Goal: Task Accomplishment & Management: Use online tool/utility

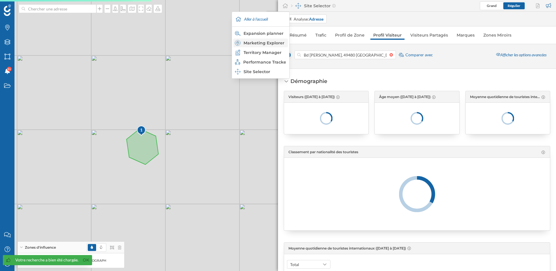
click at [269, 44] on div "Marketing Explorer" at bounding box center [260, 43] width 51 height 6
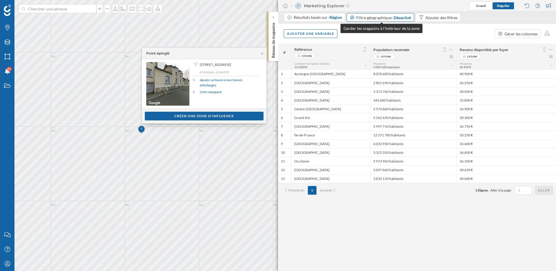
click at [382, 19] on span "Filtre géographique:" at bounding box center [374, 17] width 36 height 5
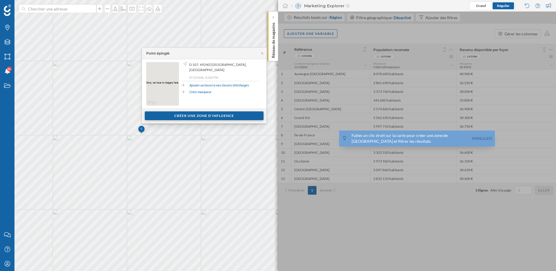
click at [212, 115] on div "Créer une zone d'influence" at bounding box center [204, 115] width 119 height 9
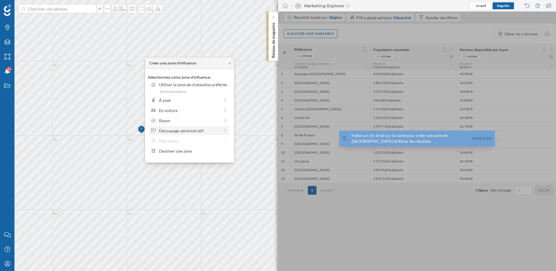
click at [202, 130] on div "Découpage administratif" at bounding box center [189, 130] width 61 height 6
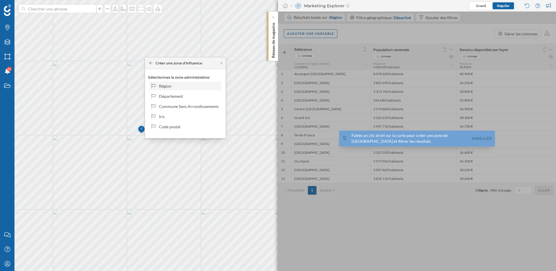
click at [192, 84] on div "Région" at bounding box center [189, 86] width 60 height 6
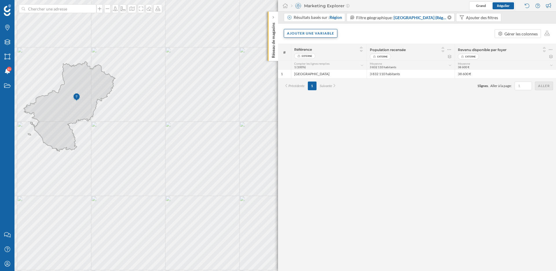
click at [328, 33] on div "Ajouter une variable" at bounding box center [311, 33] width 54 height 9
click at [315, 59] on div "Variable externe" at bounding box center [316, 57] width 58 height 6
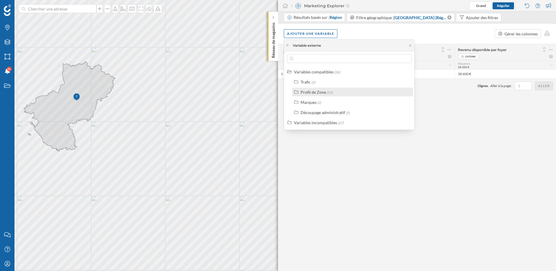
click at [312, 92] on div "Profil de Zone" at bounding box center [313, 92] width 25 height 5
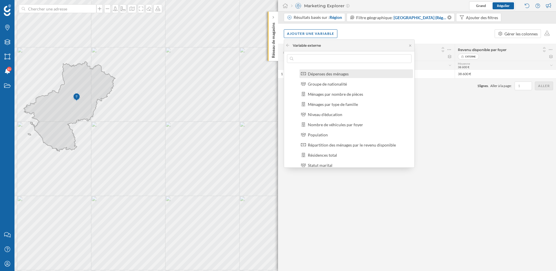
scroll to position [48, 0]
click at [333, 124] on div "Nombre de véhicules par foyer" at bounding box center [335, 125] width 55 height 5
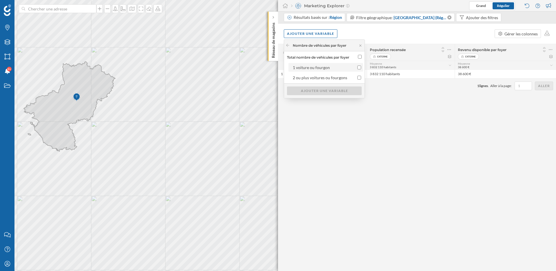
click at [361, 67] on input "1 voiture ou fourgon" at bounding box center [359, 67] width 4 height 4
checkbox input "true"
click at [331, 89] on div "Ajouter une variable" at bounding box center [324, 90] width 75 height 9
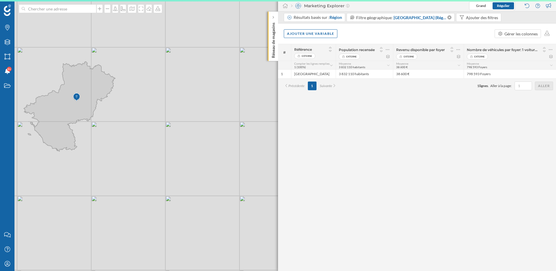
scroll to position [0, 0]
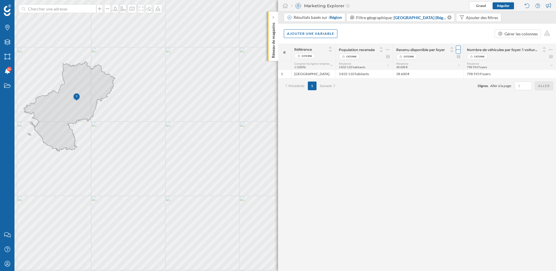
click at [457, 47] on icon at bounding box center [459, 50] width 4 height 6
click at [430, 73] on div "Retirer la colonne" at bounding box center [431, 73] width 51 height 6
click at [421, 50] on icon at bounding box center [421, 49] width 3 height 1
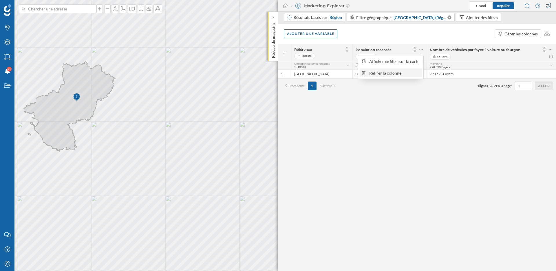
click at [401, 73] on div "Retirer la colonne" at bounding box center [394, 73] width 51 height 6
click at [337, 13] on div "Résultats basés sur : Région" at bounding box center [314, 17] width 61 height 9
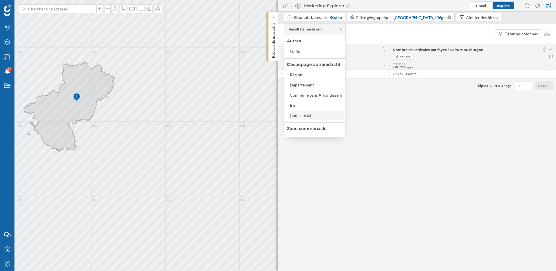
click at [307, 114] on div "Code postal" at bounding box center [300, 115] width 21 height 5
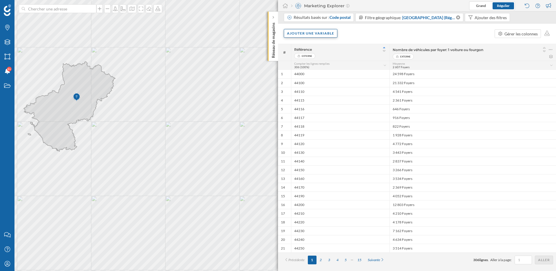
click at [306, 33] on div "Ajouter une variable" at bounding box center [311, 33] width 54 height 9
click at [305, 57] on div "Variable externe" at bounding box center [316, 57] width 58 height 6
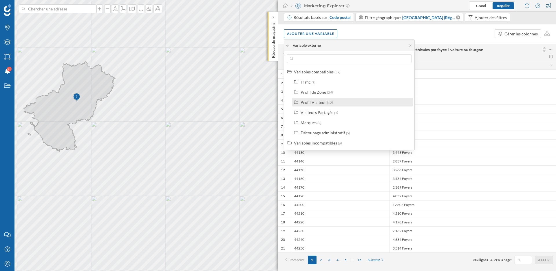
click at [319, 102] on div "Profil Visiteur" at bounding box center [313, 102] width 25 height 5
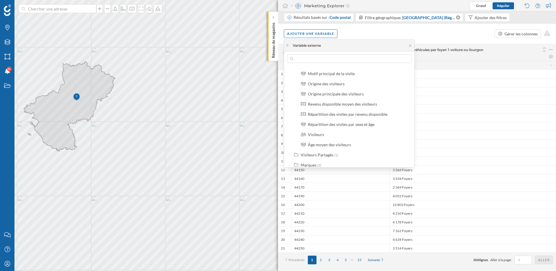
scroll to position [98, 0]
click at [327, 114] on div "Visiteurs" at bounding box center [359, 115] width 102 height 6
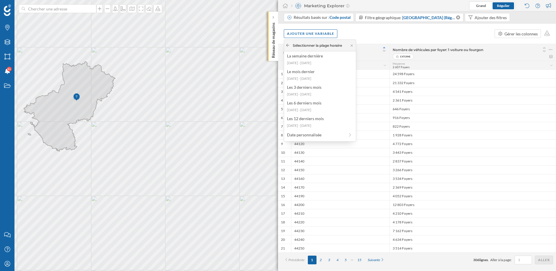
click at [286, 45] on icon at bounding box center [288, 44] width 4 height 3
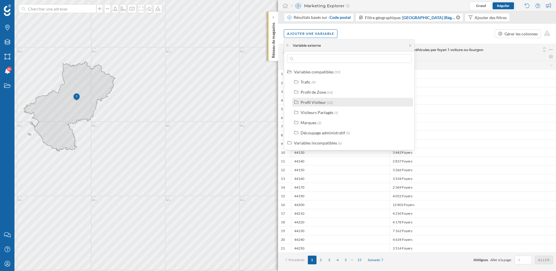
click at [318, 101] on div "Profil Visiteur" at bounding box center [313, 102] width 25 height 5
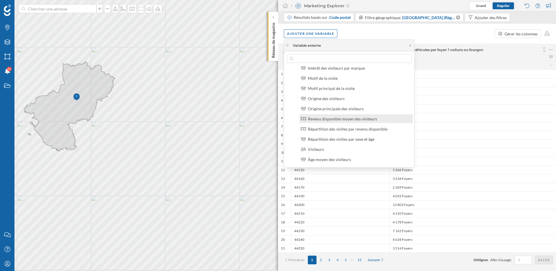
scroll to position [62, 0]
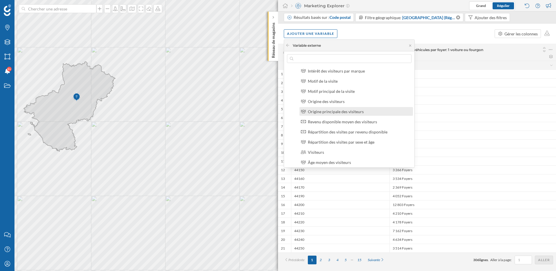
click at [325, 114] on div "Origine principale des visiteurs" at bounding box center [357, 111] width 114 height 9
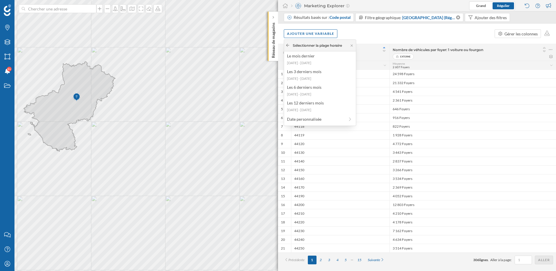
click at [289, 44] on icon at bounding box center [288, 44] width 4 height 3
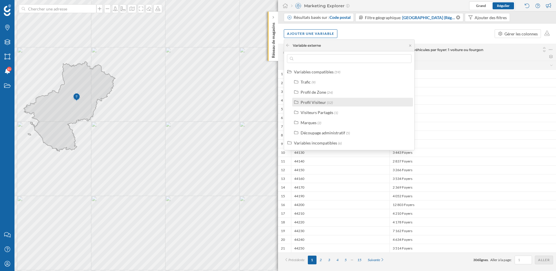
click at [320, 104] on div "Profil Visiteur" at bounding box center [313, 102] width 25 height 5
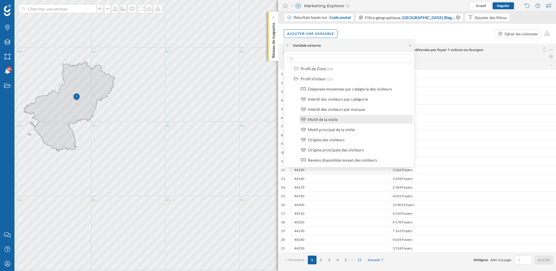
scroll to position [24, 0]
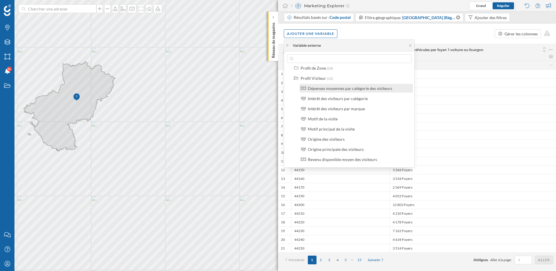
click at [339, 88] on div "Dépenses moyennes par catégorie des visiteurs" at bounding box center [350, 88] width 84 height 5
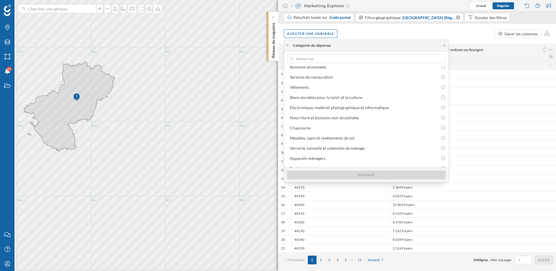
scroll to position [0, 0]
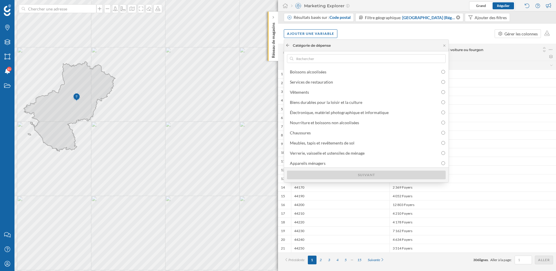
click at [289, 46] on icon at bounding box center [288, 44] width 4 height 3
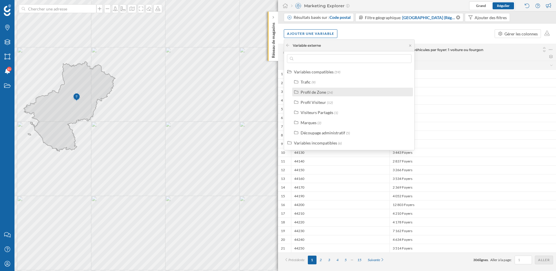
click at [314, 92] on div "Profil de Zone" at bounding box center [313, 92] width 25 height 5
click at [303, 91] on div "Profil de Zone" at bounding box center [313, 92] width 25 height 5
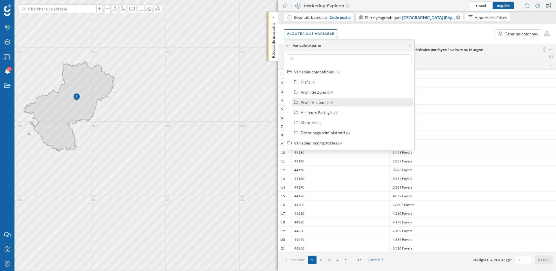
click at [305, 101] on div "Profil Visiteur" at bounding box center [313, 102] width 25 height 5
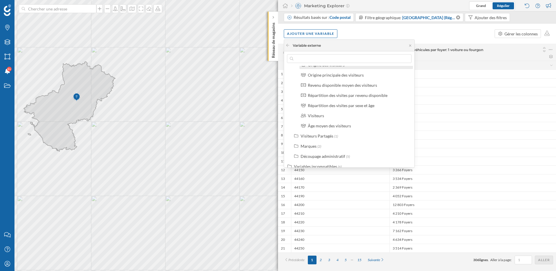
scroll to position [98, 0]
click at [354, 35] on div "Ajouter une variable Gérer les colonnes" at bounding box center [417, 33] width 278 height 20
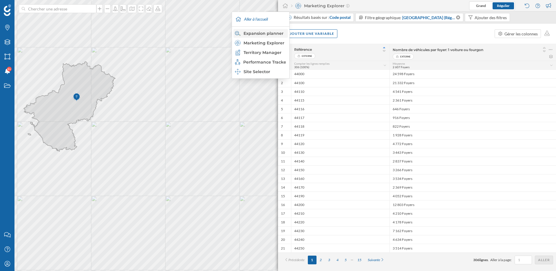
click at [263, 34] on div "Expansion planner" at bounding box center [260, 33] width 51 height 6
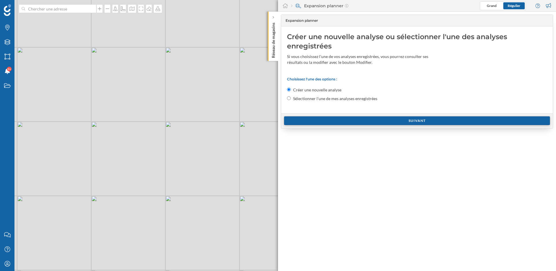
click at [324, 122] on div "Suivant" at bounding box center [417, 120] width 266 height 9
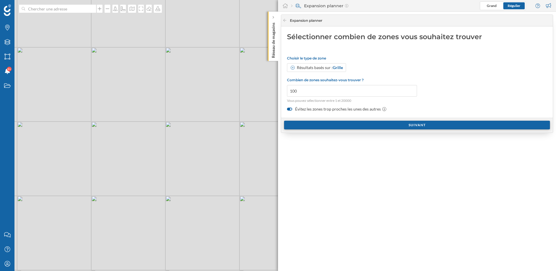
click at [324, 124] on div "Suivant" at bounding box center [417, 125] width 266 height 9
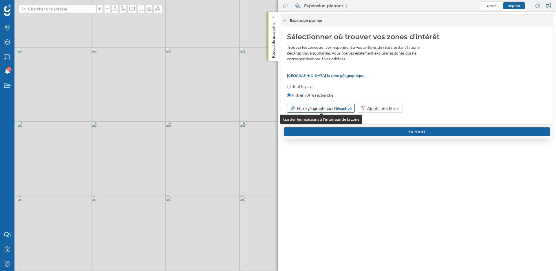
click at [343, 109] on div "Désactivé" at bounding box center [342, 108] width 17 height 6
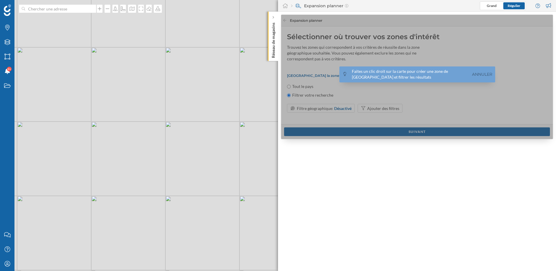
click at [80, 105] on div "© Mapbox © OpenStreetMap Improve this map" at bounding box center [278, 135] width 556 height 271
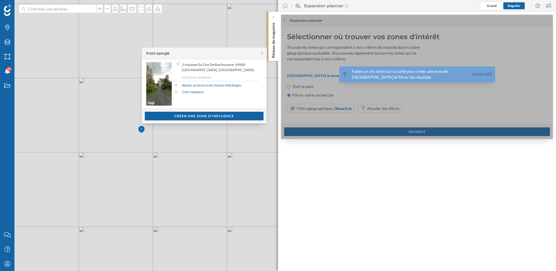
click at [244, 121] on div "Afficher les consommateurs Créer une zone d'influence" at bounding box center [204, 115] width 125 height 15
click at [241, 116] on div "Créer une zone d'influence" at bounding box center [204, 115] width 119 height 9
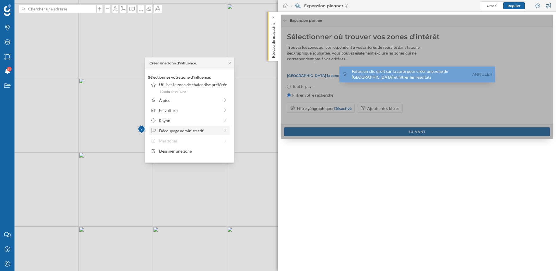
click at [207, 133] on div "Découpage administratif" at bounding box center [189, 130] width 61 height 6
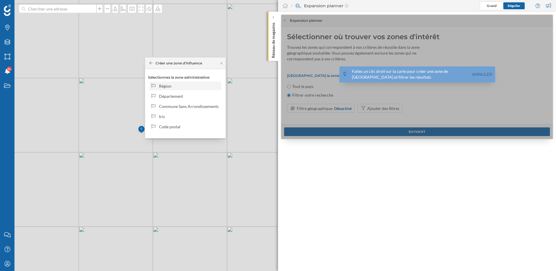
click at [183, 82] on div "Région" at bounding box center [185, 85] width 72 height 9
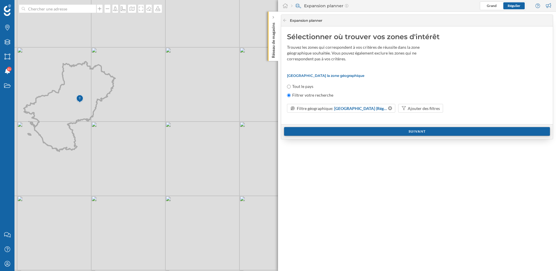
click at [359, 132] on div "Suivant" at bounding box center [417, 131] width 266 height 9
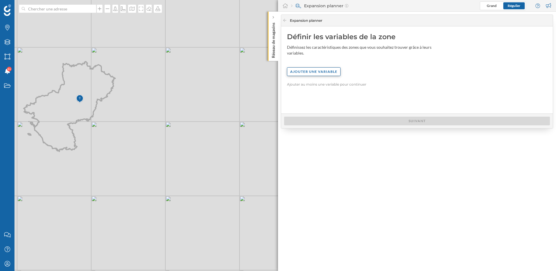
click at [322, 74] on div "Ajouter une variable" at bounding box center [314, 71] width 54 height 9
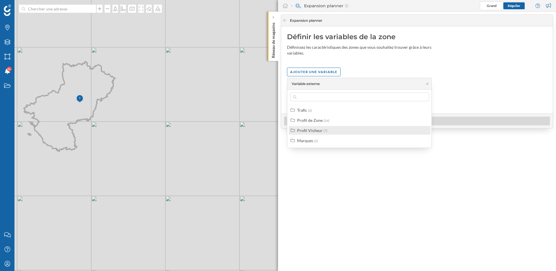
click at [324, 129] on span "(7)" at bounding box center [326, 130] width 4 height 4
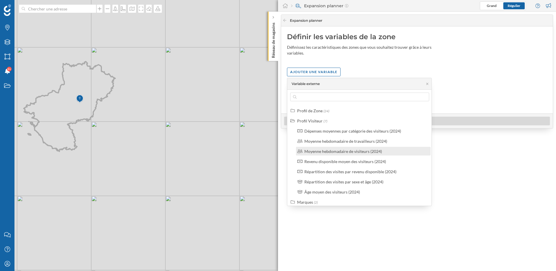
scroll to position [13, 0]
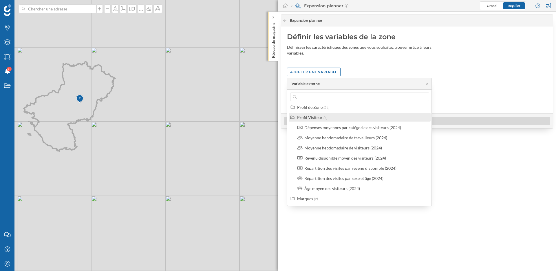
click at [309, 117] on div "Profil Visiteur" at bounding box center [309, 117] width 25 height 5
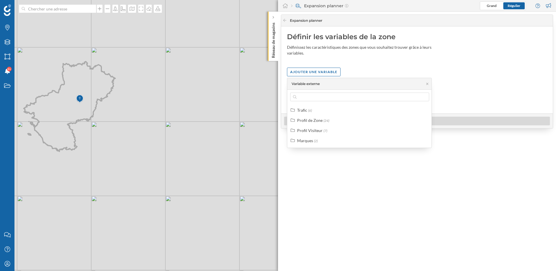
click at [362, 68] on div "Ajouter une variable" at bounding box center [417, 71] width 260 height 9
click at [308, 132] on div "Profil Visiteur" at bounding box center [309, 130] width 25 height 5
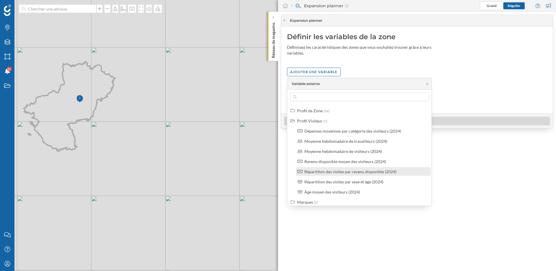
scroll to position [9, 0]
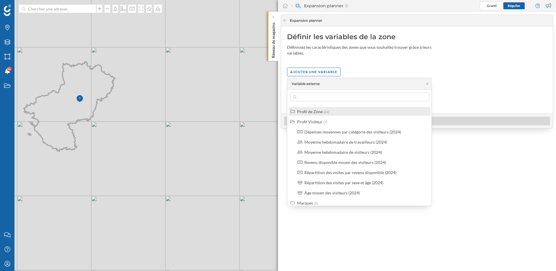
click at [309, 111] on div "Profil de Zone" at bounding box center [309, 111] width 25 height 5
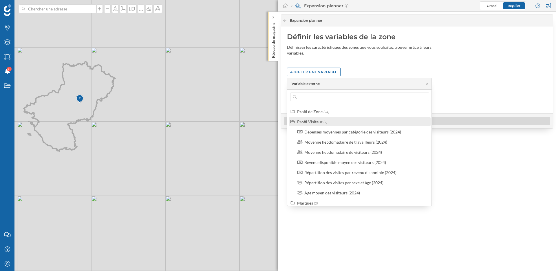
click at [310, 120] on div "Profil Visiteur" at bounding box center [309, 121] width 25 height 5
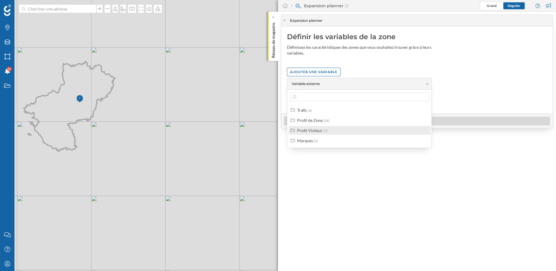
scroll to position [0, 0]
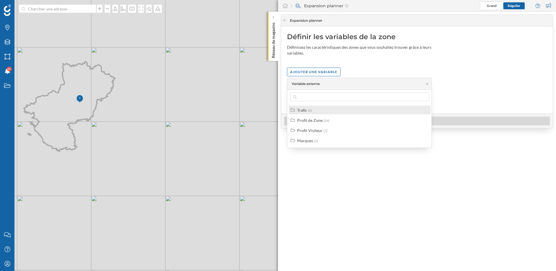
click at [315, 108] on div "Trafic (6)" at bounding box center [362, 110] width 130 height 6
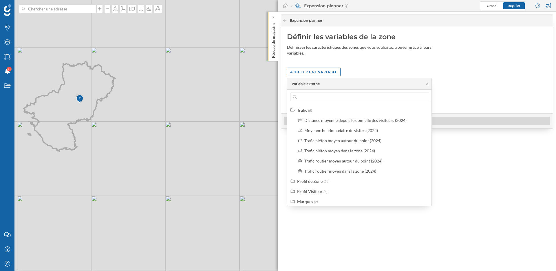
click at [341, 57] on div "Définir les variables de la zone Définissez les caractéristiques des zones que …" at bounding box center [417, 69] width 272 height 87
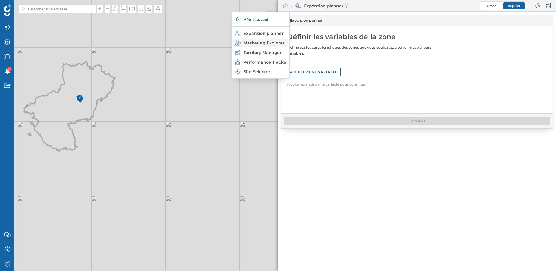
click at [276, 42] on div "Marketing Explorer" at bounding box center [260, 43] width 51 height 6
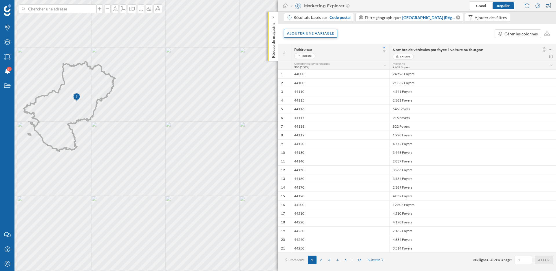
click at [315, 36] on div "Ajouter une variable" at bounding box center [311, 33] width 54 height 9
click at [300, 56] on div "Variable externe" at bounding box center [316, 57] width 58 height 6
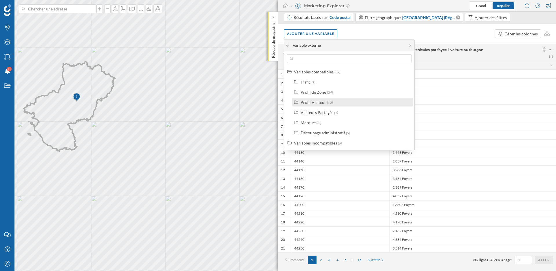
click at [318, 103] on div "Profil Visiteur" at bounding box center [313, 102] width 25 height 5
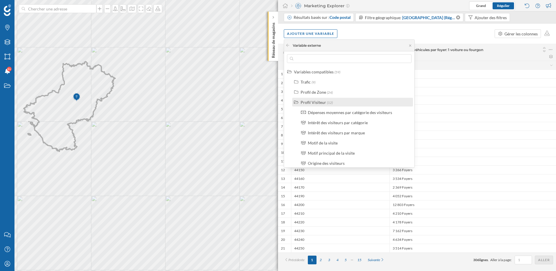
click at [318, 103] on div "Profil Visiteur" at bounding box center [313, 102] width 25 height 5
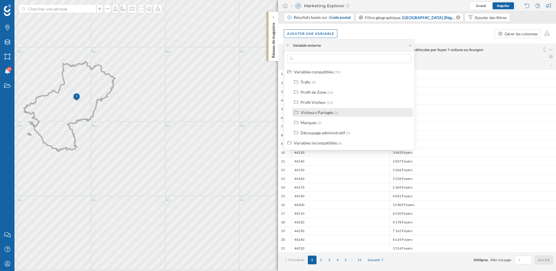
click at [315, 114] on div "Visiteurs Partagés" at bounding box center [317, 112] width 33 height 5
click at [315, 112] on div "Visiteurs Partagés" at bounding box center [317, 112] width 33 height 5
click at [310, 102] on div "Profil Visiteur" at bounding box center [313, 102] width 25 height 5
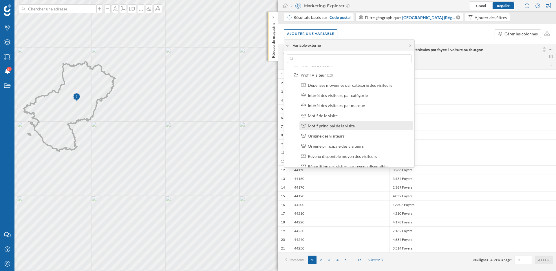
scroll to position [28, 0]
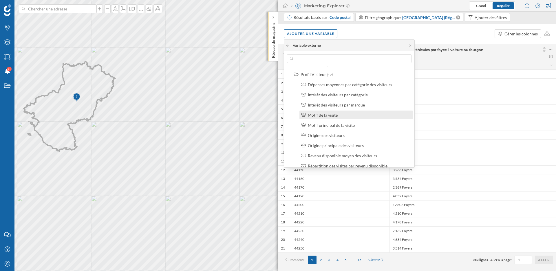
click at [326, 113] on div "Motif de la visite" at bounding box center [323, 114] width 30 height 5
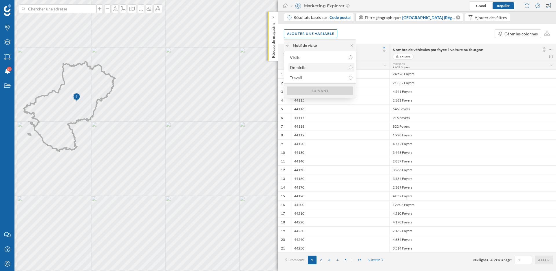
click at [299, 65] on div "Domicile" at bounding box center [298, 67] width 17 height 5
radio input "true"
click at [319, 91] on div "Suivant" at bounding box center [320, 90] width 66 height 9
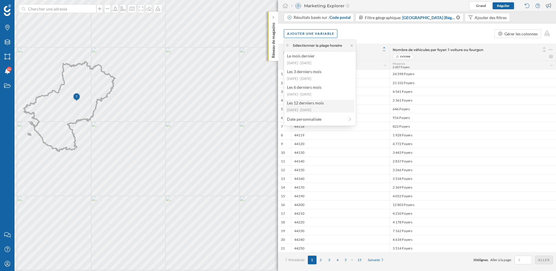
click at [323, 105] on div "Les 12 derniers mois" at bounding box center [319, 103] width 65 height 6
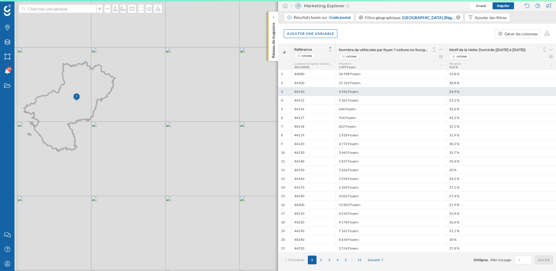
scroll to position [0, 0]
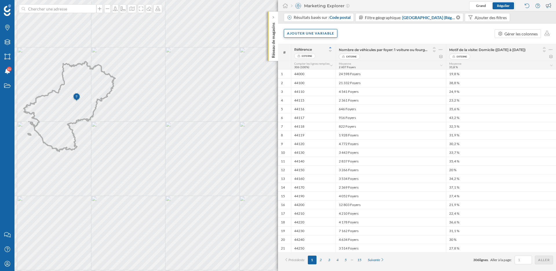
click at [304, 34] on div "Ajouter une variable" at bounding box center [311, 33] width 54 height 9
click at [307, 57] on div "Variable externe" at bounding box center [316, 57] width 58 height 6
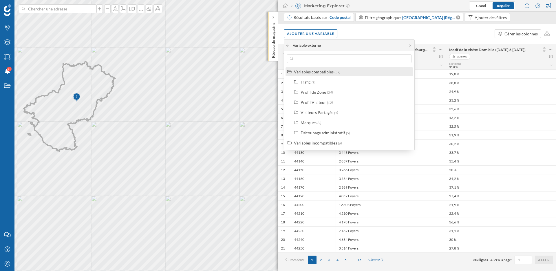
click at [306, 71] on div "Variables compatibles" at bounding box center [314, 71] width 40 height 5
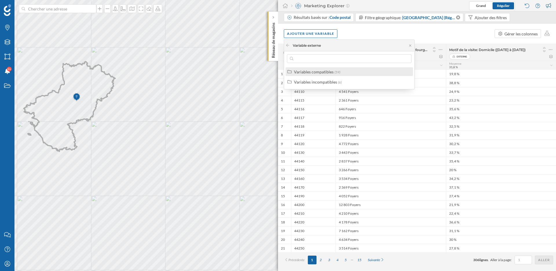
click at [307, 73] on div "Variables compatibles" at bounding box center [314, 71] width 40 height 5
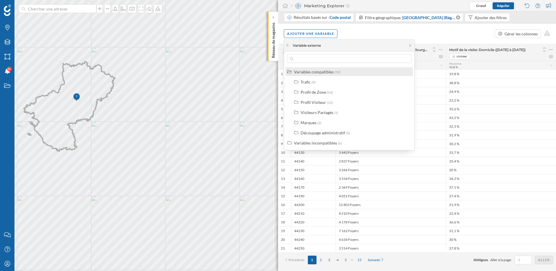
click at [308, 72] on div "Variables compatibles" at bounding box center [314, 71] width 40 height 5
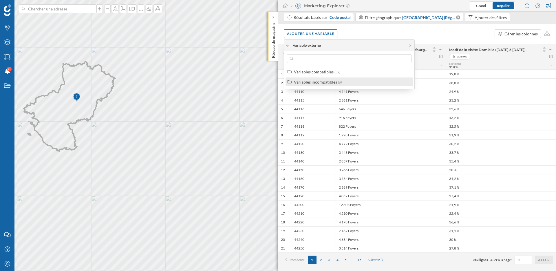
click at [307, 82] on div "Variables incompatibles" at bounding box center [315, 81] width 43 height 5
click at [307, 73] on div "Variables compatibles" at bounding box center [314, 71] width 40 height 5
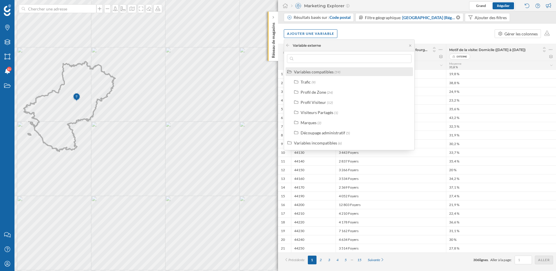
click at [307, 73] on div "Variables compatibles" at bounding box center [314, 71] width 40 height 5
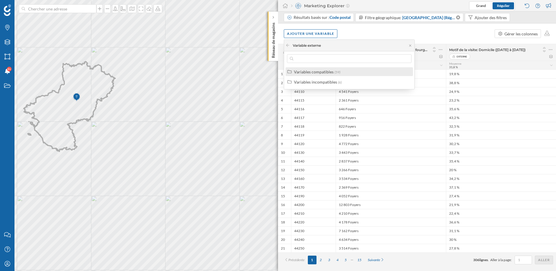
click at [307, 73] on div "Variables compatibles" at bounding box center [314, 71] width 40 height 5
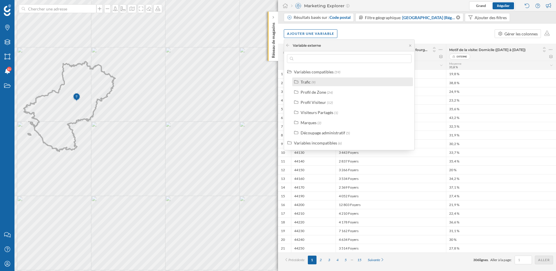
click at [307, 79] on div "Trafic" at bounding box center [306, 81] width 10 height 5
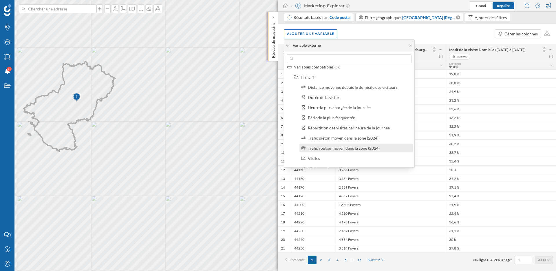
scroll to position [5, 0]
click at [348, 90] on div "Distance moyenne depuis le domicile des visiteurs" at bounding box center [357, 87] width 114 height 9
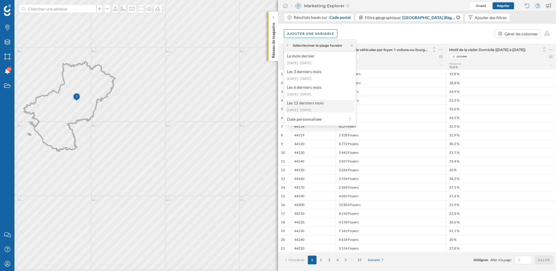
click at [331, 109] on div "[DATE] - [DATE]" at bounding box center [319, 109] width 65 height 5
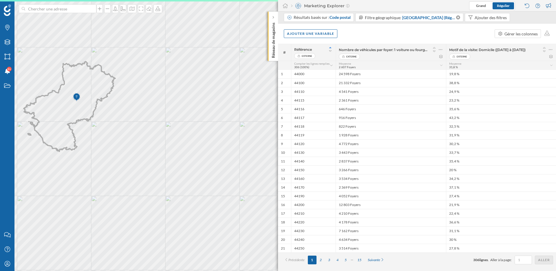
scroll to position [0, 0]
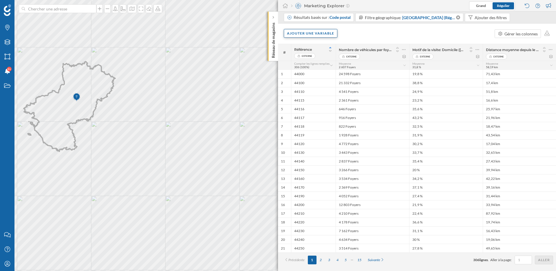
click at [329, 37] on div "Ajouter une variable" at bounding box center [311, 33] width 54 height 9
click at [306, 92] on div "Score" at bounding box center [316, 92] width 58 height 6
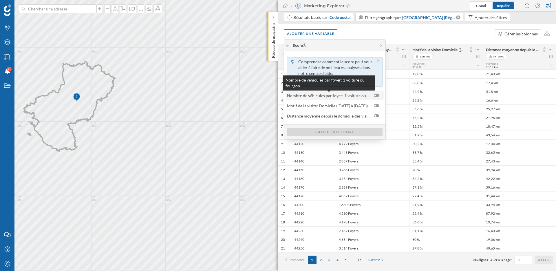
click at [366, 95] on span "Nombre de véhicules par foyer: 1 voiture ou fourgon" at bounding box center [329, 95] width 84 height 6
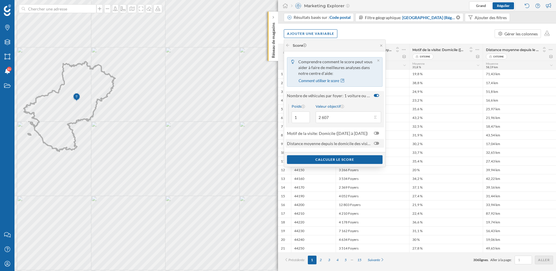
click at [357, 139] on div "Distance moyenne depuis le domicile des visiteurs ([DATE] à [DATE])" at bounding box center [335, 143] width 98 height 9
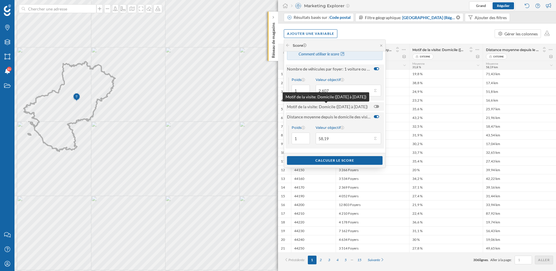
click at [355, 108] on span "Motif de la visite: Domicile ([DATE] à [DATE])" at bounding box center [327, 106] width 81 height 6
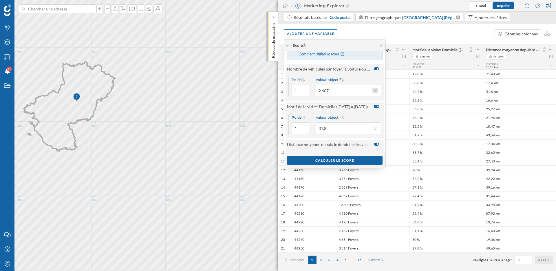
click at [375, 90] on button "Valeur objectif 2 607" at bounding box center [376, 90] width 6 height 6
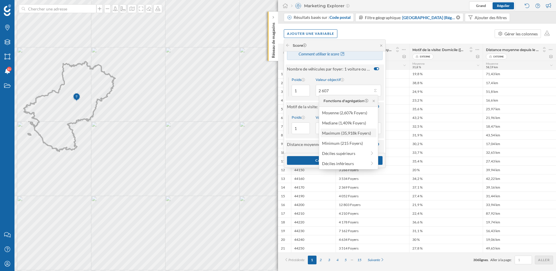
click at [340, 133] on div "Maximum (35,918k Foyers)" at bounding box center [348, 133] width 52 height 6
type input "35 918"
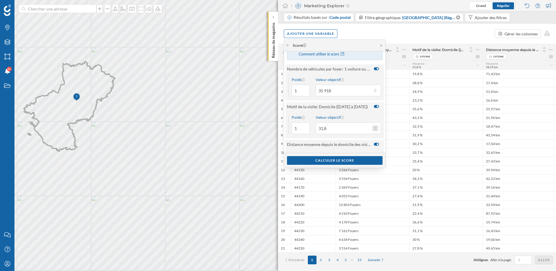
click at [377, 127] on button "Valeur objectif 31,8" at bounding box center [376, 128] width 6 height 6
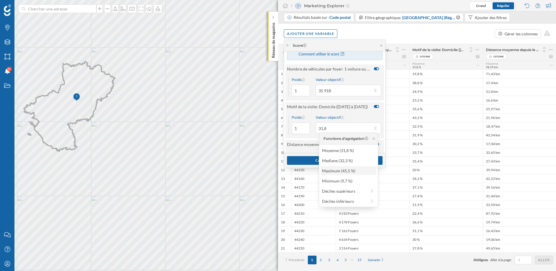
click at [341, 171] on div "Maximum (45,5 %)" at bounding box center [348, 170] width 52 height 6
type input "45,5"
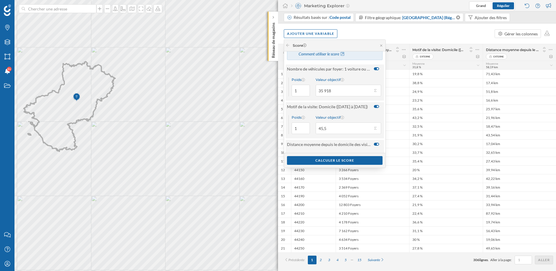
scroll to position [54, 0]
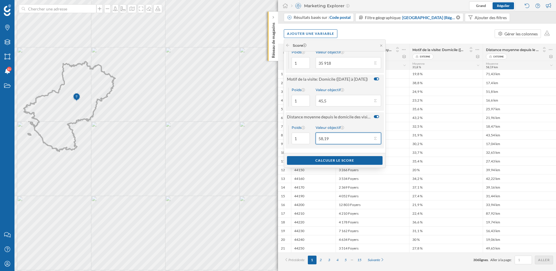
click at [357, 140] on input "58,19" at bounding box center [344, 138] width 57 height 12
click at [376, 136] on button "Valeur objectif 58,19" at bounding box center [376, 138] width 6 height 6
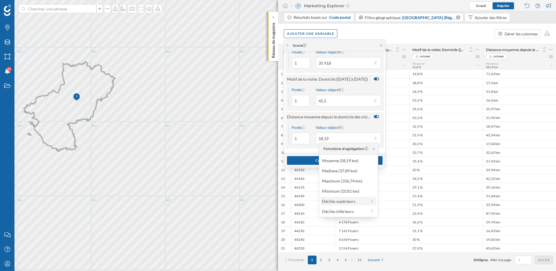
click at [363, 200] on div "Déciles supérieurs" at bounding box center [344, 201] width 45 height 6
click at [355, 170] on div "20% supérieur (80,82 km)" at bounding box center [346, 170] width 57 height 6
type input "80,82"
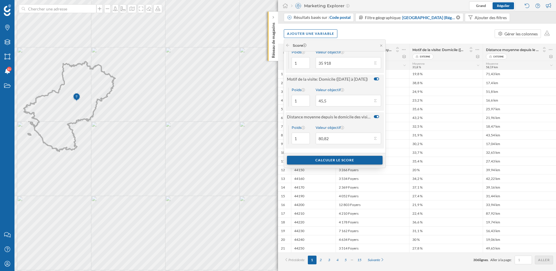
click at [348, 160] on div "Calculer le score" at bounding box center [335, 160] width 96 height 9
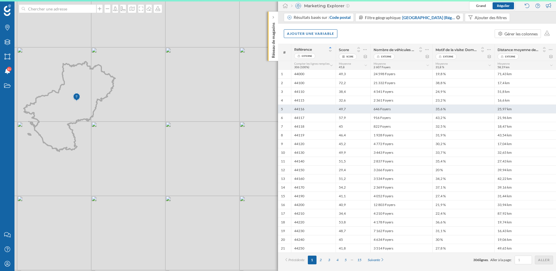
scroll to position [0, 0]
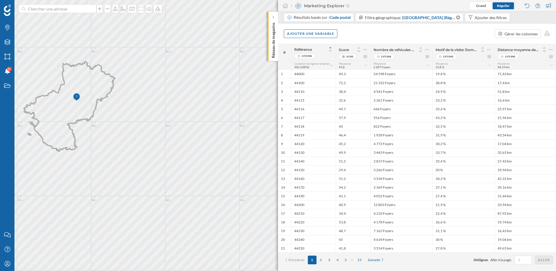
click at [367, 64] on icon at bounding box center [366, 65] width 4 height 3
click at [358, 50] on icon at bounding box center [358, 51] width 5 height 4
click at [364, 56] on icon at bounding box center [365, 56] width 3 height 3
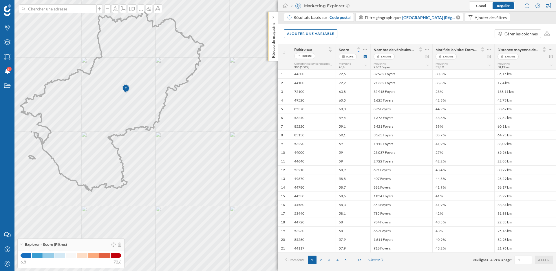
drag, startPoint x: 81, startPoint y: 105, endPoint x: 141, endPoint y: 106, distance: 59.4
click at [141, 106] on icon at bounding box center [112, 101] width 183 height 179
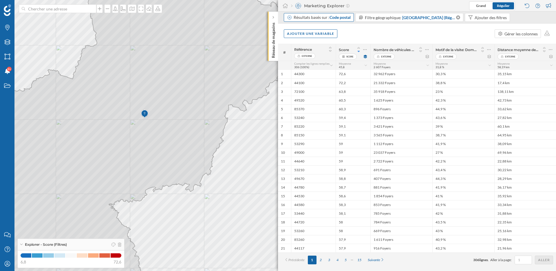
click at [344, 18] on span "Code postal" at bounding box center [340, 17] width 21 height 5
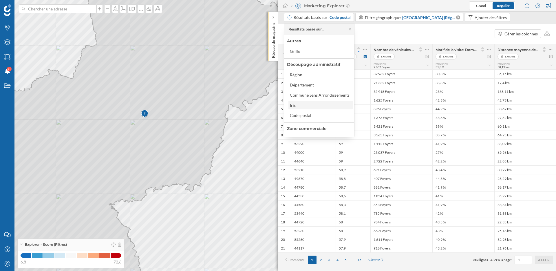
click at [303, 106] on div "Iris" at bounding box center [320, 105] width 61 height 6
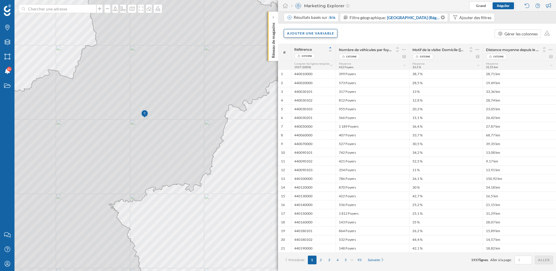
click at [313, 35] on div "Ajouter une variable" at bounding box center [311, 33] width 54 height 9
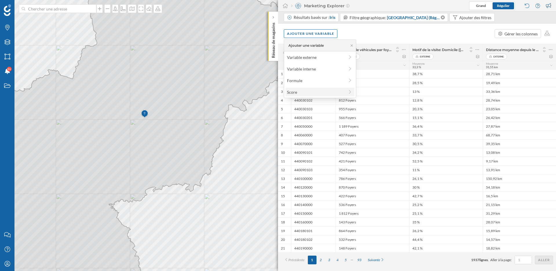
click at [309, 92] on div "Score" at bounding box center [316, 92] width 58 height 6
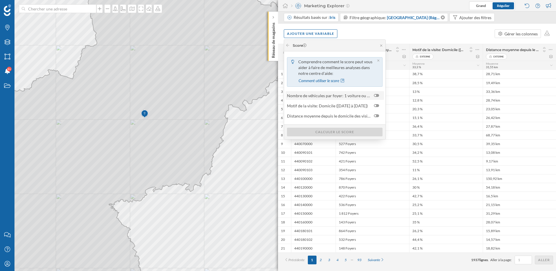
click at [343, 96] on span "Nombre de véhicules par foyer: 1 voiture ou fourgon" at bounding box center [329, 95] width 84 height 6
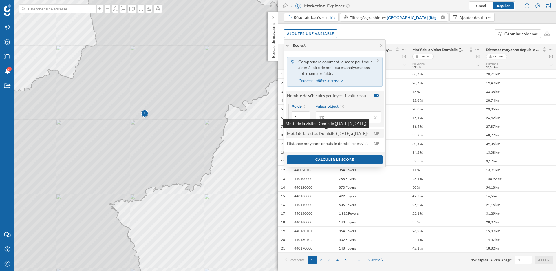
click at [341, 132] on span "Motif de la visite: Domicile ([DATE] à [DATE])" at bounding box center [327, 133] width 81 height 6
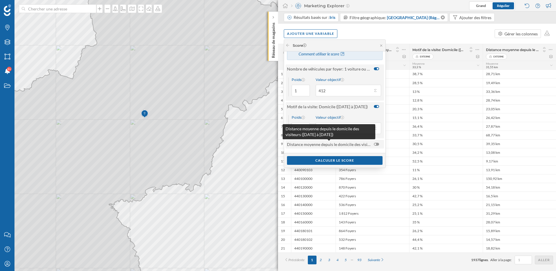
click at [335, 144] on span "Distance moyenne depuis le domicile des visiteurs ([DATE] à [DATE])" at bounding box center [329, 144] width 84 height 6
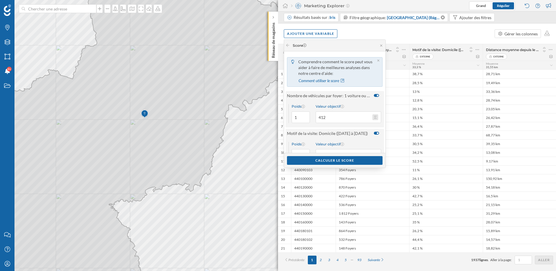
click at [376, 115] on button "Valeur objectif 412" at bounding box center [376, 117] width 6 height 6
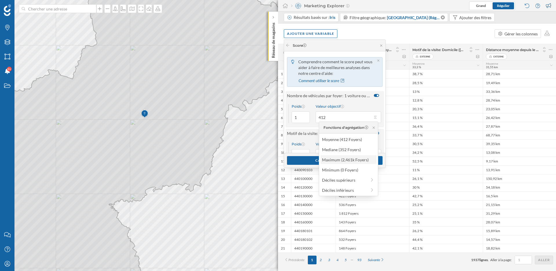
click at [362, 160] on div "Maximum (2,461k Foyers)" at bounding box center [348, 159] width 52 height 6
type input "2 461"
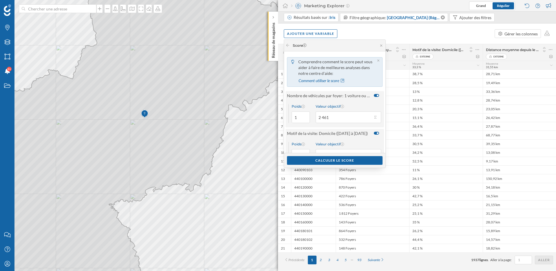
scroll to position [49, 0]
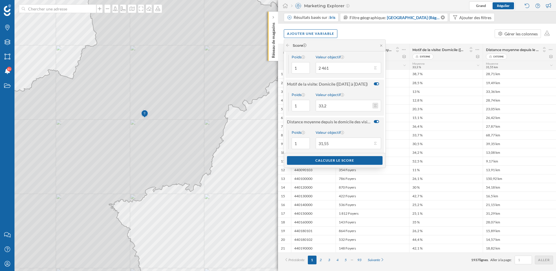
click at [377, 106] on button "Valeur objectif 33,2" at bounding box center [376, 106] width 6 height 6
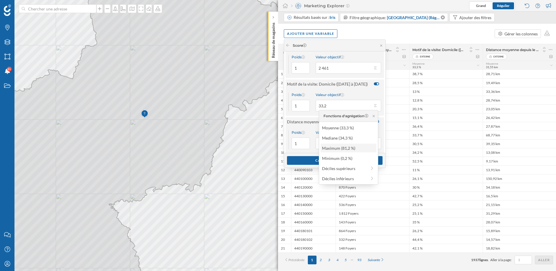
click at [344, 148] on div "Maximum (81,2 %)" at bounding box center [348, 148] width 52 height 6
type input "81,2"
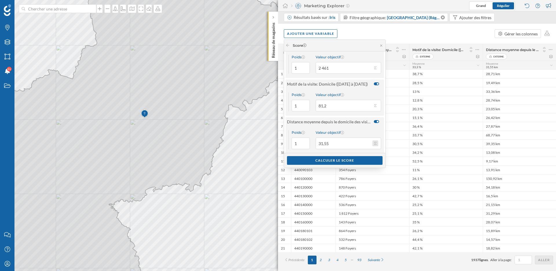
click at [377, 143] on button "Valeur objectif 31,55" at bounding box center [376, 143] width 6 height 6
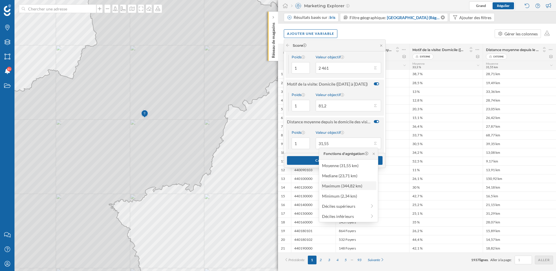
click at [354, 185] on div "Maximum (344,82 km)" at bounding box center [348, 185] width 52 height 6
type input "344,82"
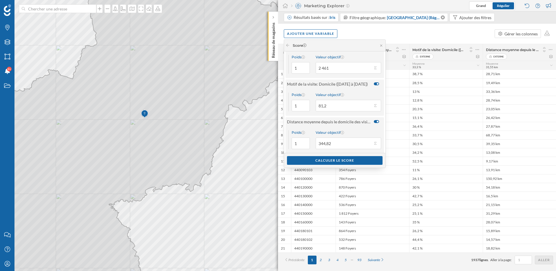
scroll to position [54, 0]
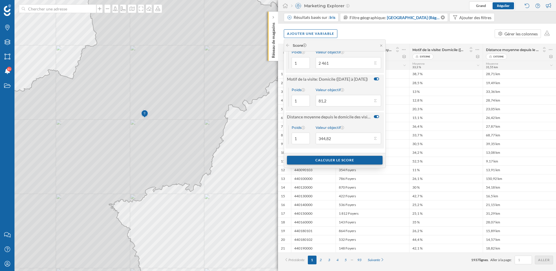
click at [342, 161] on div "Calculer le score" at bounding box center [335, 160] width 96 height 9
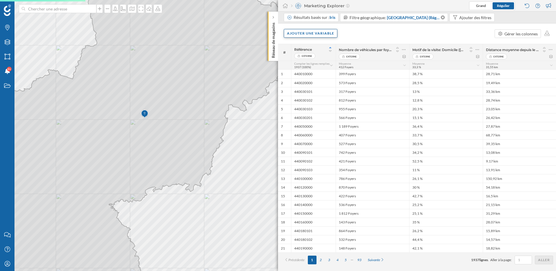
click at [315, 36] on div "Ajouter une variable" at bounding box center [311, 33] width 54 height 9
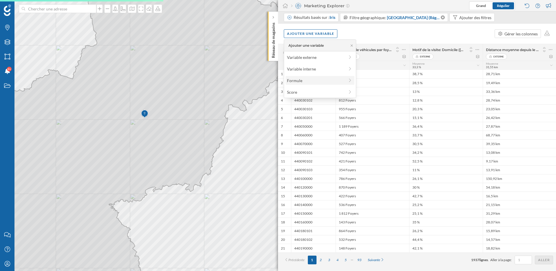
click at [314, 81] on div "Formule" at bounding box center [316, 80] width 58 height 6
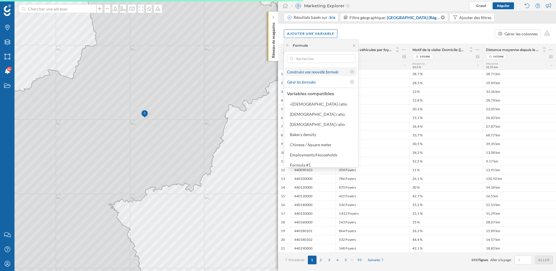
click at [320, 72] on span "Construire une nouvelle formule" at bounding box center [312, 71] width 51 height 5
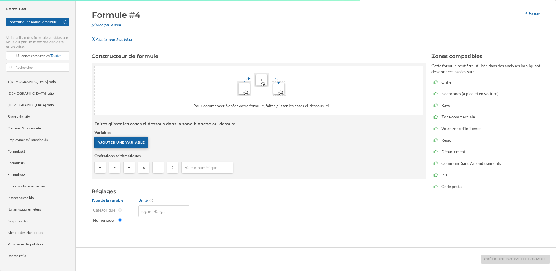
click at [135, 143] on div "Ajouter une variable" at bounding box center [121, 142] width 54 height 12
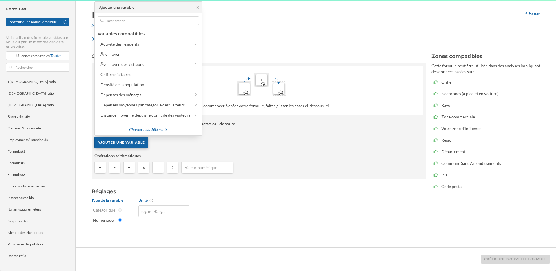
scroll to position [0, 0]
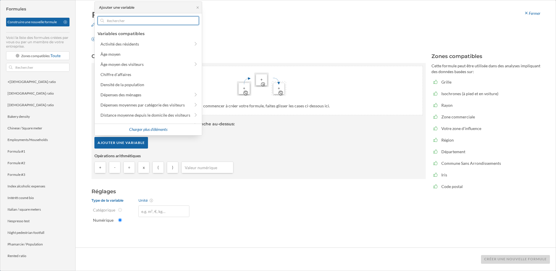
click at [134, 21] on input "text" at bounding box center [148, 20] width 89 height 9
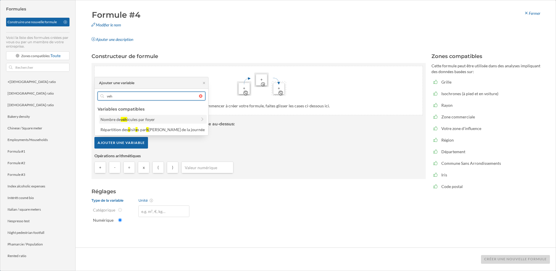
type input "veh"
click at [133, 120] on div "icules par foyer" at bounding box center [141, 119] width 28 height 5
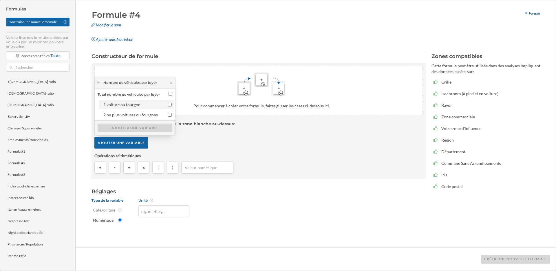
click at [172, 104] on input "1 voiture ou fourgon" at bounding box center [170, 105] width 4 height 4
checkbox input "true"
click at [172, 115] on input "2 ou plus voitures ou fourgons" at bounding box center [170, 115] width 4 height 4
checkbox input "true"
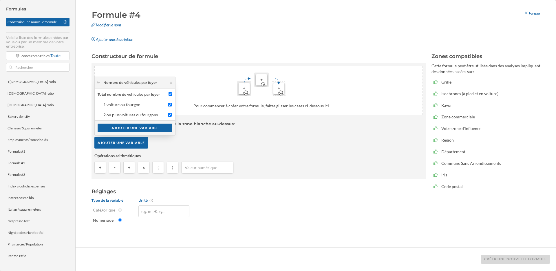
click at [165, 30] on div "Formule #4 Modifier le nom Ajouter une description" at bounding box center [167, 26] width 160 height 35
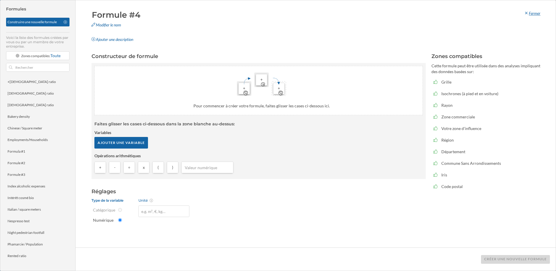
click at [537, 14] on div "Fermer" at bounding box center [532, 13] width 24 height 9
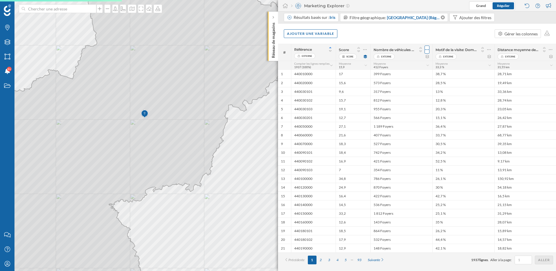
click at [427, 48] on icon at bounding box center [427, 50] width 4 height 6
click at [425, 36] on div "Ajouter une variable Gérer les colonnes" at bounding box center [417, 33] width 278 height 20
click at [367, 51] on div at bounding box center [365, 49] width 5 height 8
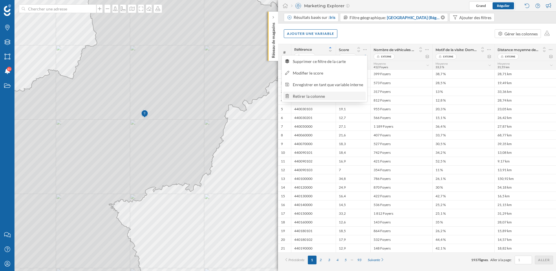
click at [321, 96] on div "Retirer la colonne" at bounding box center [328, 96] width 71 height 6
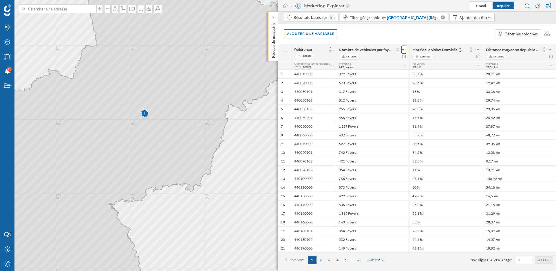
click at [406, 49] on icon at bounding box center [404, 50] width 4 height 6
click at [383, 76] on div "Retirer la colonne" at bounding box center [373, 72] width 62 height 9
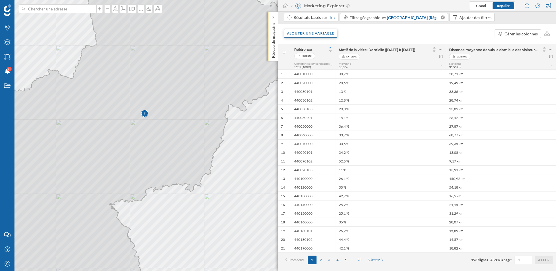
click at [327, 36] on div "Ajouter une variable" at bounding box center [311, 33] width 54 height 9
click at [320, 58] on div "Variable externe" at bounding box center [316, 57] width 58 height 6
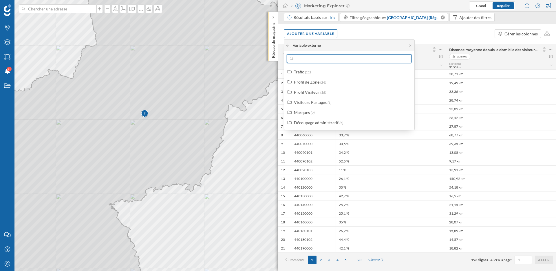
click at [320, 58] on input "text" at bounding box center [349, 58] width 112 height 9
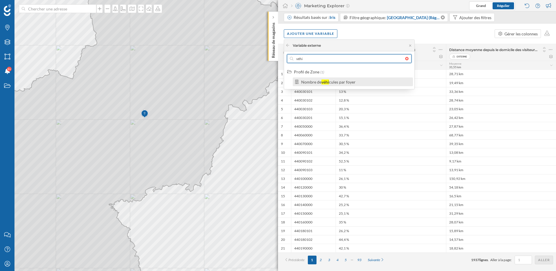
type input "véhi"
click at [339, 80] on div "cules par foyer" at bounding box center [342, 81] width 27 height 5
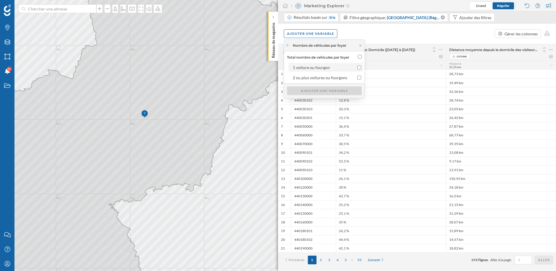
click at [361, 66] on input "1 voiture ou fourgon" at bounding box center [359, 67] width 4 height 4
checkbox input "true"
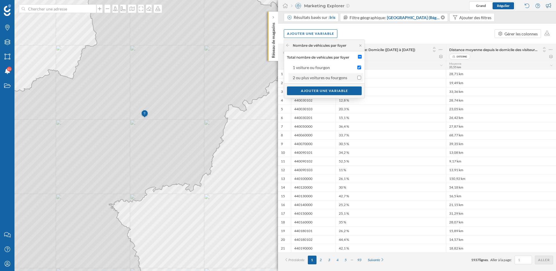
click at [361, 77] on input "2 ou plus voitures ou fourgons" at bounding box center [359, 78] width 4 height 4
checkbox input "true"
click at [353, 91] on div "Ajouter une variable" at bounding box center [324, 90] width 75 height 9
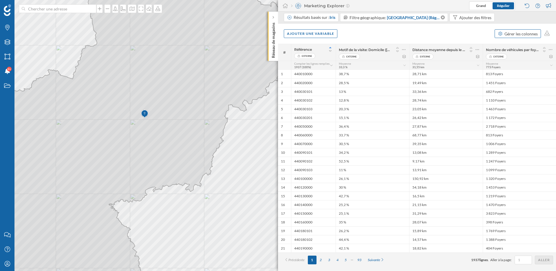
click at [537, 32] on div "Gérer les colonnes" at bounding box center [521, 34] width 33 height 6
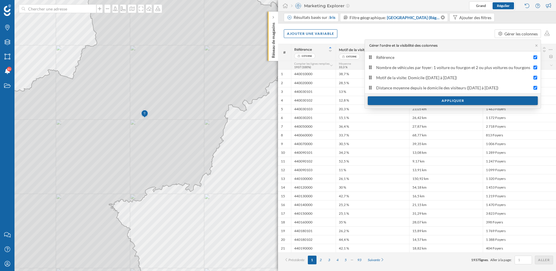
click at [421, 100] on div "Appliquer" at bounding box center [453, 100] width 170 height 9
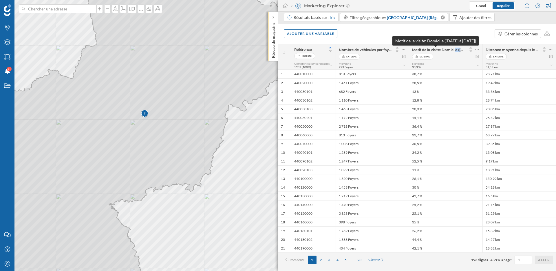
drag, startPoint x: 443, startPoint y: 49, endPoint x: 463, endPoint y: 50, distance: 20.3
click at [463, 50] on span "Motif de la visite: Domicile ([DATE] à [DATE])" at bounding box center [438, 50] width 53 height 4
click at [461, 55] on div "Externe" at bounding box center [445, 57] width 67 height 6
click at [477, 49] on icon at bounding box center [477, 50] width 4 height 6
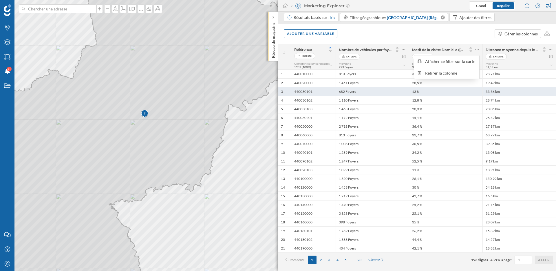
click at [450, 94] on div "13 %" at bounding box center [446, 91] width 74 height 9
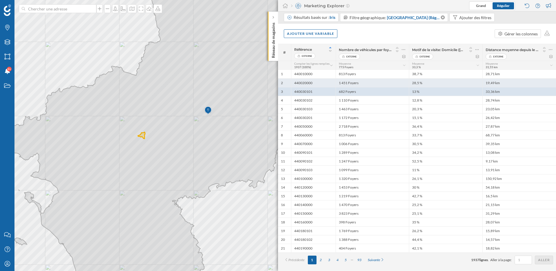
click at [450, 86] on div "28,5 %" at bounding box center [446, 82] width 74 height 9
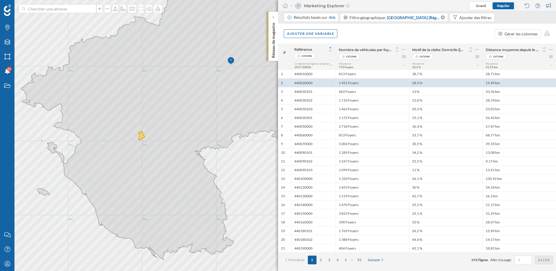
click at [480, 50] on div "Motif de la visite: Domicile ([DATE] à [DATE]) Externe" at bounding box center [446, 52] width 74 height 17
click at [477, 50] on icon at bounding box center [477, 50] width 4 height 6
click at [459, 69] on div "Retirer la colonne" at bounding box center [447, 72] width 62 height 9
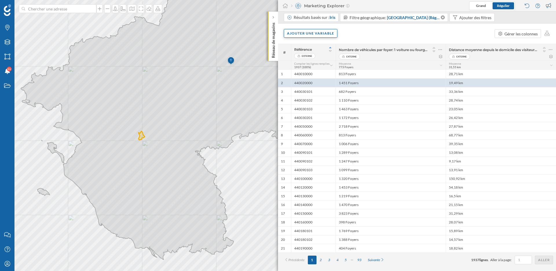
click at [320, 33] on div "Ajouter une variable" at bounding box center [311, 33] width 54 height 9
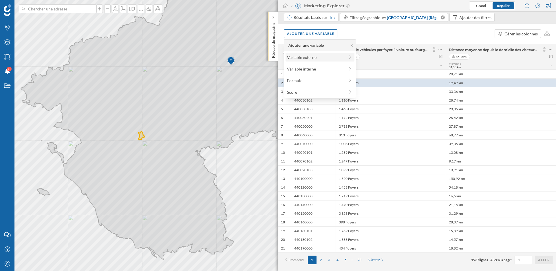
click at [316, 55] on div "Variable externe" at bounding box center [316, 57] width 58 height 6
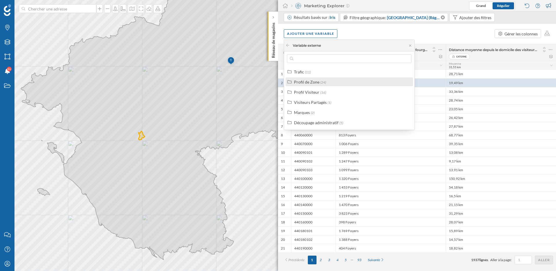
click at [314, 83] on div "Profil de Zone" at bounding box center [306, 81] width 25 height 5
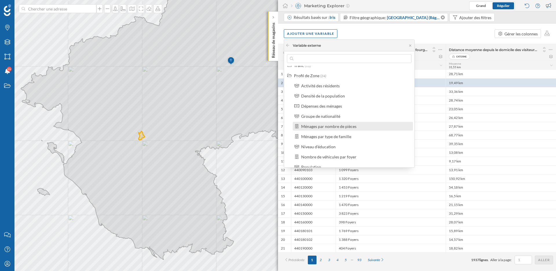
scroll to position [12, 0]
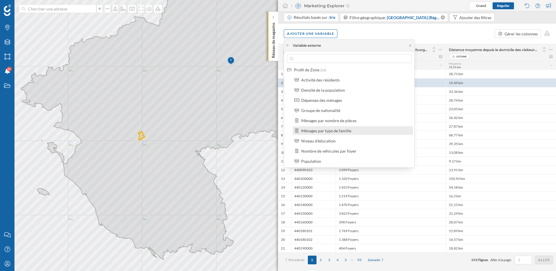
click at [328, 131] on div "Ménages par type de famille" at bounding box center [326, 130] width 50 height 5
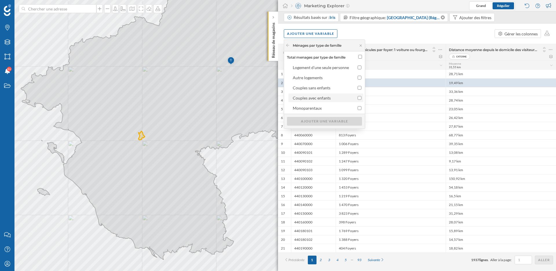
click at [330, 97] on div "Couples avec enfants" at bounding box center [312, 97] width 38 height 5
click at [358, 97] on input "Couples avec enfants" at bounding box center [360, 98] width 4 height 4
checkbox input "true"
click at [327, 89] on div "Couples sans enfants" at bounding box center [312, 87] width 38 height 5
click at [358, 89] on input "Couples sans enfants" at bounding box center [360, 88] width 4 height 4
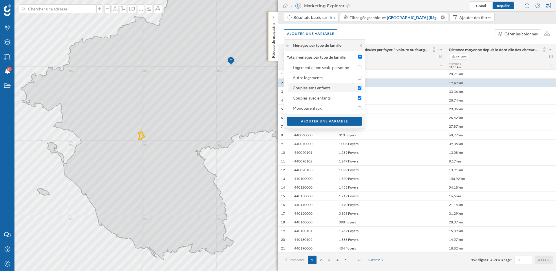
click at [361, 88] on label "Couples sans enfants" at bounding box center [326, 87] width 75 height 9
click at [361, 88] on input "Couples sans enfants" at bounding box center [360, 88] width 4 height 4
click at [361, 88] on label "Couples sans enfants" at bounding box center [326, 87] width 75 height 9
click at [361, 88] on input "Couples sans enfants" at bounding box center [360, 88] width 4 height 4
click at [361, 88] on label "Couples sans enfants" at bounding box center [326, 87] width 75 height 9
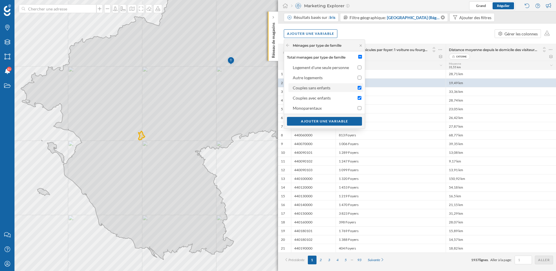
click at [361, 88] on input "Couples sans enfants" at bounding box center [360, 88] width 4 height 4
checkbox input "false"
click at [359, 109] on input "Monoparentaux" at bounding box center [360, 108] width 4 height 4
checkbox input "true"
click at [346, 121] on div "Ajouter une variable" at bounding box center [324, 120] width 75 height 9
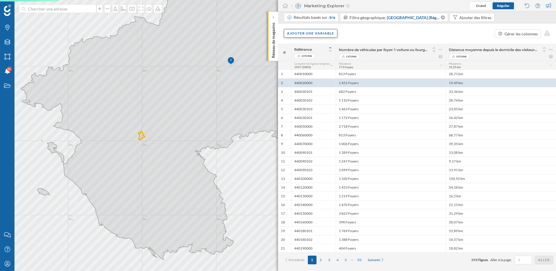
click at [313, 30] on div "Ajouter une variable" at bounding box center [311, 33] width 54 height 9
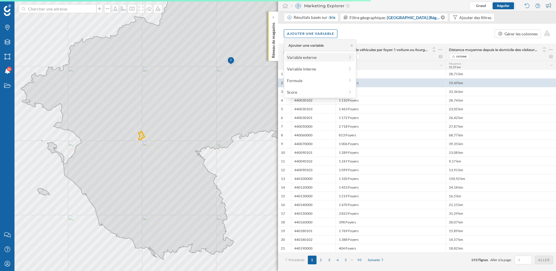
click at [311, 56] on div "Variable externe" at bounding box center [316, 57] width 58 height 6
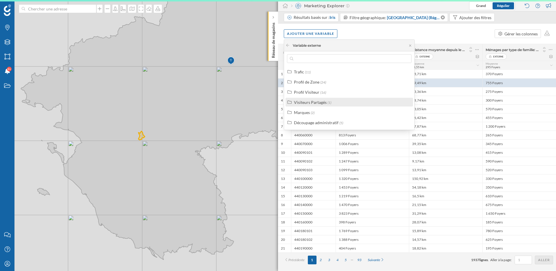
scroll to position [0, 0]
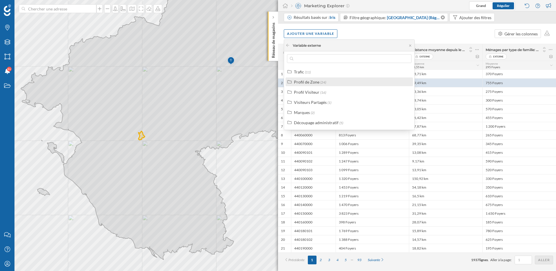
click at [306, 83] on div "Profil de Zone" at bounding box center [306, 81] width 25 height 5
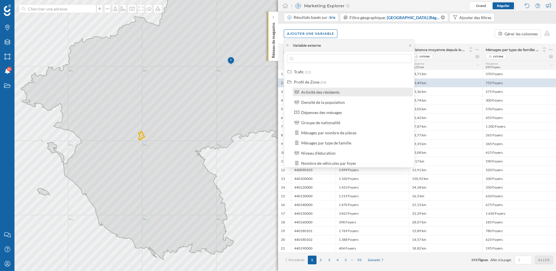
click at [318, 89] on label "Activité des résidents" at bounding box center [320, 92] width 39 height 6
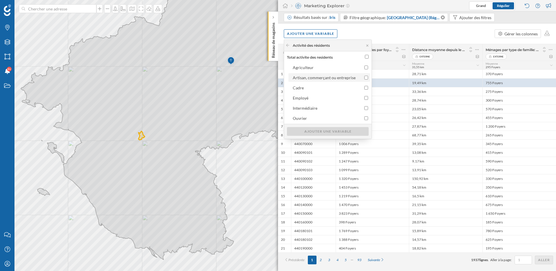
click at [319, 80] on div "Artisan, commerçant ou entreprise" at bounding box center [324, 77] width 63 height 6
click at [364, 79] on input "Artisan, commerçant ou entreprise" at bounding box center [366, 78] width 4 height 4
checkbox input "true"
click at [365, 96] on input "Employé" at bounding box center [366, 98] width 4 height 4
checkbox input "true"
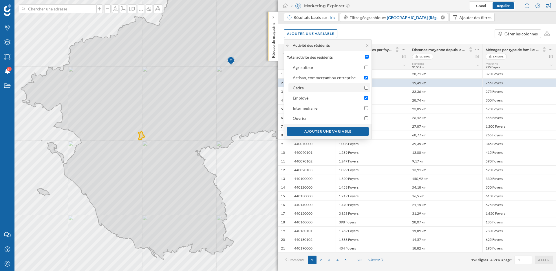
click at [366, 90] on div at bounding box center [364, 88] width 10 height 6
click at [366, 90] on input "Cadre" at bounding box center [366, 88] width 4 height 4
checkbox input "true"
click at [365, 108] on input "Intermédiaire" at bounding box center [366, 108] width 4 height 4
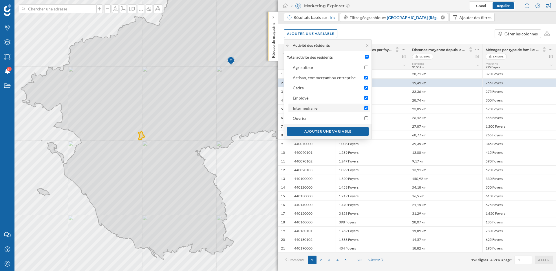
checkbox input "false"
click at [365, 96] on input "Employé" at bounding box center [366, 98] width 4 height 4
checkbox input "false"
click at [365, 89] on input "Cadre" at bounding box center [366, 88] width 4 height 4
checkbox input "false"
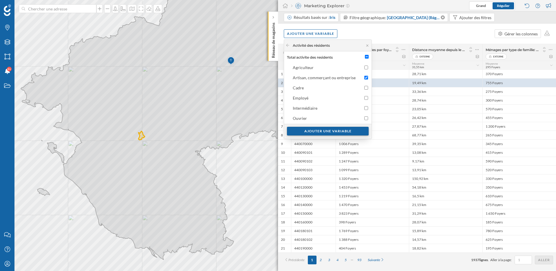
click at [344, 128] on div "Ajouter une variable" at bounding box center [328, 131] width 82 height 9
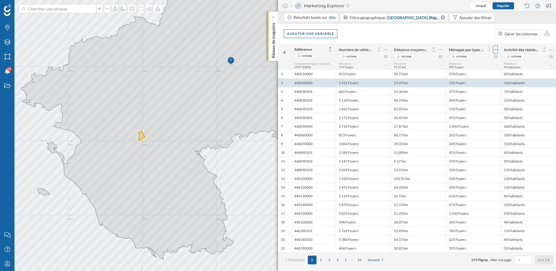
click at [496, 49] on icon at bounding box center [496, 50] width 4 height 6
click at [482, 38] on div "Ajouter une variable Gérer les colonnes" at bounding box center [417, 33] width 278 height 20
click at [331, 35] on div "Ajouter une variable" at bounding box center [311, 33] width 54 height 9
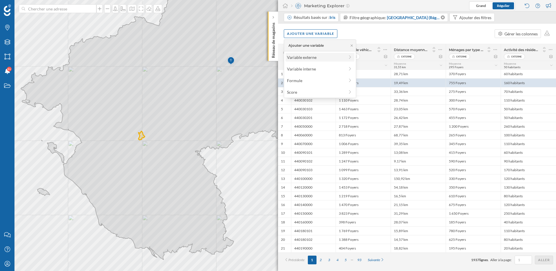
click at [312, 57] on div "Variable externe" at bounding box center [316, 57] width 58 height 6
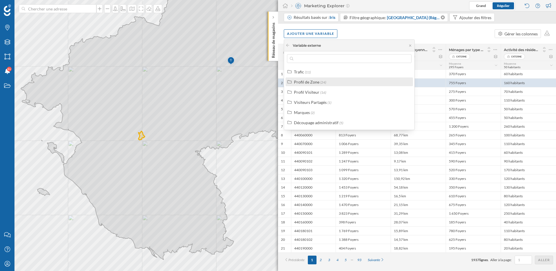
click at [314, 82] on div "Profil de Zone" at bounding box center [306, 81] width 25 height 5
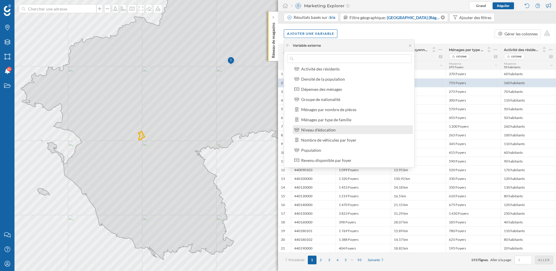
scroll to position [23, 0]
click at [323, 121] on div "Ménages par type de famille" at bounding box center [326, 119] width 50 height 5
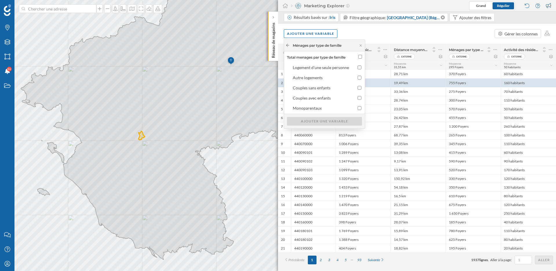
click at [289, 45] on icon at bounding box center [288, 44] width 4 height 3
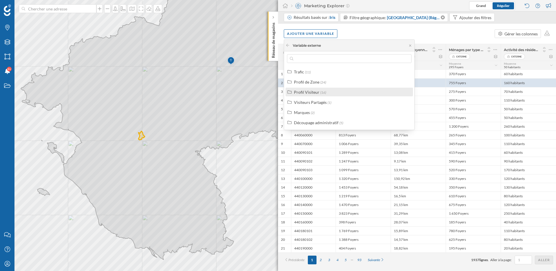
click at [314, 91] on div "Profil Visiteur" at bounding box center [306, 92] width 25 height 5
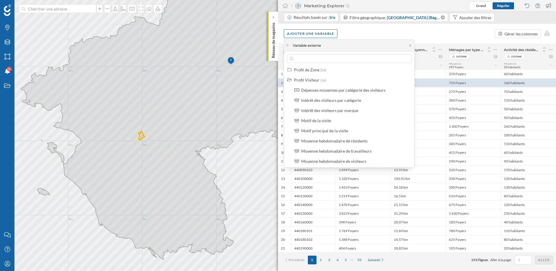
scroll to position [0, 0]
click at [306, 91] on div "Profil Visiteur" at bounding box center [306, 92] width 25 height 5
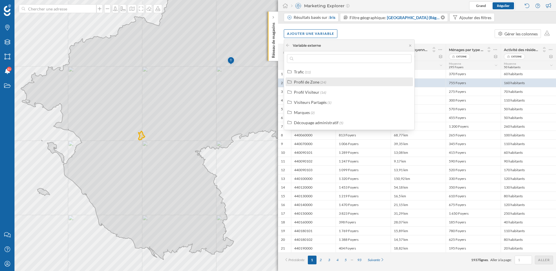
click at [306, 83] on div "Profil de Zone" at bounding box center [306, 81] width 25 height 5
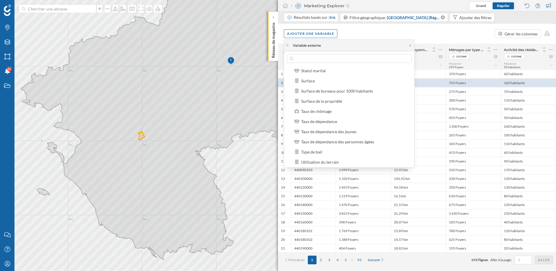
scroll to position [145, 0]
click at [320, 111] on div "Taux de chômage" at bounding box center [316, 109] width 30 height 5
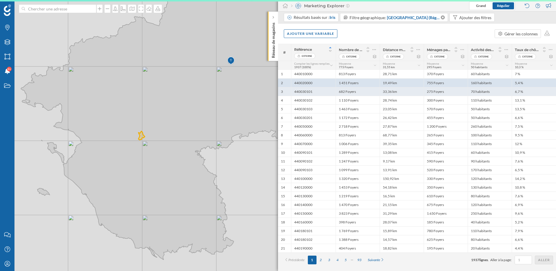
scroll to position [0, 0]
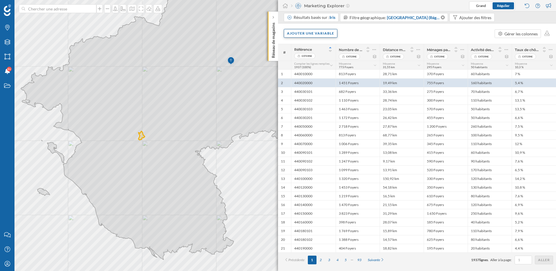
click at [324, 32] on div "Ajouter une variable" at bounding box center [311, 33] width 54 height 9
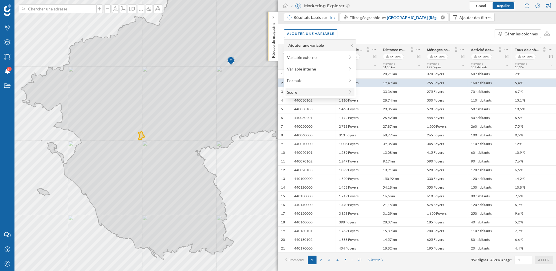
click at [310, 95] on div "Score" at bounding box center [320, 91] width 69 height 9
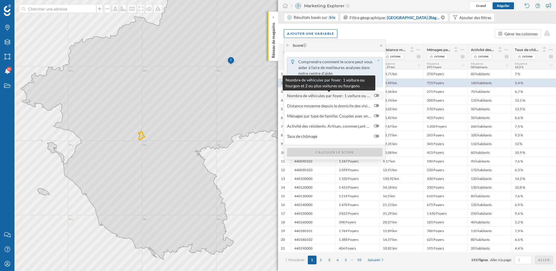
click at [329, 97] on span "Nombre de véhicules par foyer: 1 voiture ou fourgon et 2 ou plus voitures ou fo…" at bounding box center [329, 95] width 84 height 6
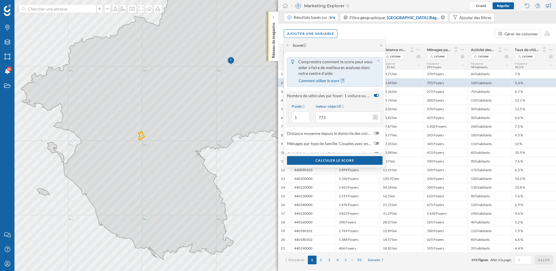
click at [376, 119] on button "Valeur objectif 773" at bounding box center [376, 117] width 6 height 6
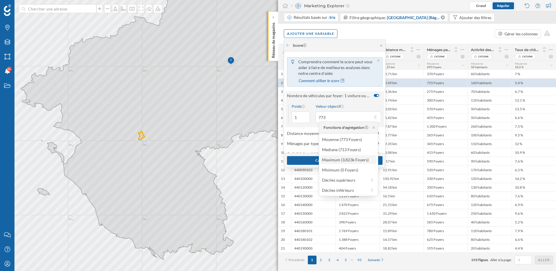
click at [343, 161] on div "Maximum (3,823k Foyers)" at bounding box center [348, 159] width 52 height 6
type input "3 823"
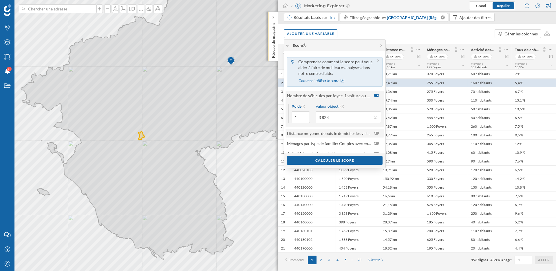
click at [377, 132] on div at bounding box center [376, 133] width 5 height 3
click at [0, 0] on input "checkbox" at bounding box center [0, 0] width 0 height 0
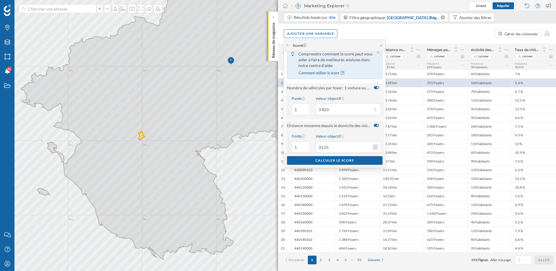
click at [375, 148] on button "Valeur objectif 31,55" at bounding box center [376, 147] width 6 height 6
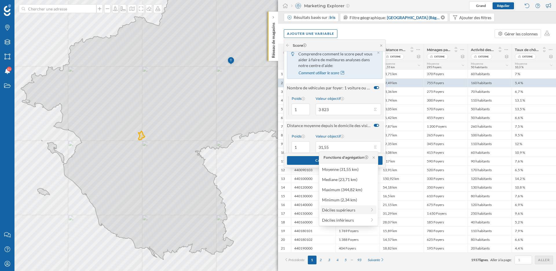
click at [353, 212] on div "Déciles supérieurs" at bounding box center [344, 210] width 45 height 6
click at [350, 170] on div "10% supérieur (52,46 km)" at bounding box center [346, 169] width 57 height 6
type input "52,46"
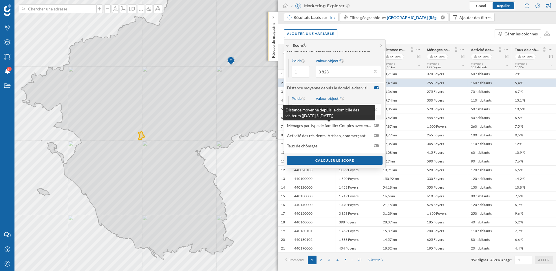
scroll to position [47, 0]
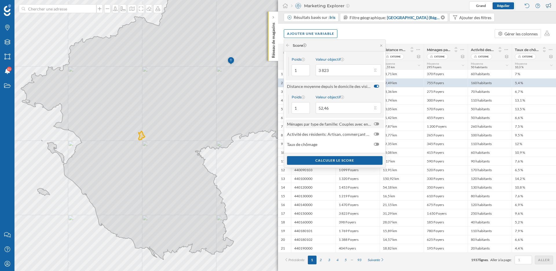
click at [376, 124] on div at bounding box center [376, 123] width 5 height 3
click at [0, 0] on input "checkbox" at bounding box center [0, 0] width 0 height 0
click at [375, 145] on button "Valeur objectif 295" at bounding box center [376, 146] width 6 height 6
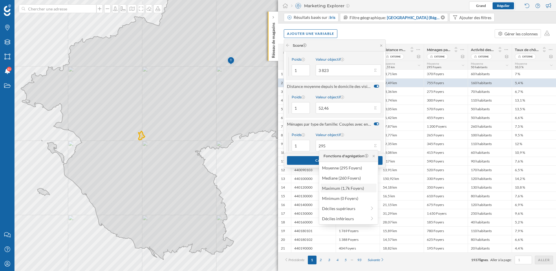
click at [352, 186] on div "Maximum (1,7k Foyers)" at bounding box center [348, 188] width 52 height 6
type input "1 700"
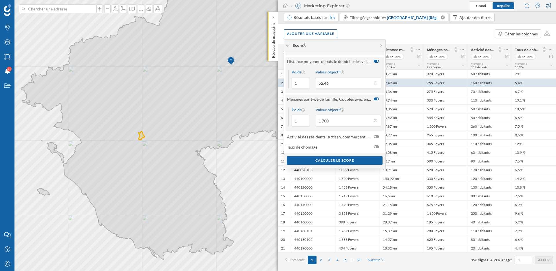
scroll to position [74, 0]
click at [375, 95] on div at bounding box center [376, 96] width 5 height 3
click at [0, 0] on input "checkbox" at bounding box center [0, 0] width 0 height 0
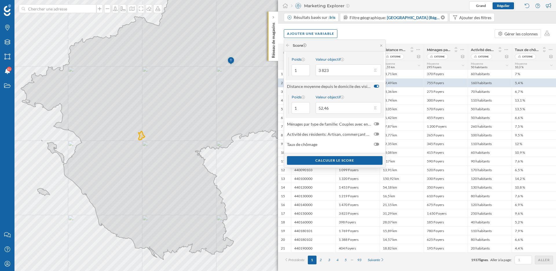
scroll to position [47, 0]
click at [372, 133] on div "Activité des résidents: Artisan, commerçant ou entreprise" at bounding box center [334, 134] width 95 height 6
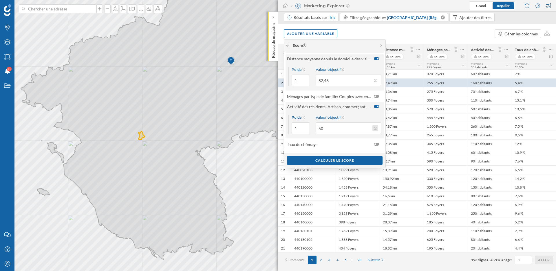
click at [376, 128] on button "Valeur objectif 50" at bounding box center [376, 128] width 6 height 6
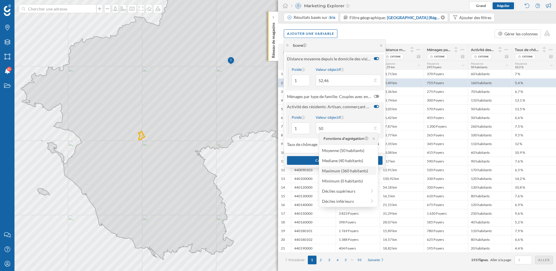
click at [356, 169] on div "Maximum (360 habitants)" at bounding box center [348, 170] width 52 height 6
type input "360"
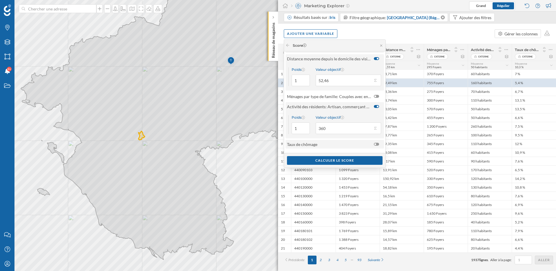
click at [377, 143] on div at bounding box center [376, 144] width 5 height 3
click at [0, 0] on input "checkbox" at bounding box center [0, 0] width 0 height 0
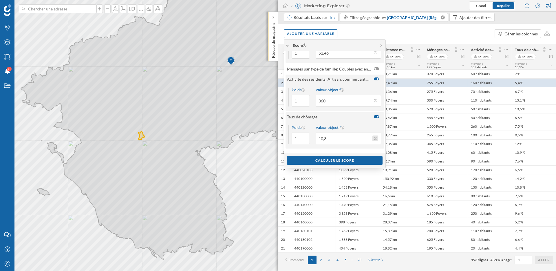
click at [376, 139] on button "Valeur objectif 10,3" at bounding box center [376, 138] width 6 height 6
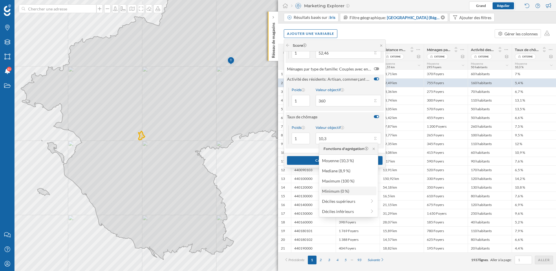
click at [341, 192] on div "Minimum (0 %)" at bounding box center [348, 191] width 52 height 6
type input "0"
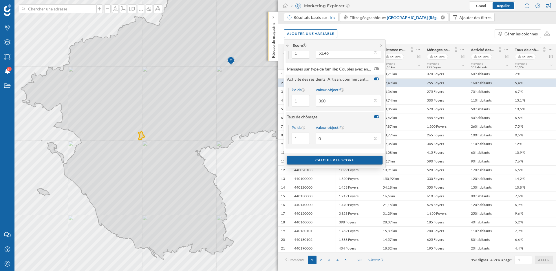
click at [336, 159] on div "Calculer le score" at bounding box center [335, 160] width 96 height 9
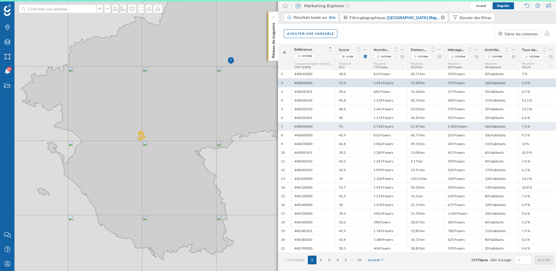
scroll to position [0, 0]
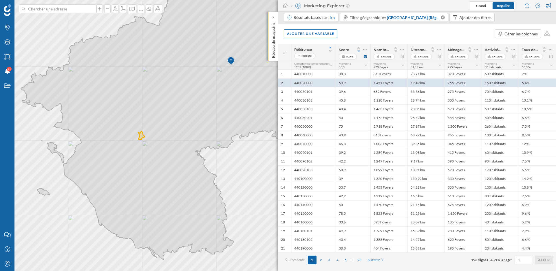
click at [359, 50] on icon at bounding box center [358, 51] width 5 height 4
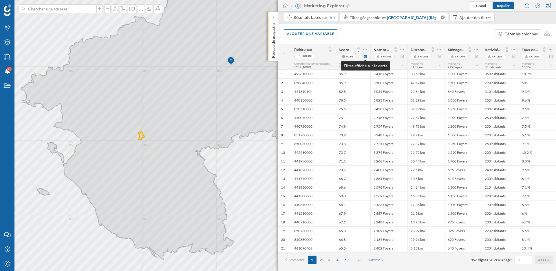
click at [367, 57] on icon at bounding box center [365, 56] width 4 height 3
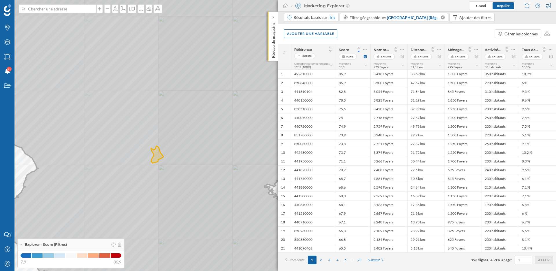
drag, startPoint x: 118, startPoint y: 107, endPoint x: 176, endPoint y: 110, distance: 57.2
click at [176, 110] on icon at bounding box center [280, 138] width 562 height 327
drag, startPoint x: 201, startPoint y: 87, endPoint x: 76, endPoint y: 113, distance: 127.0
click at [76, 113] on icon at bounding box center [164, 155] width 670 height 327
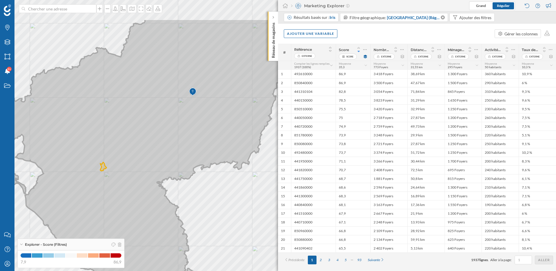
drag, startPoint x: 199, startPoint y: 83, endPoint x: 152, endPoint y: 129, distance: 66.4
click at [152, 129] on icon at bounding box center [162, 154] width 359 height 271
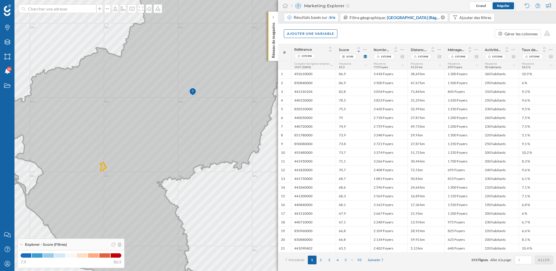
click at [139, 67] on icon at bounding box center [166, 131] width 366 height 318
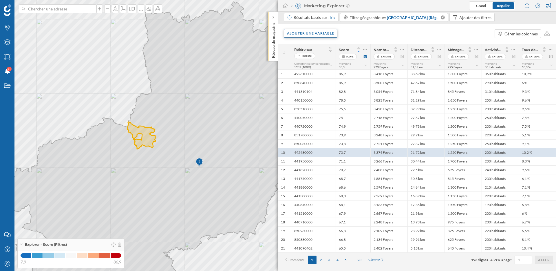
click at [324, 36] on div "Ajouter une variable" at bounding box center [311, 33] width 54 height 9
click at [310, 61] on div "Variable externe" at bounding box center [320, 57] width 69 height 9
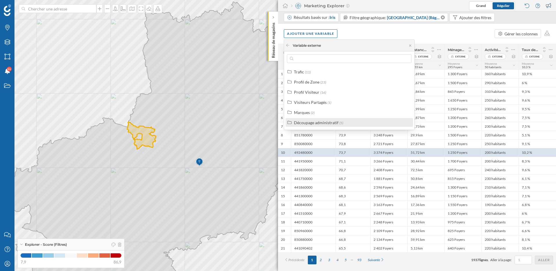
click at [315, 123] on div "Découpage administratif" at bounding box center [316, 122] width 45 height 5
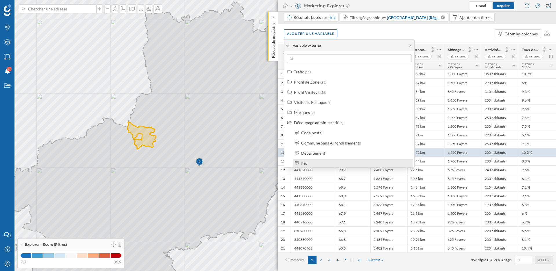
scroll to position [13, 0]
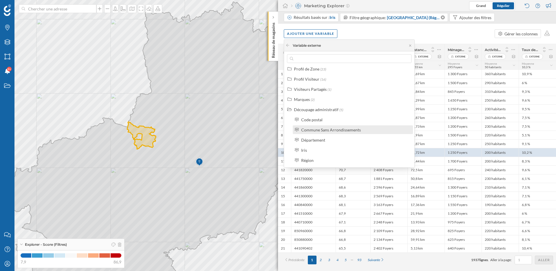
click at [316, 131] on div "Commune Sans Arrondissements" at bounding box center [331, 129] width 60 height 5
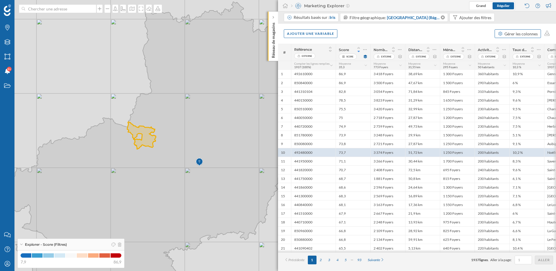
scroll to position [0, 0]
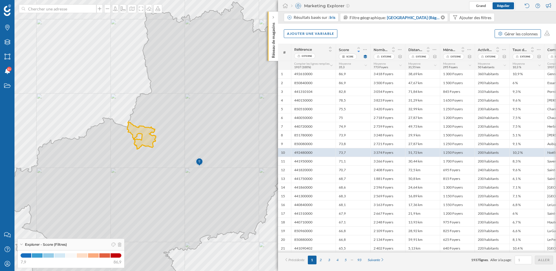
click at [529, 36] on div "Gérer les colonnes" at bounding box center [521, 34] width 33 height 6
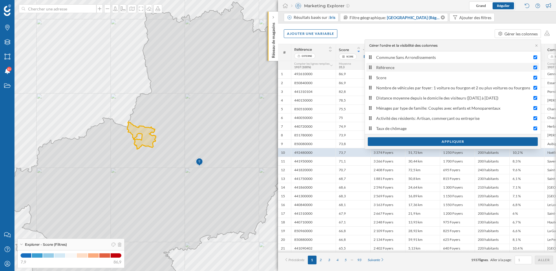
click at [536, 67] on input "Référence" at bounding box center [536, 67] width 4 height 4
checkbox input "false"
click at [464, 141] on div "Appliquer" at bounding box center [453, 141] width 170 height 9
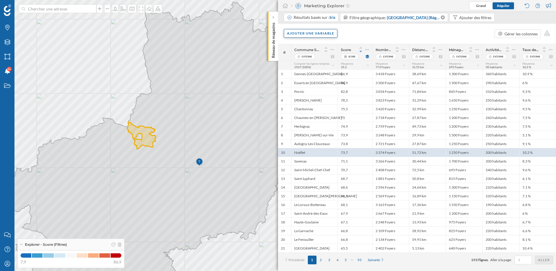
click at [308, 35] on div "Ajouter une variable" at bounding box center [311, 33] width 54 height 9
click at [315, 56] on div "Variable externe" at bounding box center [316, 57] width 58 height 6
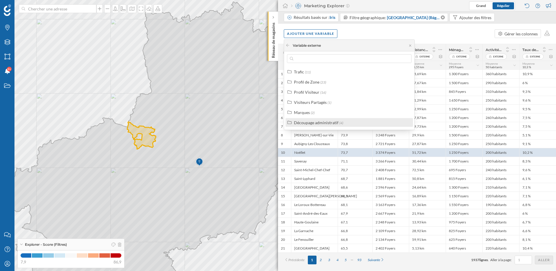
click at [323, 120] on div "Découpage administratif" at bounding box center [316, 122] width 45 height 5
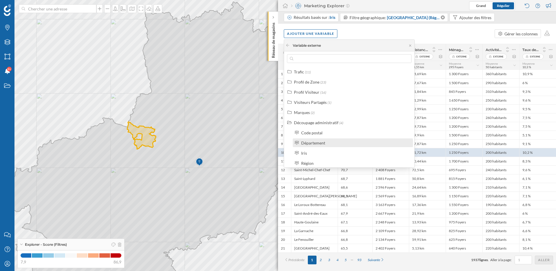
scroll to position [3, 0]
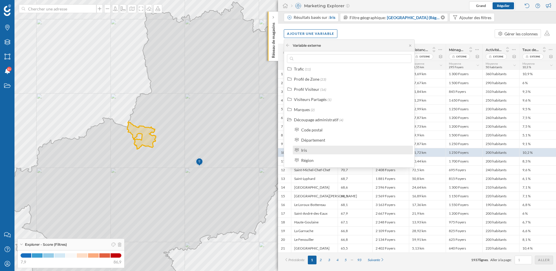
click at [320, 152] on div "Iris" at bounding box center [355, 150] width 108 height 6
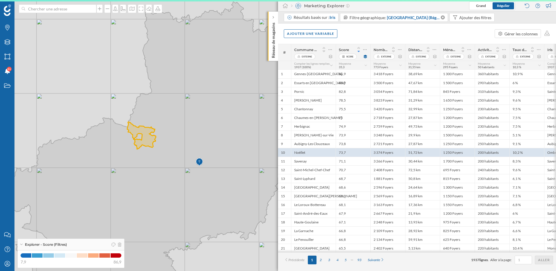
scroll to position [0, 0]
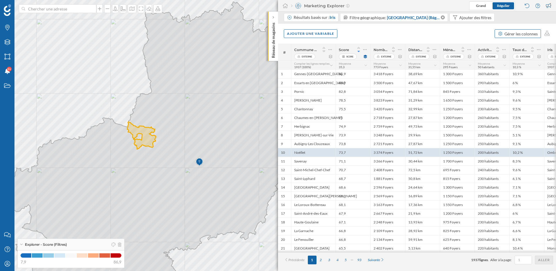
click at [525, 36] on div "Gérer les colonnes" at bounding box center [521, 34] width 33 height 6
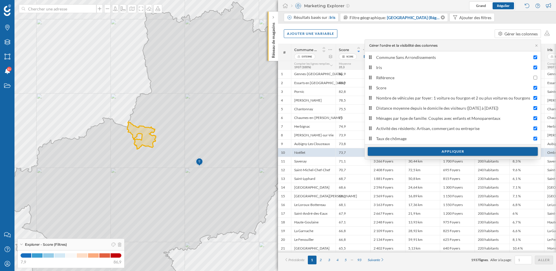
click at [437, 151] on div "Appliquer" at bounding box center [453, 151] width 170 height 9
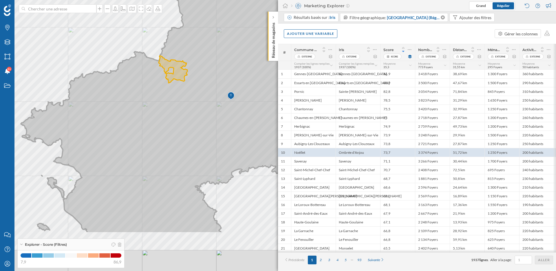
drag, startPoint x: 157, startPoint y: 200, endPoint x: 191, endPoint y: 127, distance: 80.1
click at [191, 127] on icon at bounding box center [204, 84] width 366 height 297
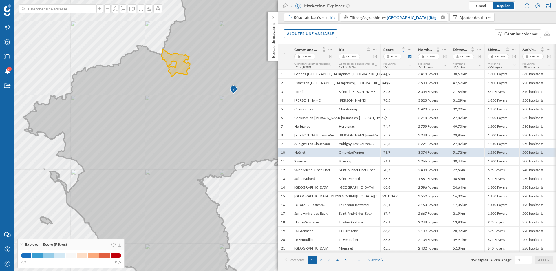
click at [72, 154] on icon at bounding box center [206, 130] width 366 height 316
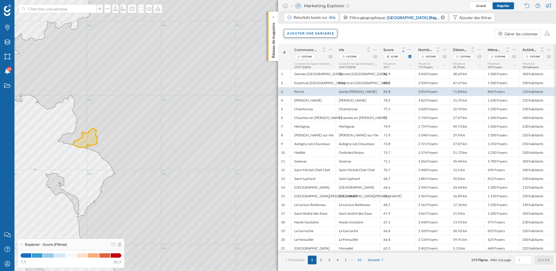
click at [308, 31] on div "Ajouter une variable" at bounding box center [311, 33] width 54 height 9
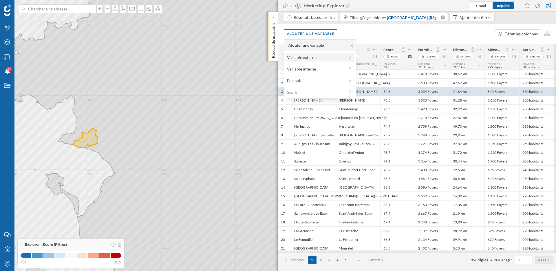
click at [305, 56] on div "Variable externe" at bounding box center [316, 57] width 58 height 6
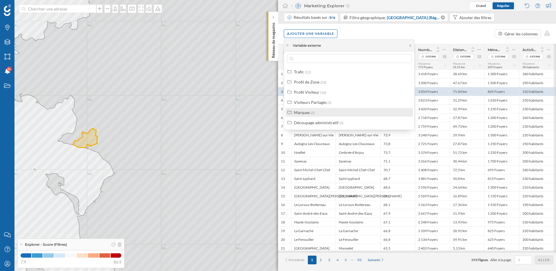
click at [306, 112] on div "Marques" at bounding box center [302, 112] width 16 height 5
click at [313, 132] on div "Points d'intérêt" at bounding box center [315, 132] width 28 height 5
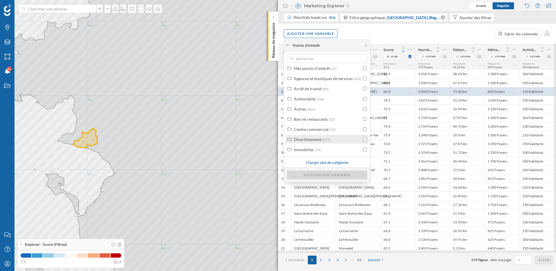
scroll to position [14, 0]
click at [328, 161] on div "Charger plus de catégories" at bounding box center [327, 161] width 50 height 9
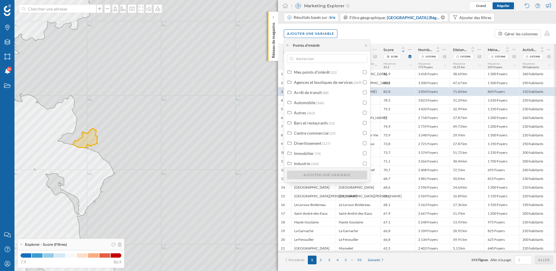
scroll to position [0, 0]
click at [315, 61] on input "text" at bounding box center [326, 58] width 67 height 9
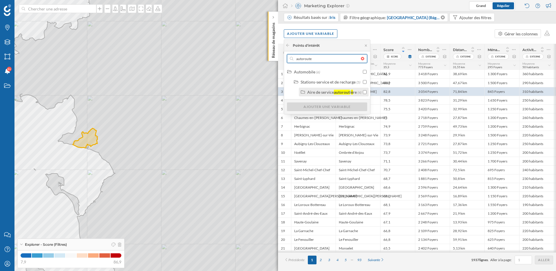
type input "autoroute"
click at [323, 92] on div "Aire de service" at bounding box center [320, 92] width 27 height 5
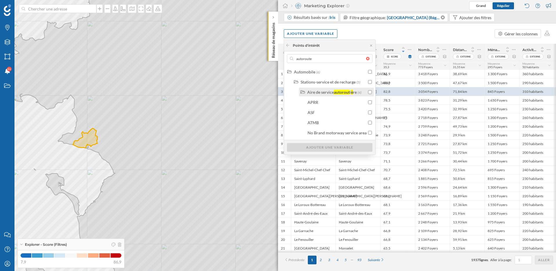
click at [327, 91] on div "Aire de service" at bounding box center [320, 92] width 27 height 5
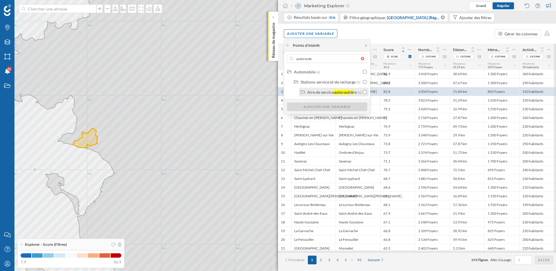
click at [364, 92] on input "checkbox" at bounding box center [365, 92] width 4 height 4
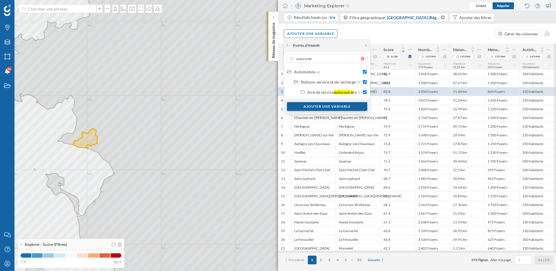
click at [349, 106] on div "Ajouter une variable" at bounding box center [327, 106] width 80 height 9
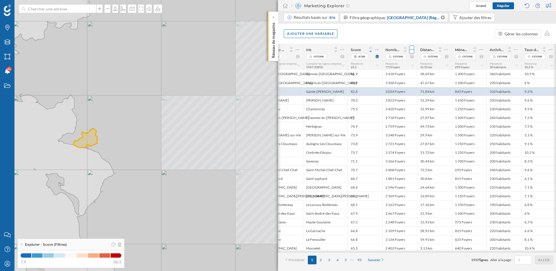
click at [410, 48] on div at bounding box center [411, 49] width 5 height 8
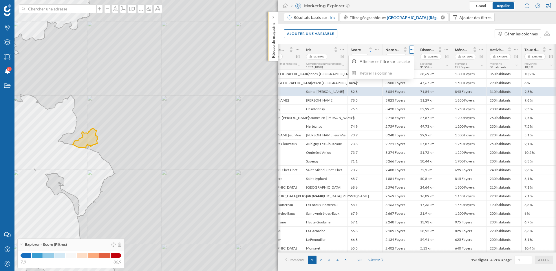
click at [410, 48] on div at bounding box center [411, 49] width 5 height 8
click at [376, 48] on icon at bounding box center [377, 50] width 4 height 6
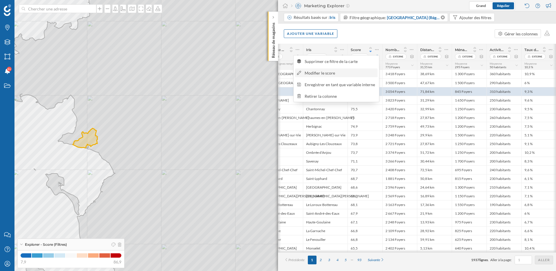
click at [354, 76] on div "Modifier le score" at bounding box center [336, 72] width 83 height 9
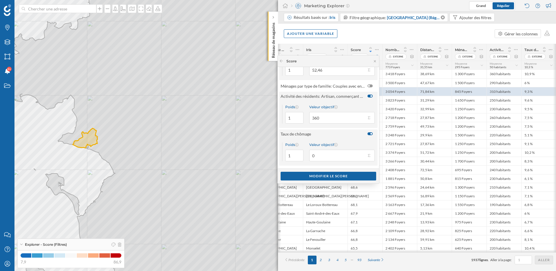
scroll to position [77, 0]
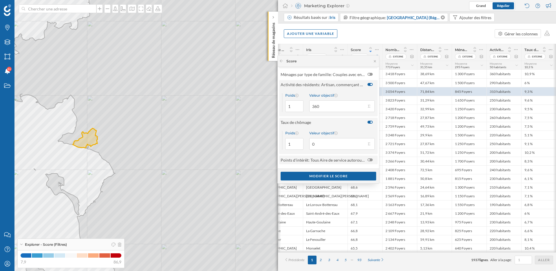
click at [368, 160] on div at bounding box center [370, 159] width 5 height 3
click at [0, 0] on input "checkbox" at bounding box center [0, 0] width 0 height 0
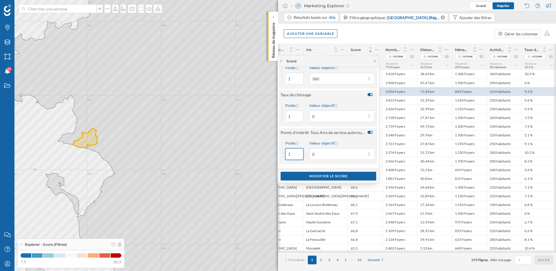
drag, startPoint x: 293, startPoint y: 157, endPoint x: 283, endPoint y: 154, distance: 10.6
click at [283, 154] on div "Poids 1" at bounding box center [292, 150] width 21 height 19
type input "4"
click at [368, 155] on button "Valeur objectif 0" at bounding box center [369, 154] width 6 height 6
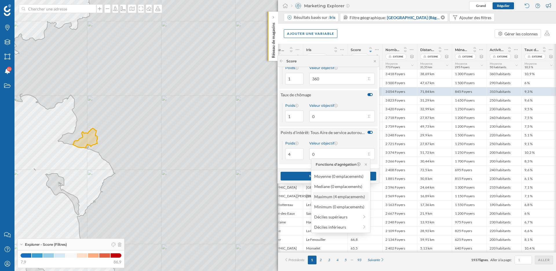
click at [350, 195] on div "Maximum (4 emplacements)" at bounding box center [340, 196] width 52 height 6
type input "4"
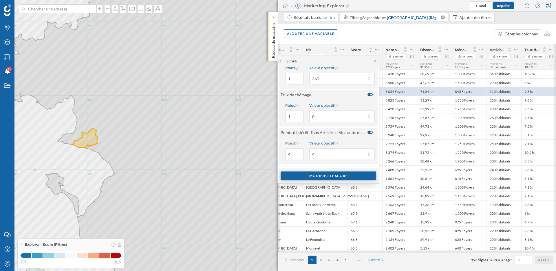
click at [335, 174] on div "Modifier le score" at bounding box center [329, 175] width 96 height 9
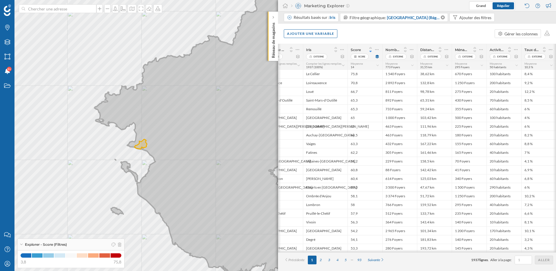
drag, startPoint x: 246, startPoint y: 146, endPoint x: 199, endPoint y: 146, distance: 47.2
click at [199, 146] on icon at bounding box center [277, 125] width 366 height 306
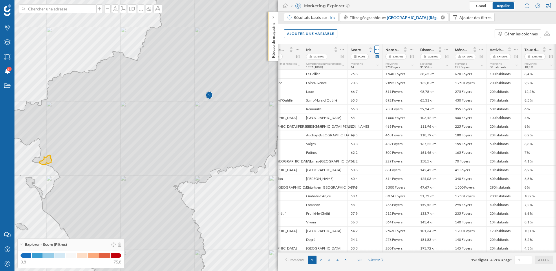
click at [376, 48] on icon at bounding box center [377, 50] width 4 height 6
click at [365, 73] on div "Modifier le score" at bounding box center [340, 73] width 71 height 6
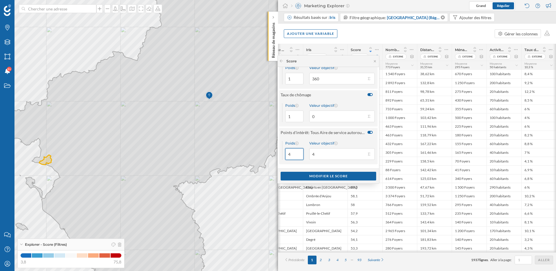
drag, startPoint x: 294, startPoint y: 155, endPoint x: 287, endPoint y: 155, distance: 6.4
click at [287, 155] on input "4" at bounding box center [294, 154] width 18 height 12
type input "2"
click at [331, 175] on div "Modifier le score" at bounding box center [329, 175] width 96 height 9
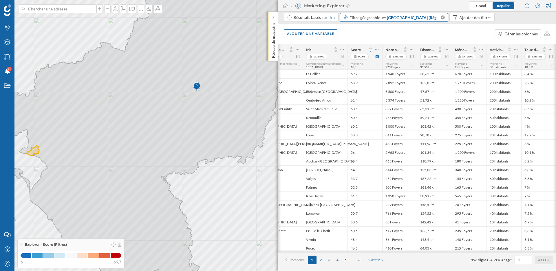
click at [384, 16] on span "Filtre géographique:" at bounding box center [368, 17] width 36 height 5
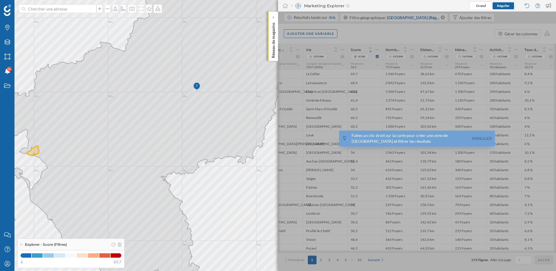
click at [441, 20] on div at bounding box center [417, 141] width 278 height 259
click at [481, 137] on link "Annuler" at bounding box center [481, 138] width 23 height 7
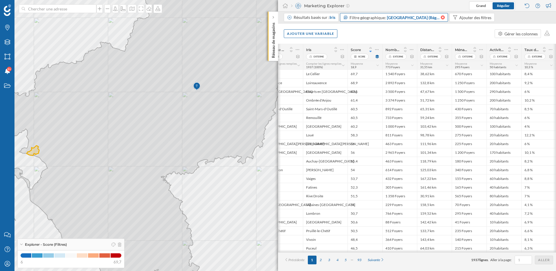
click at [441, 17] on icon at bounding box center [443, 17] width 4 height 4
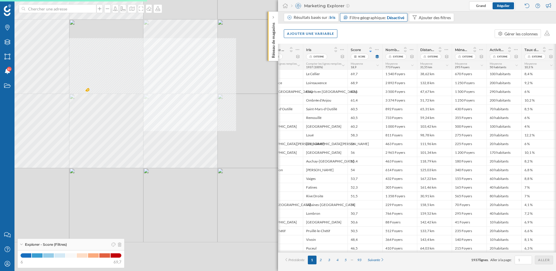
click at [176, 137] on div "© Mapbox © OpenStreetMap Improve this map" at bounding box center [278, 135] width 556 height 271
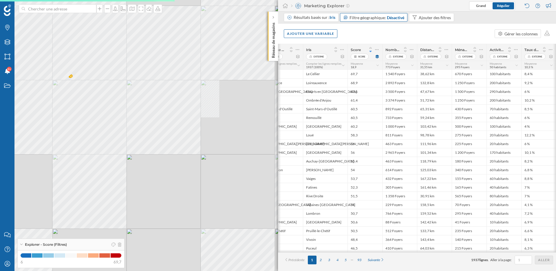
drag, startPoint x: 215, startPoint y: 171, endPoint x: 188, endPoint y: 160, distance: 29.0
click at [188, 160] on div "© Mapbox © OpenStreetMap Improve this map" at bounding box center [278, 135] width 556 height 271
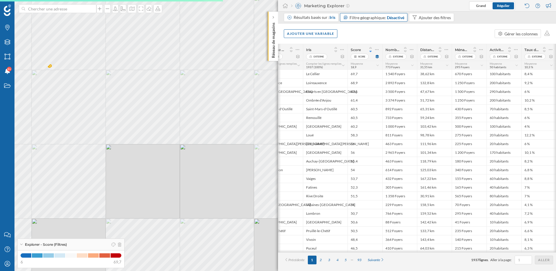
click at [375, 19] on span "Filtre géographique:" at bounding box center [368, 17] width 36 height 5
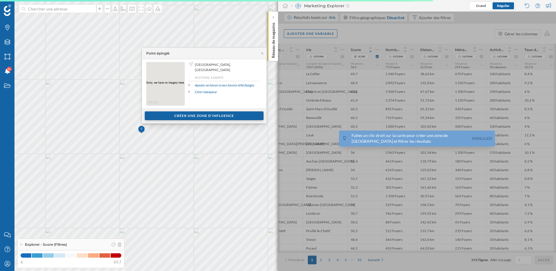
click at [208, 115] on div "Créer une zone d'influence" at bounding box center [204, 115] width 119 height 9
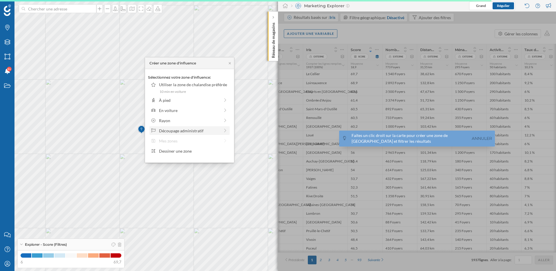
click at [187, 130] on div "Découpage administratif" at bounding box center [189, 130] width 61 height 6
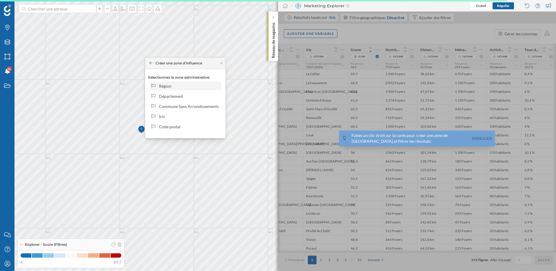
click at [183, 85] on div "Région" at bounding box center [189, 86] width 60 height 6
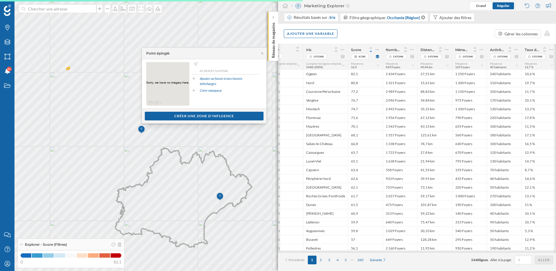
click at [399, 18] on span "Occitanie (Région)" at bounding box center [403, 17] width 33 height 6
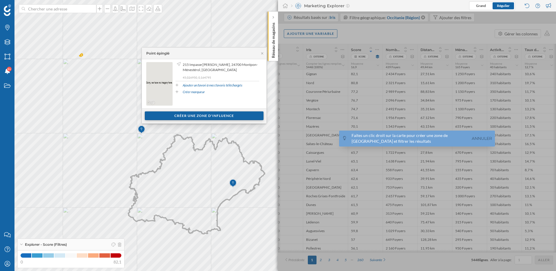
click at [192, 115] on div "Créer une zone d'influence" at bounding box center [204, 115] width 119 height 9
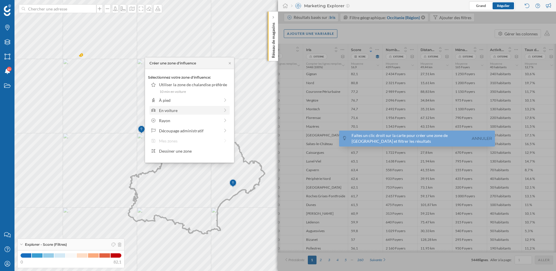
click at [187, 111] on div "En voiture" at bounding box center [189, 110] width 61 height 6
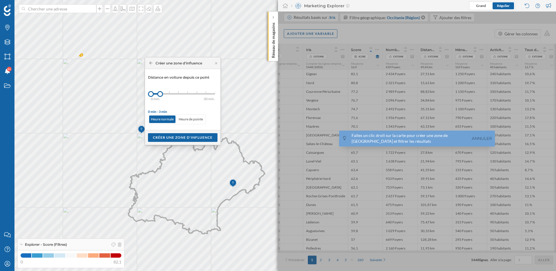
click at [152, 62] on icon at bounding box center [150, 62] width 3 height 3
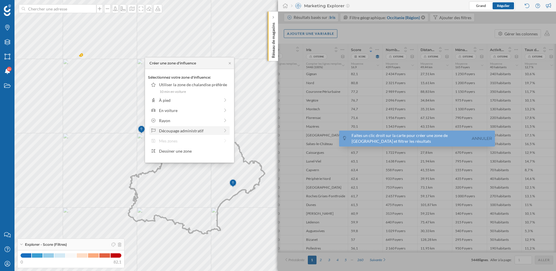
click at [182, 129] on div "Découpage administratif" at bounding box center [189, 130] width 61 height 6
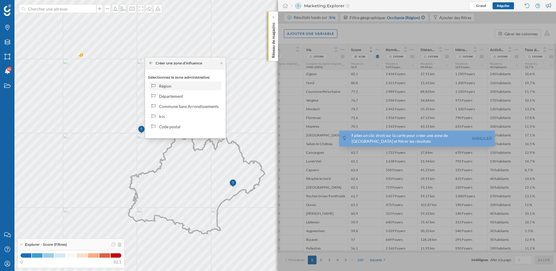
click at [184, 88] on div "Région" at bounding box center [189, 86] width 60 height 6
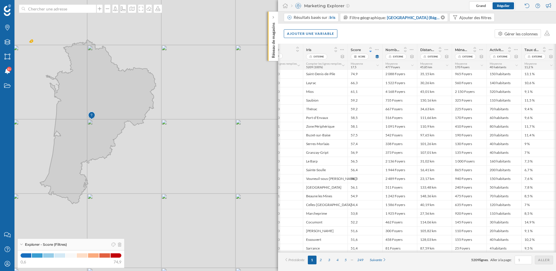
click at [209, 222] on div "© Mapbox © OpenStreetMap Improve this map" at bounding box center [278, 135] width 556 height 271
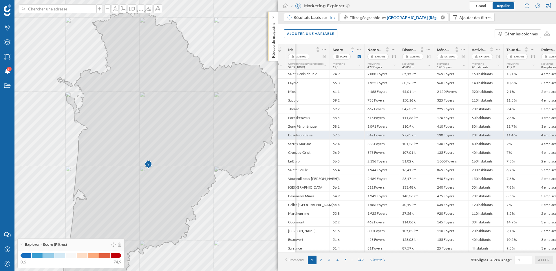
scroll to position [0, 67]
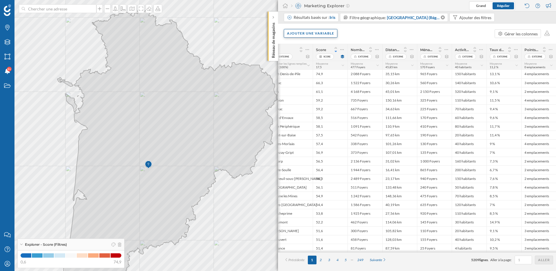
click at [320, 38] on div "Ajouter une variable" at bounding box center [310, 33] width 53 height 9
click at [319, 60] on div "Variable externe" at bounding box center [320, 57] width 69 height 9
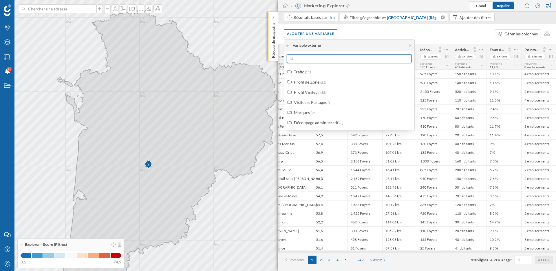
click at [316, 59] on input "text" at bounding box center [349, 58] width 112 height 9
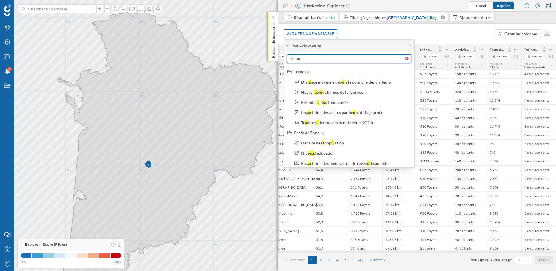
type input "a"
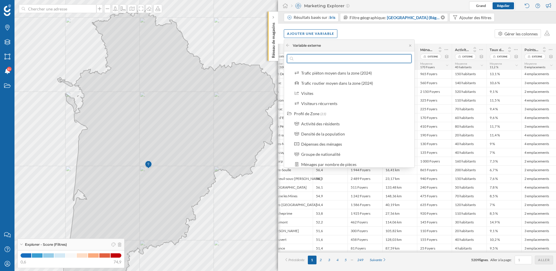
scroll to position [0, 0]
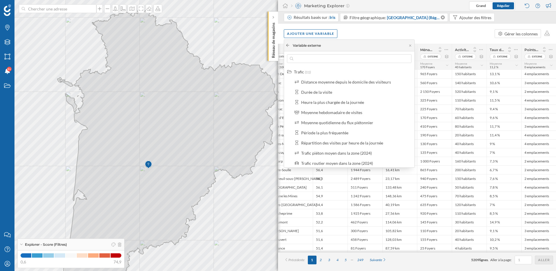
click at [288, 44] on icon at bounding box center [288, 44] width 4 height 3
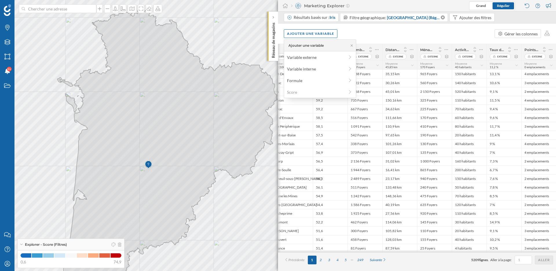
click at [288, 44] on div "Ajouter une variable" at bounding box center [305, 45] width 38 height 5
click at [367, 37] on div "Ajouter une variable Gérer les colonnes" at bounding box center [417, 33] width 278 height 20
click at [378, 49] on icon at bounding box center [376, 49] width 3 height 1
click at [342, 50] on icon at bounding box center [342, 50] width 4 height 6
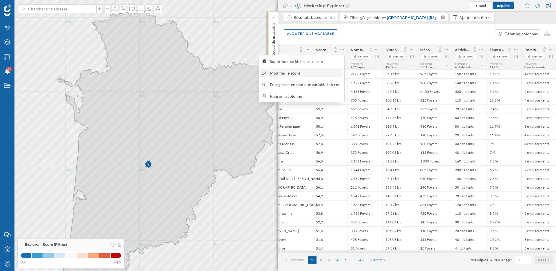
click at [288, 74] on div "Modifier le score" at bounding box center [305, 73] width 71 height 6
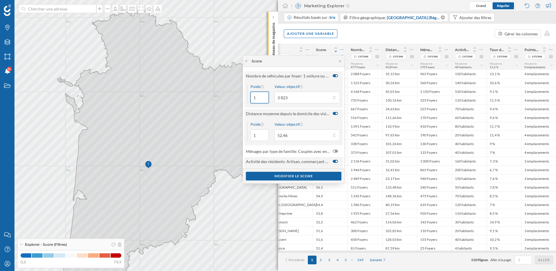
click at [253, 99] on input "1" at bounding box center [260, 98] width 18 height 12
type input "2"
click at [333, 98] on button "Valeur objectif 3 823" at bounding box center [334, 97] width 6 height 6
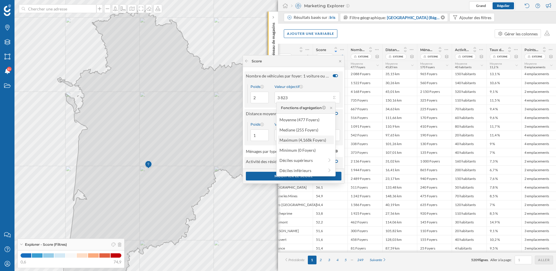
click at [312, 140] on div "Maximum (4,168k Foyers)" at bounding box center [306, 140] width 52 height 6
type input "4 168"
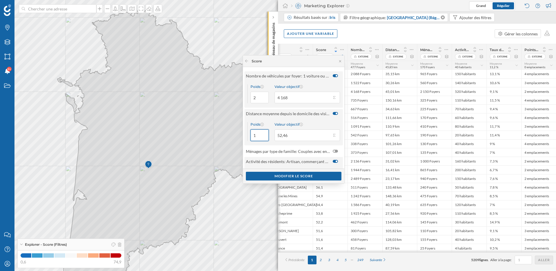
drag, startPoint x: 255, startPoint y: 136, endPoint x: 251, endPoint y: 136, distance: 3.8
click at [251, 136] on input "1" at bounding box center [260, 135] width 18 height 12
type input "2"
click at [332, 135] on button "Valeur objectif 52,46" at bounding box center [334, 135] width 6 height 6
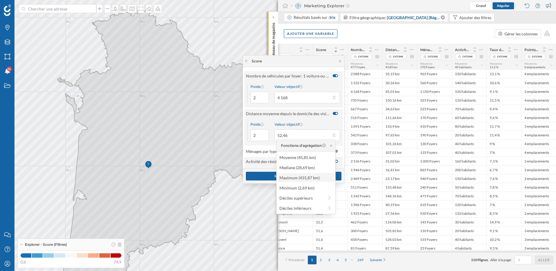
click at [304, 178] on div "Maximum (431,87 km)" at bounding box center [306, 177] width 52 height 6
type input "431,87"
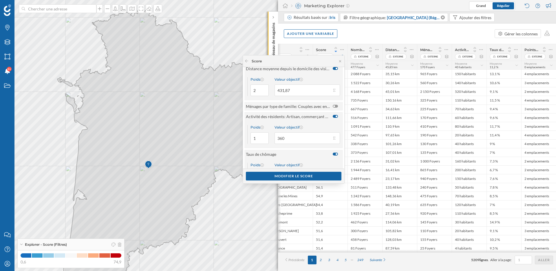
scroll to position [61, 0]
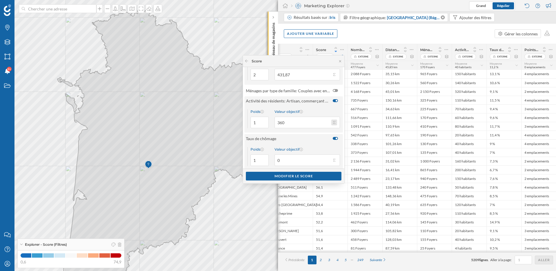
click at [334, 123] on button "Valeur objectif 360" at bounding box center [334, 122] width 6 height 6
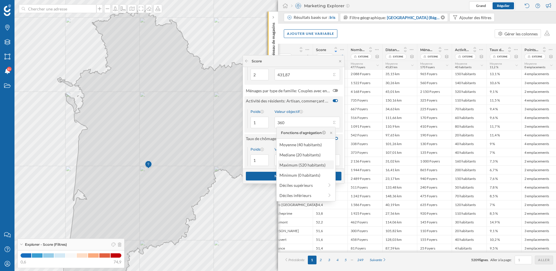
click at [309, 166] on div "Maximum (520 habitants)" at bounding box center [306, 165] width 52 height 6
type input "520"
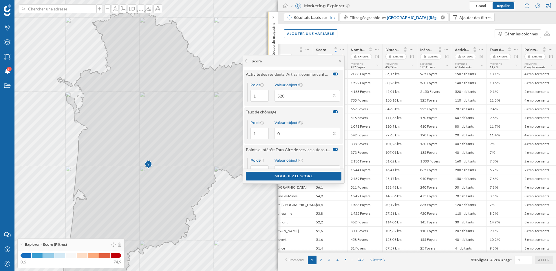
scroll to position [104, 0]
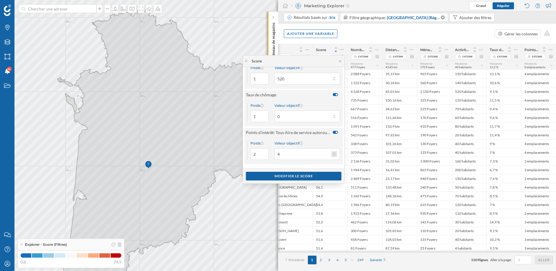
click at [335, 155] on button "Valeur objectif 4" at bounding box center [334, 154] width 6 height 6
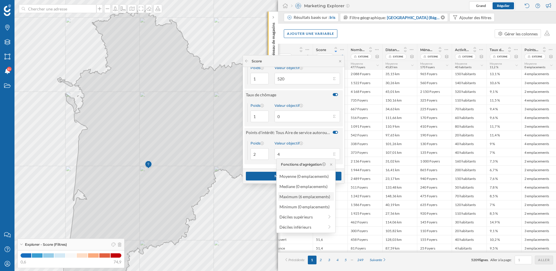
click at [315, 197] on div "Maximum (6 emplacements)" at bounding box center [306, 196] width 52 height 6
type input "6"
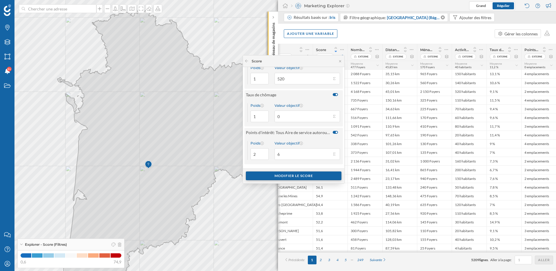
click at [294, 175] on div "Modifier le score" at bounding box center [294, 175] width 96 height 9
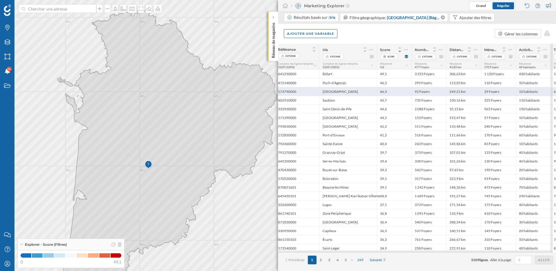
scroll to position [0, 13]
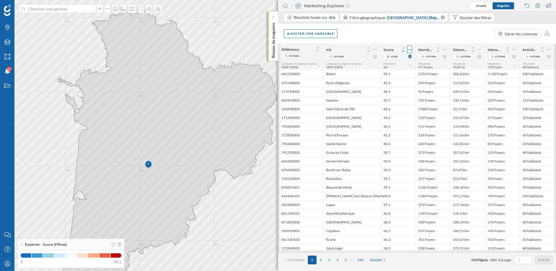
click at [411, 50] on icon at bounding box center [410, 50] width 4 height 6
click at [365, 73] on div "Modifier le score" at bounding box center [372, 73] width 71 height 6
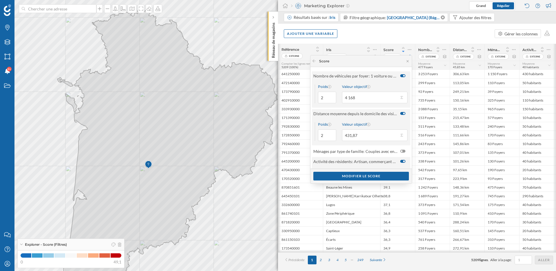
scroll to position [104, 0]
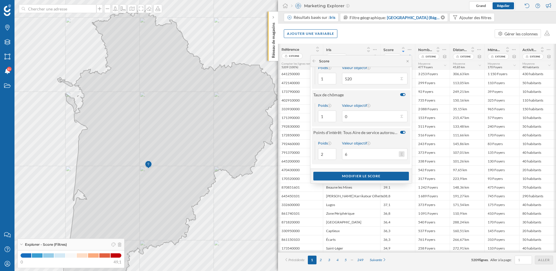
click at [401, 154] on button "Valeur objectif 6" at bounding box center [402, 154] width 6 height 6
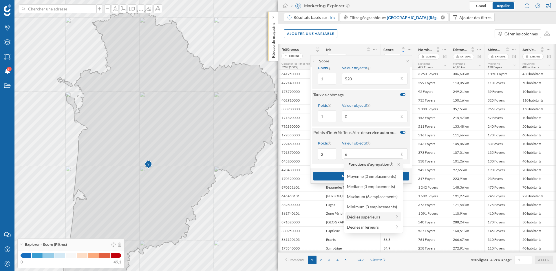
click at [369, 218] on div "Déciles supérieurs" at bounding box center [369, 216] width 45 height 6
click at [378, 140] on div "Poids 2 Valeur objectif 6" at bounding box center [361, 150] width 98 height 28
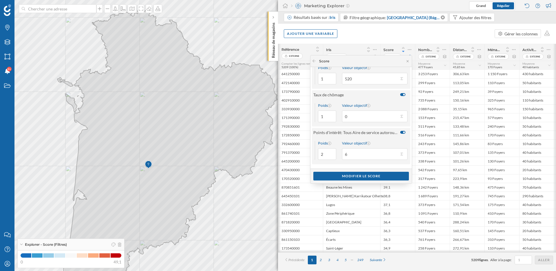
click at [401, 133] on div at bounding box center [402, 132] width 5 height 3
click at [0, 0] on input "checkbox" at bounding box center [0, 0] width 0 height 0
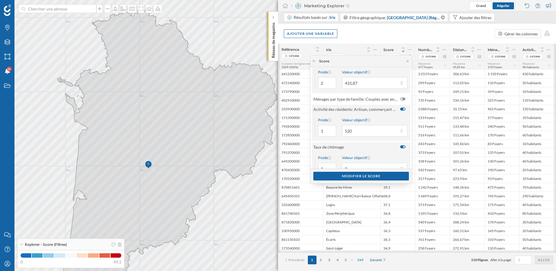
scroll to position [77, 0]
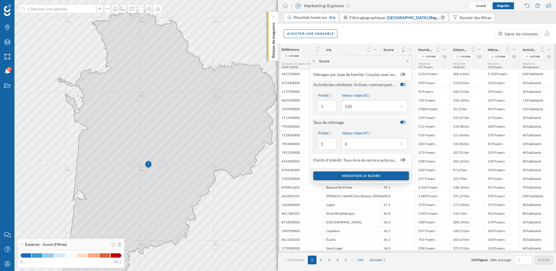
click at [364, 175] on div "Modifier le score" at bounding box center [361, 175] width 96 height 9
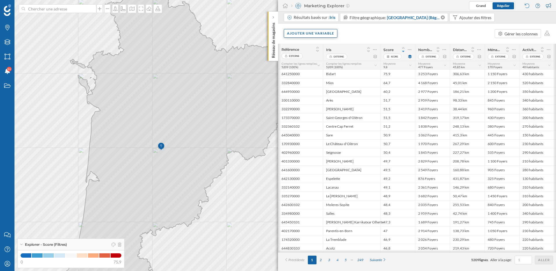
click at [328, 34] on div "Ajouter une variable" at bounding box center [311, 33] width 54 height 9
click at [304, 57] on div "Variable externe" at bounding box center [316, 57] width 58 height 6
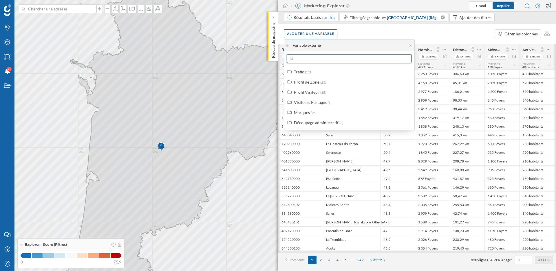
click at [306, 59] on input "text" at bounding box center [349, 58] width 112 height 9
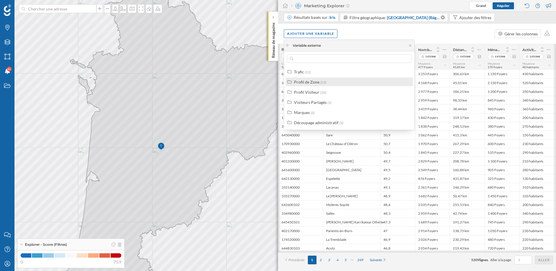
click at [305, 83] on div "Profil de Zone" at bounding box center [306, 81] width 25 height 5
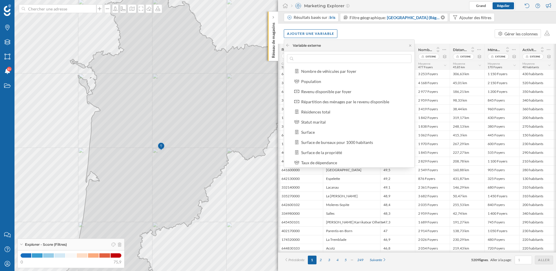
scroll to position [0, 0]
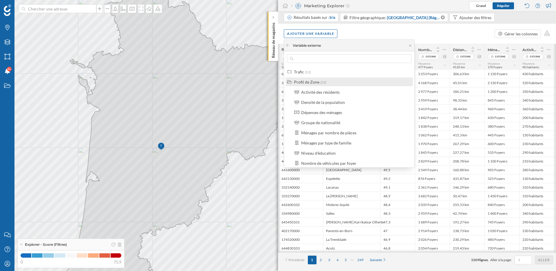
click at [307, 79] on div "Profil de Zone" at bounding box center [306, 81] width 25 height 5
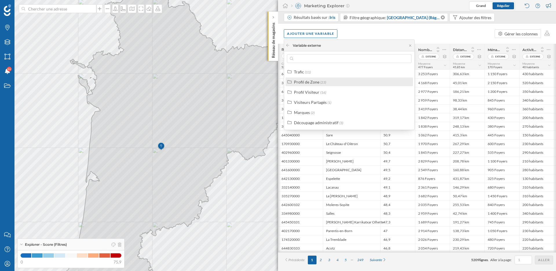
click at [312, 85] on div "Profil de Zone (23)" at bounding box center [349, 81] width 127 height 9
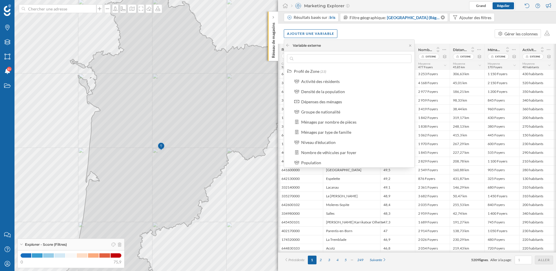
scroll to position [7, 0]
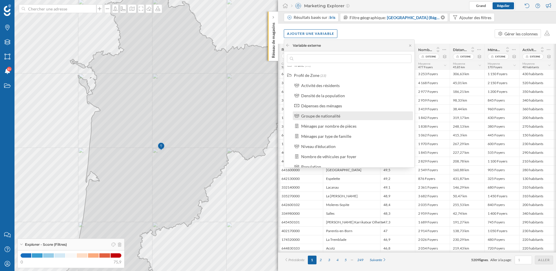
click at [322, 116] on div "Groupe de nationalité" at bounding box center [320, 115] width 39 height 5
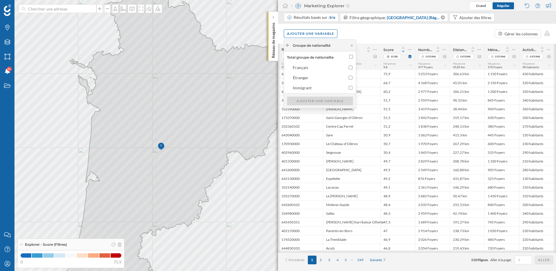
click at [288, 45] on icon at bounding box center [288, 44] width 4 height 3
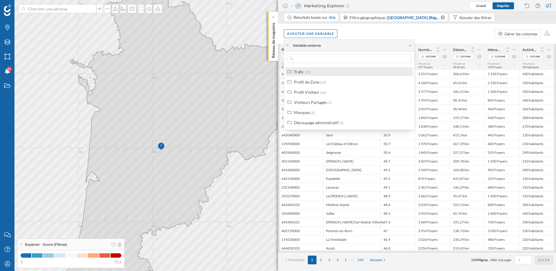
click at [302, 73] on div "Trafic" at bounding box center [299, 71] width 10 height 5
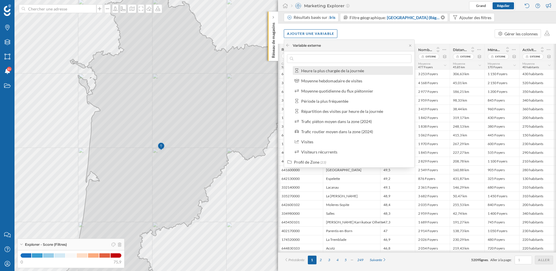
scroll to position [32, 0]
click at [287, 45] on icon at bounding box center [287, 45] width 3 height 3
click at [289, 47] on div at bounding box center [288, 45] width 4 height 5
click at [289, 44] on icon at bounding box center [288, 44] width 4 height 3
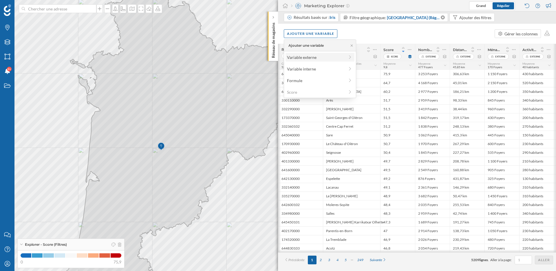
click at [300, 55] on div "Variable externe" at bounding box center [316, 57] width 58 height 6
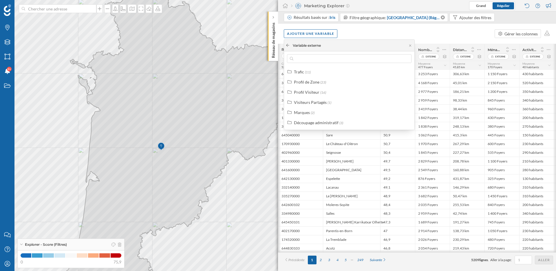
click at [289, 48] on div at bounding box center [288, 45] width 4 height 5
click at [289, 45] on icon at bounding box center [287, 45] width 3 height 3
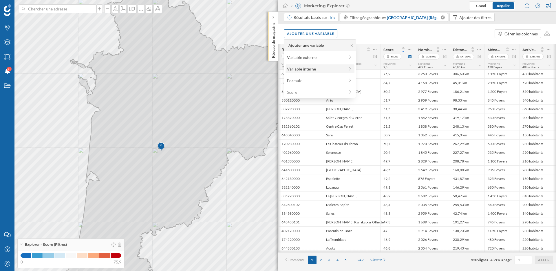
click at [300, 69] on div "Variable interne" at bounding box center [316, 69] width 58 height 6
click at [290, 46] on icon at bounding box center [288, 44] width 4 height 3
click at [294, 57] on div "Variable externe" at bounding box center [316, 57] width 58 height 6
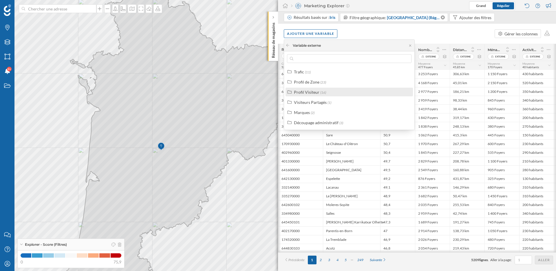
click at [305, 95] on div "Profil Visiteur (16)" at bounding box center [349, 91] width 127 height 9
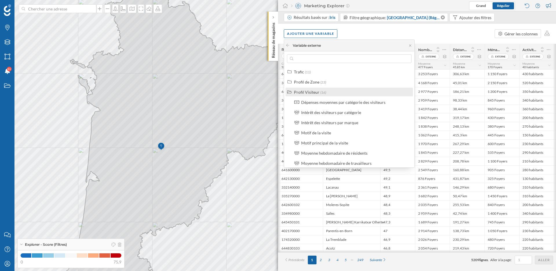
click at [305, 95] on div "Profil Visiteur (16)" at bounding box center [349, 91] width 127 height 9
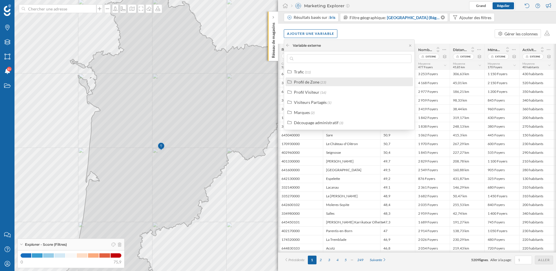
click at [305, 85] on label "Profil de Zone (23)" at bounding box center [310, 82] width 32 height 6
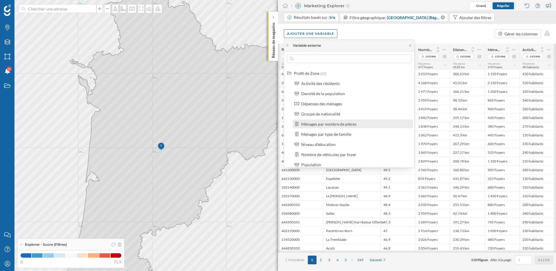
scroll to position [10, 0]
click at [477, 32] on div "Ajouter une variable Gérer les colonnes" at bounding box center [417, 33] width 278 height 20
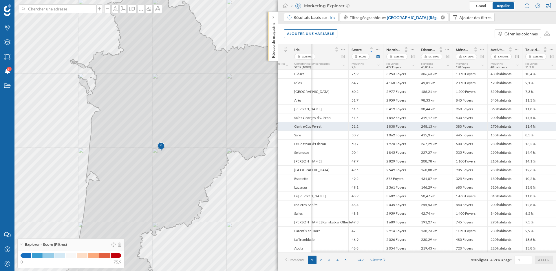
scroll to position [0, 80]
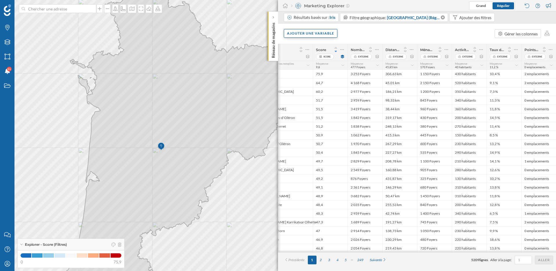
click at [319, 32] on div "Ajouter une variable" at bounding box center [311, 33] width 54 height 9
click at [309, 55] on div "Variable externe" at bounding box center [316, 57] width 58 height 6
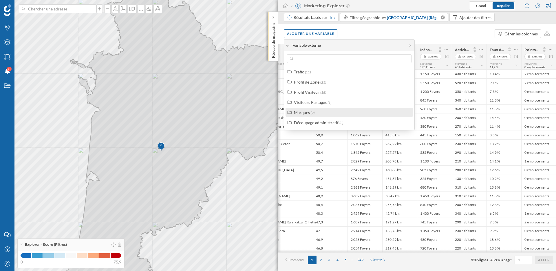
click at [305, 112] on div "Marques" at bounding box center [302, 112] width 16 height 5
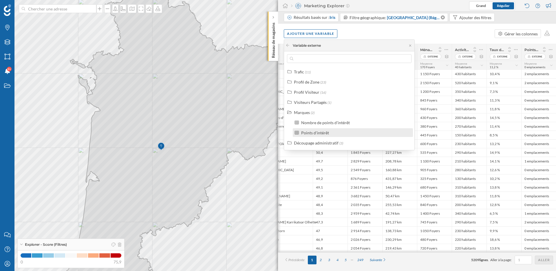
click at [321, 134] on div "Points d'intérêt" at bounding box center [315, 132] width 28 height 5
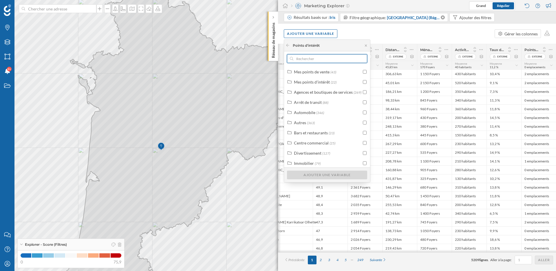
click at [319, 61] on input "text" at bounding box center [326, 58] width 67 height 9
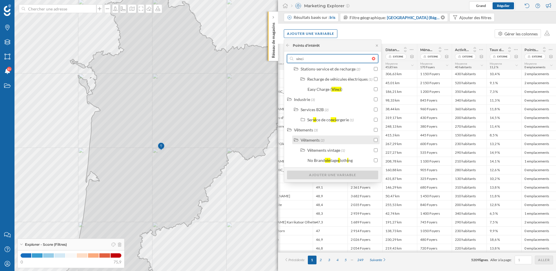
scroll to position [0, 0]
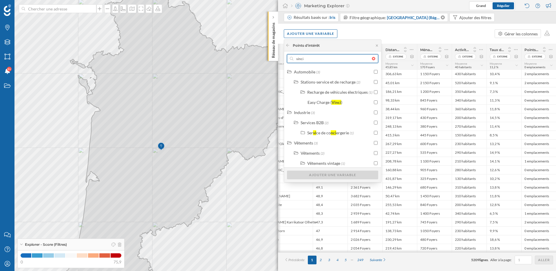
drag, startPoint x: 310, startPoint y: 58, endPoint x: 289, endPoint y: 58, distance: 20.6
click at [289, 58] on div "vinci" at bounding box center [332, 58] width 91 height 9
click at [293, 58] on input "vinci" at bounding box center [332, 58] width 79 height 9
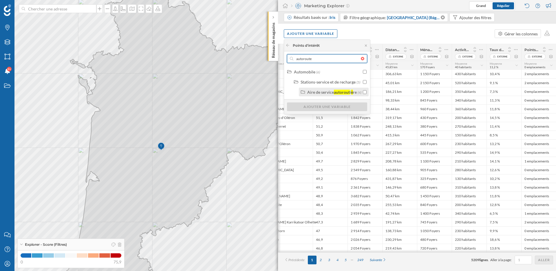
type input "autoroute"
click at [314, 92] on div "Aire de service" at bounding box center [320, 92] width 27 height 5
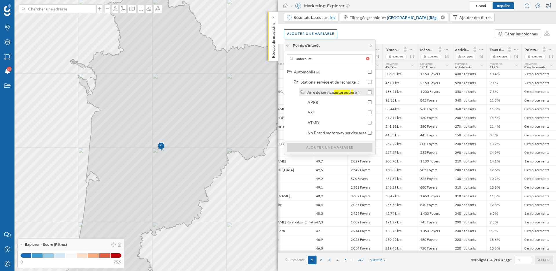
click at [369, 92] on input "checkbox" at bounding box center [370, 92] width 4 height 4
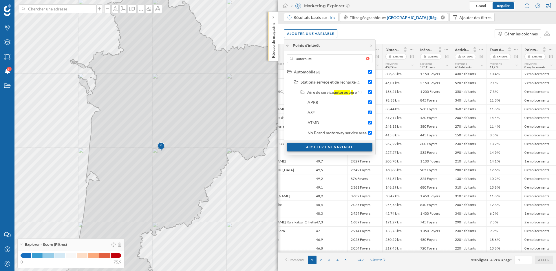
click at [359, 148] on div "Ajouter une variable" at bounding box center [329, 147] width 85 height 9
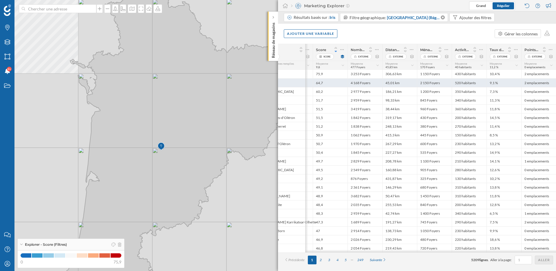
scroll to position [0, 115]
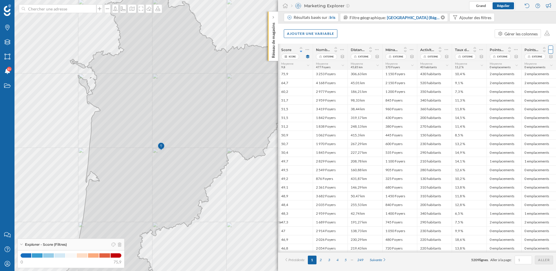
click at [553, 50] on div at bounding box center [550, 49] width 5 height 8
click at [517, 73] on div "Retirer la colonne" at bounding box center [524, 73] width 51 height 6
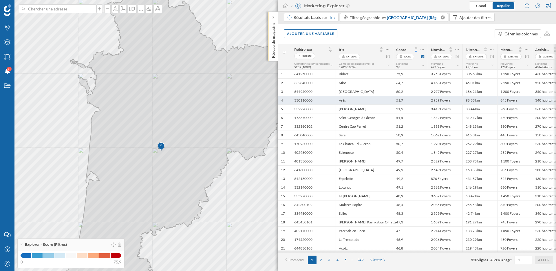
scroll to position [0, 80]
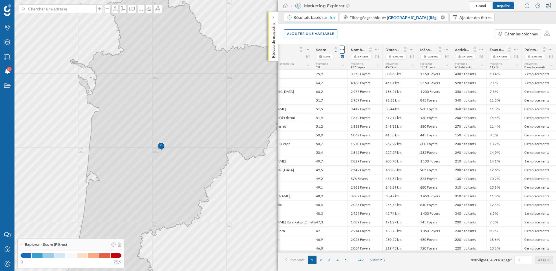
click at [342, 48] on icon at bounding box center [342, 50] width 4 height 6
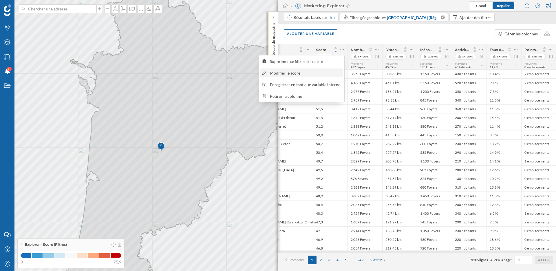
click at [295, 74] on div "Modifier le score" at bounding box center [305, 73] width 71 height 6
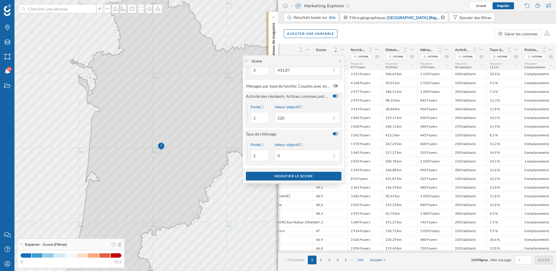
scroll to position [77, 0]
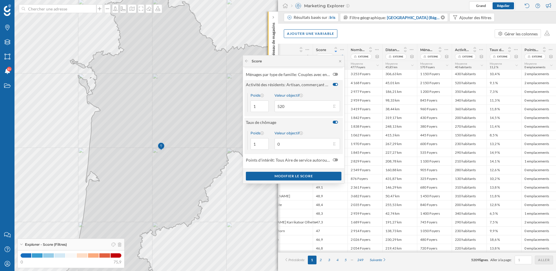
click at [335, 119] on div at bounding box center [337, 122] width 8 height 6
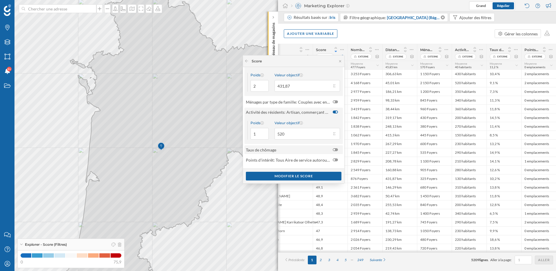
scroll to position [49, 0]
click at [334, 161] on div at bounding box center [335, 159] width 5 height 3
click at [0, 0] on input "checkbox" at bounding box center [0, 0] width 0 height 0
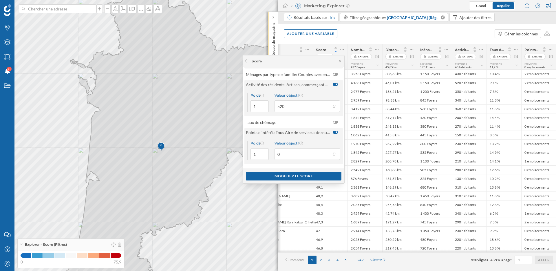
click at [336, 153] on div at bounding box center [335, 154] width 9 height 6
click at [331, 153] on input "0" at bounding box center [303, 154] width 57 height 12
click at [334, 153] on button "Valeur objectif 0" at bounding box center [334, 154] width 6 height 6
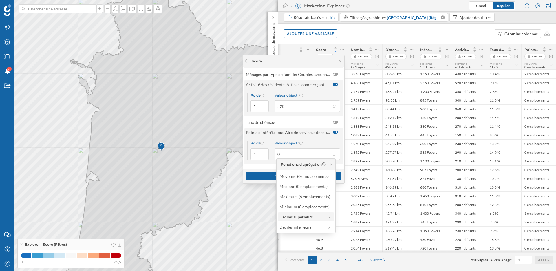
click at [312, 216] on div "Déciles supérieurs" at bounding box center [302, 216] width 45 height 6
click at [311, 143] on div "Valeur objectif" at bounding box center [307, 143] width 65 height 4
click at [311, 148] on input "0" at bounding box center [303, 154] width 57 height 12
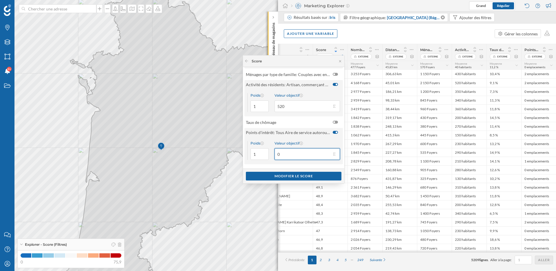
drag, startPoint x: 286, startPoint y: 157, endPoint x: 271, endPoint y: 152, distance: 15.6
click at [271, 152] on div "Poids 1 Valeur objectif 0" at bounding box center [293, 150] width 98 height 28
type input "3"
type input "1"
drag, startPoint x: 256, startPoint y: 154, endPoint x: 249, endPoint y: 154, distance: 7.2
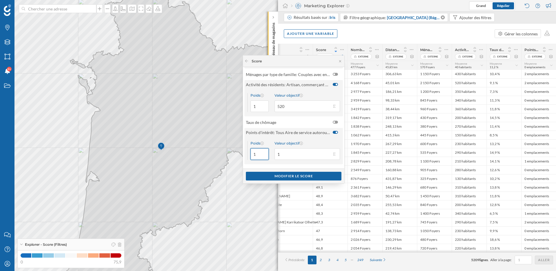
click at [249, 154] on div "Poids 1" at bounding box center [257, 150] width 21 height 19
type input "2"
click at [274, 173] on div "Modifier le score" at bounding box center [294, 175] width 96 height 9
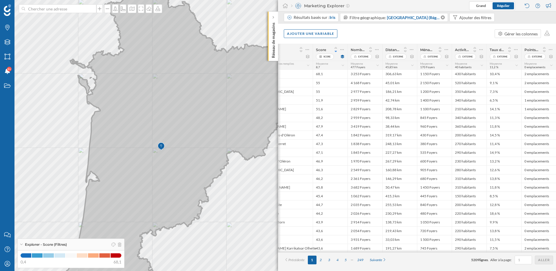
click at [95, 154] on icon at bounding box center [174, 144] width 232 height 310
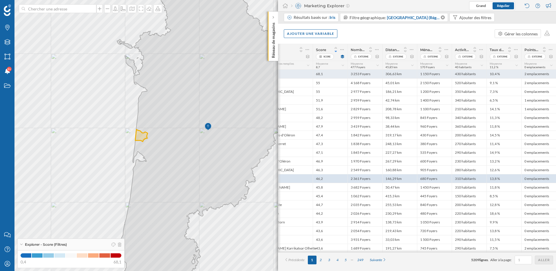
click at [507, 76] on div "10,4 %" at bounding box center [504, 74] width 35 height 9
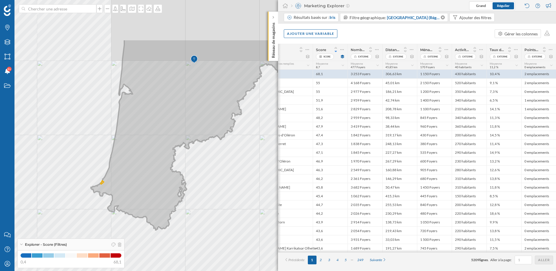
drag, startPoint x: 217, startPoint y: 77, endPoint x: 169, endPoint y: 151, distance: 88.7
click at [169, 151] on icon at bounding box center [203, 134] width 225 height 191
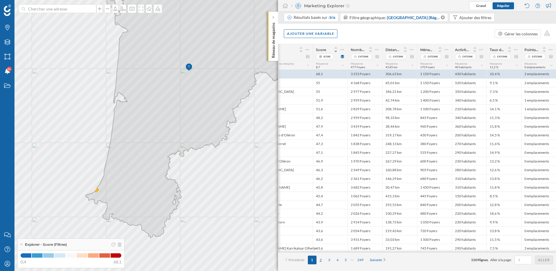
click at [320, 261] on div "2" at bounding box center [321, 259] width 8 height 9
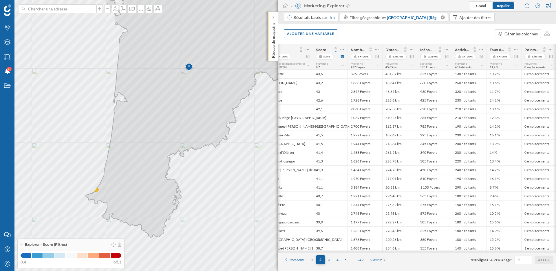
scroll to position [0, 69]
click at [331, 262] on div "3" at bounding box center [329, 259] width 8 height 9
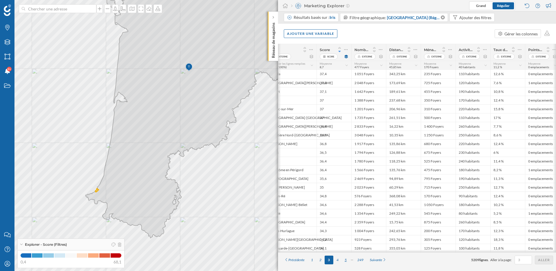
click at [345, 259] on div "5" at bounding box center [346, 259] width 8 height 9
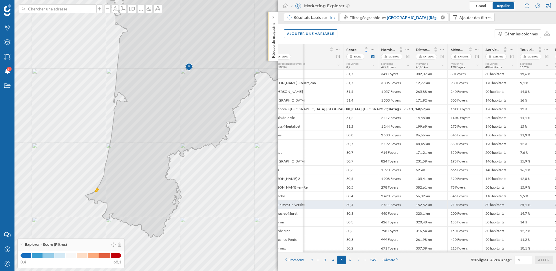
scroll to position [0, 99]
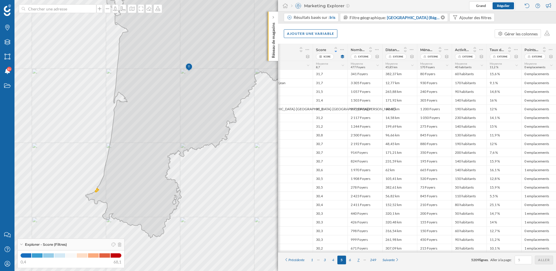
click at [360, 261] on div "7" at bounding box center [358, 259] width 8 height 9
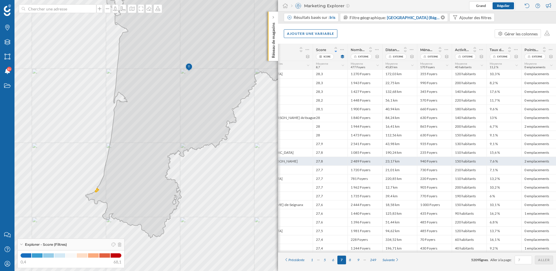
click at [495, 162] on div "7,6 %" at bounding box center [504, 160] width 35 height 9
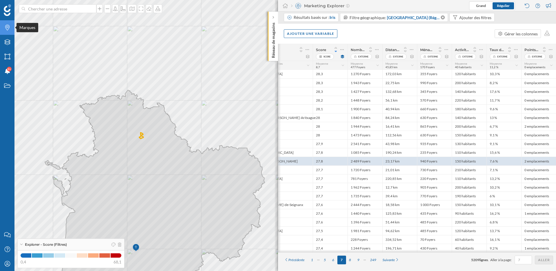
click at [5, 26] on icon at bounding box center [7, 28] width 4 height 6
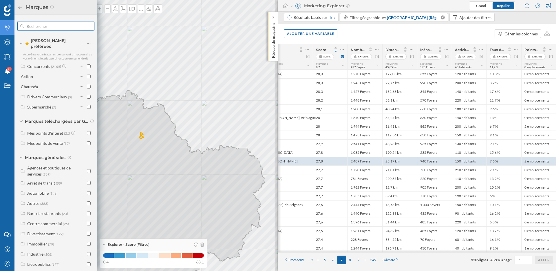
click at [41, 28] on input "text" at bounding box center [56, 26] width 64 height 12
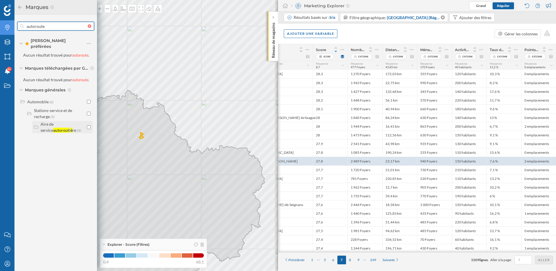
type input "autoroute"
click at [89, 125] on input "checkbox" at bounding box center [89, 127] width 4 height 4
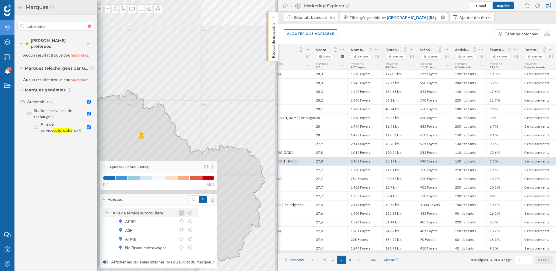
click at [184, 211] on icon at bounding box center [181, 212] width 5 height 4
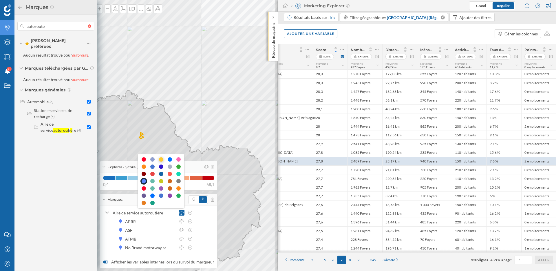
click at [161, 159] on div at bounding box center [161, 159] width 4 height 4
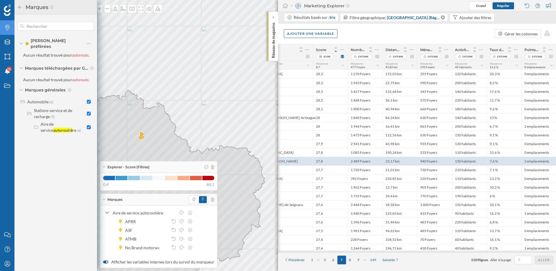
click at [90, 27] on div at bounding box center [91, 25] width 6 height 3
click at [88, 27] on input "text" at bounding box center [56, 26] width 64 height 12
checkbox input "false"
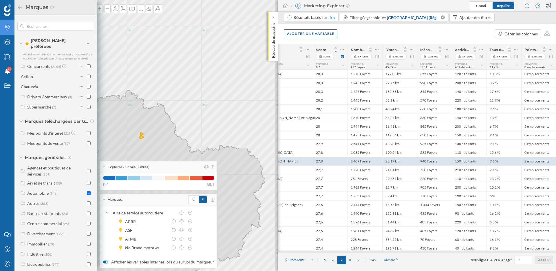
click at [20, 8] on icon at bounding box center [19, 6] width 3 height 3
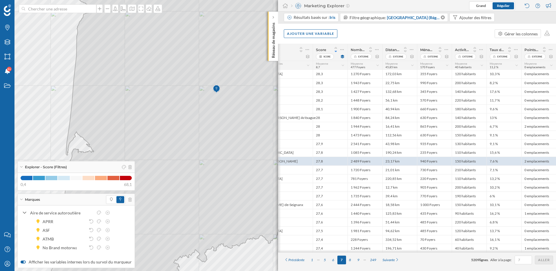
click at [21, 165] on div "Explorer - Score (Filtres)" at bounding box center [76, 167] width 117 height 12
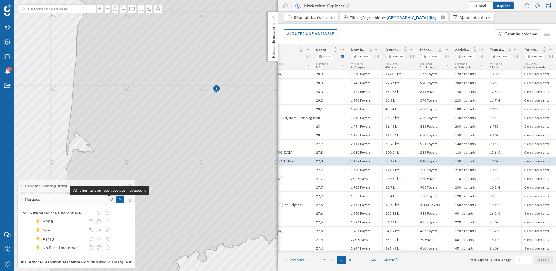
click at [110, 199] on icon at bounding box center [111, 198] width 3 height 3
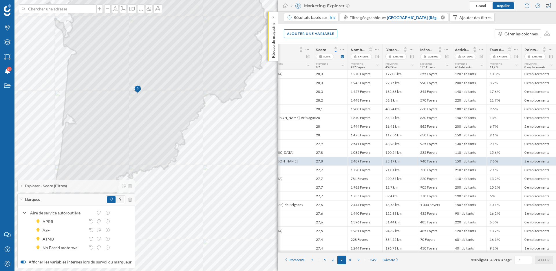
click at [119, 200] on span at bounding box center [120, 199] width 8 height 7
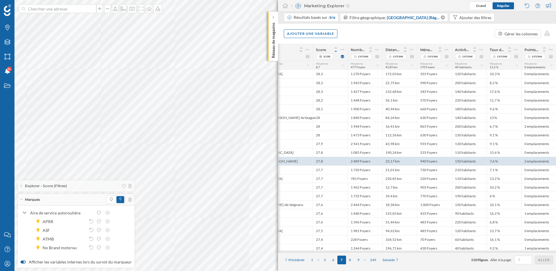
click at [21, 65] on div at bounding box center [21, 65] width 0 height 0
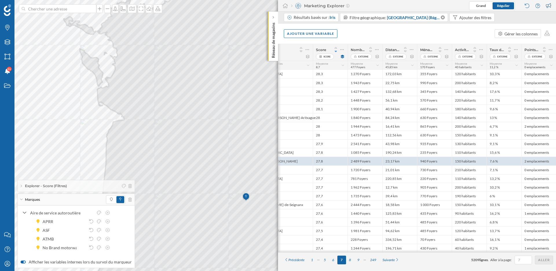
click at [345, 50] on div "Score Score" at bounding box center [330, 52] width 35 height 17
click at [342, 50] on icon at bounding box center [342, 50] width 4 height 6
click at [313, 73] on div "Modifier le score" at bounding box center [305, 73] width 71 height 6
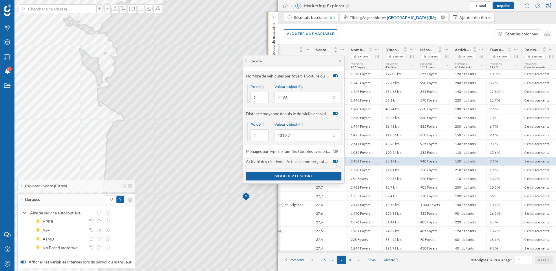
scroll to position [68, 0]
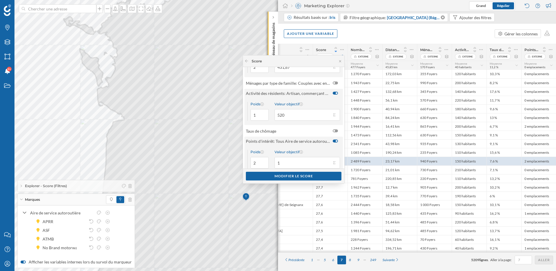
drag, startPoint x: 307, startPoint y: 160, endPoint x: 265, endPoint y: 160, distance: 42.3
click at [265, 160] on div "Poids 2 Valeur objectif 1" at bounding box center [293, 159] width 98 height 28
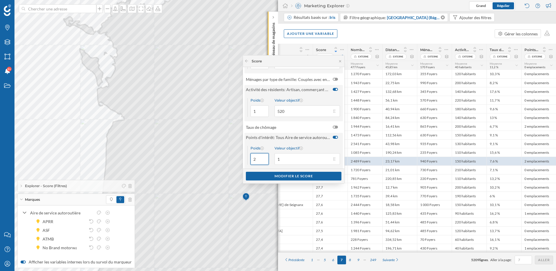
drag, startPoint x: 256, startPoint y: 163, endPoint x: 251, endPoint y: 163, distance: 5.2
click at [251, 163] on input "2" at bounding box center [260, 159] width 18 height 12
type input "2"
type input "5"
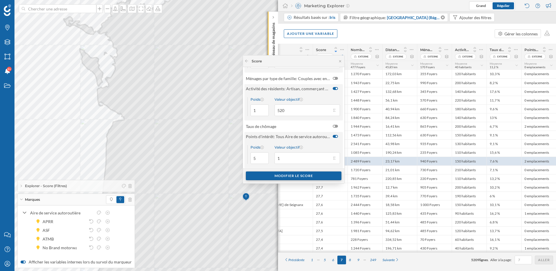
click at [284, 177] on div "Modifier le score" at bounding box center [294, 175] width 96 height 9
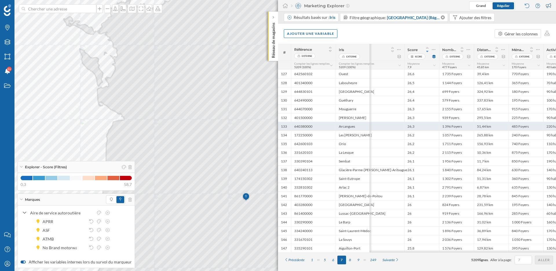
scroll to position [0, 92]
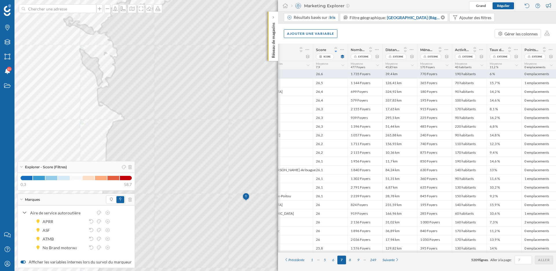
click at [329, 75] on div "26,6" at bounding box center [330, 74] width 35 height 9
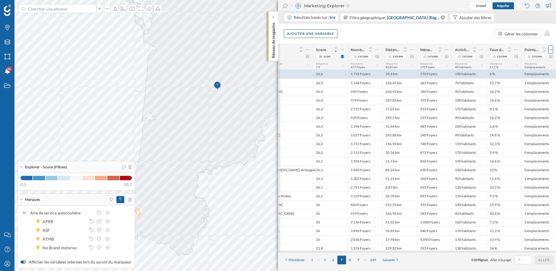
click at [552, 49] on icon at bounding box center [551, 50] width 4 height 6
click at [343, 50] on icon at bounding box center [342, 50] width 4 height 6
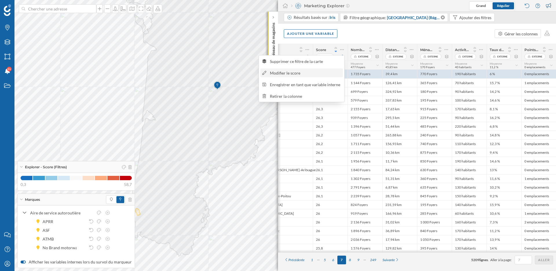
click at [307, 75] on div "Modifier le score" at bounding box center [305, 73] width 71 height 6
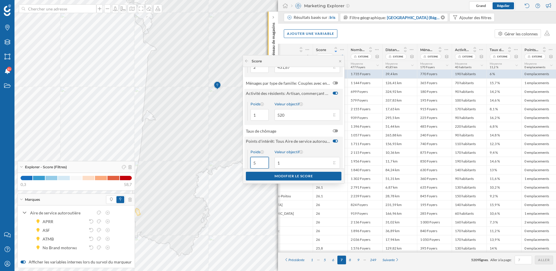
scroll to position [77, 0]
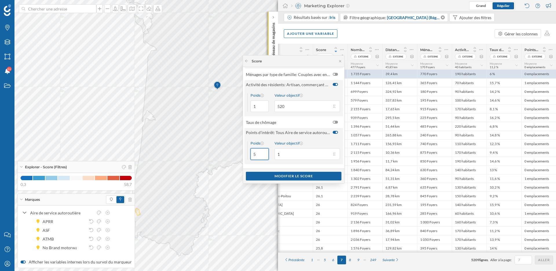
drag, startPoint x: 254, startPoint y: 163, endPoint x: 250, endPoint y: 163, distance: 3.5
click at [250, 163] on div "Poids 5 Valeur objectif 1" at bounding box center [293, 150] width 98 height 28
type input "1"
click at [282, 176] on div "Modifier le score" at bounding box center [294, 175] width 96 height 9
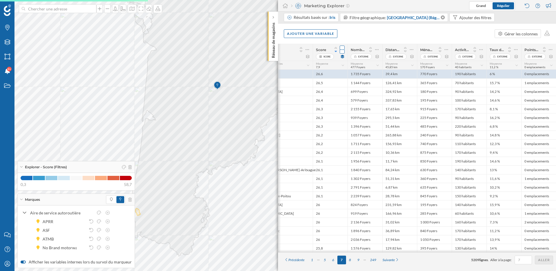
click at [342, 50] on icon at bounding box center [342, 50] width 4 height 6
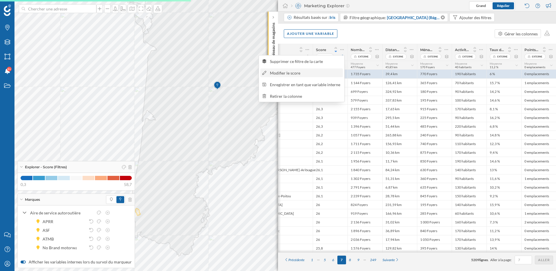
click at [285, 74] on div "Modifier le score" at bounding box center [305, 73] width 71 height 6
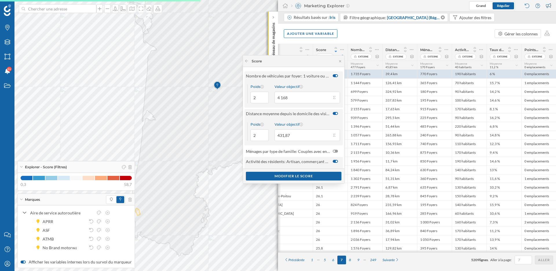
scroll to position [68, 0]
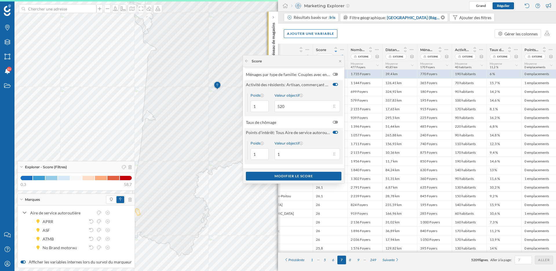
click at [335, 131] on div at bounding box center [335, 132] width 5 height 3
click at [0, 0] on input "checkbox" at bounding box center [0, 0] width 0 height 0
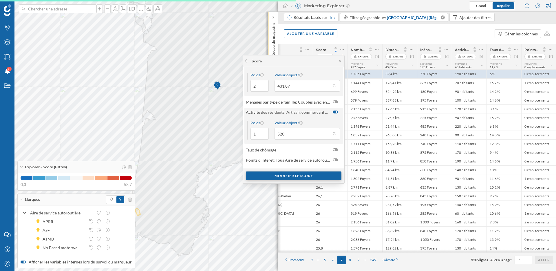
click at [290, 174] on div "Modifier le score" at bounding box center [294, 175] width 96 height 9
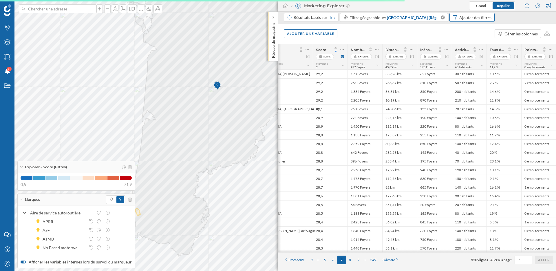
click at [470, 20] on div "Ajouter des filtres" at bounding box center [475, 17] width 32 height 6
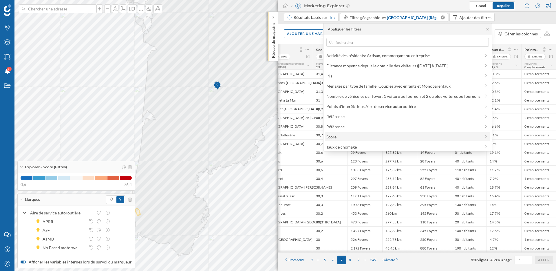
scroll to position [1, 0]
click at [363, 106] on div "Points d'intérêt: Tous Aire de service autoroutière" at bounding box center [371, 104] width 90 height 5
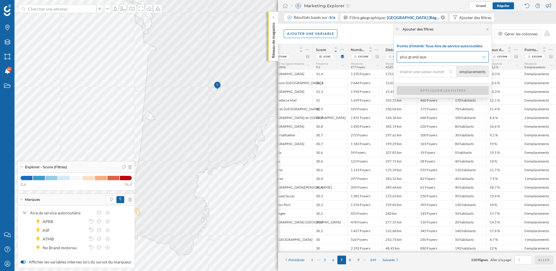
click at [424, 62] on div "plus grand que" at bounding box center [443, 57] width 92 height 12
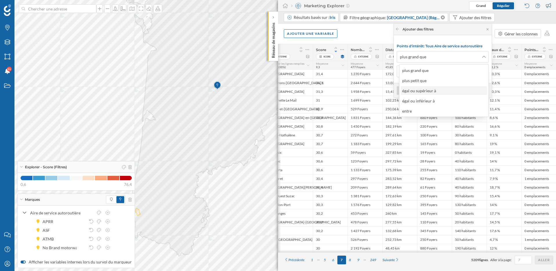
click at [426, 90] on div "égal ou supérieur à" at bounding box center [419, 90] width 34 height 5
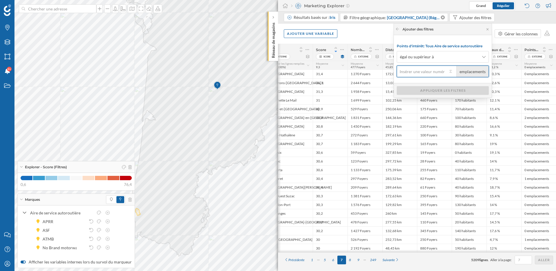
click at [419, 66] on input "emplacements" at bounding box center [422, 71] width 51 height 12
type input "1"
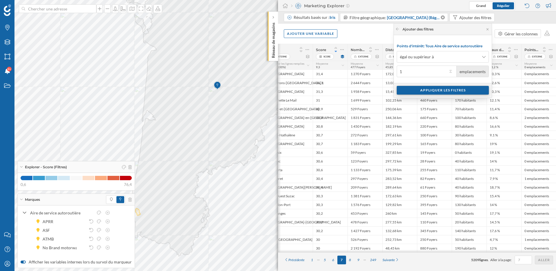
click at [427, 92] on div "Appliquer les filtres" at bounding box center [443, 90] width 92 height 9
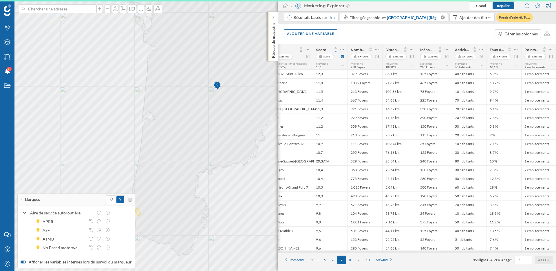
scroll to position [0, 67]
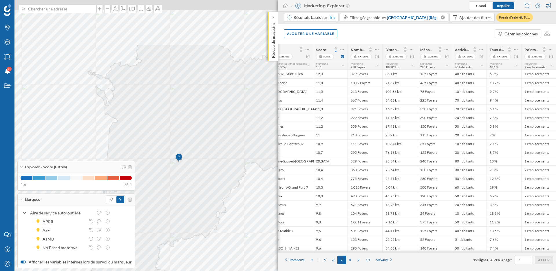
click at [76, 172] on div "Marques Filtres Zones Notifications 9+ Travail Nous contacter Centre d'aide Mon…" at bounding box center [278, 135] width 556 height 271
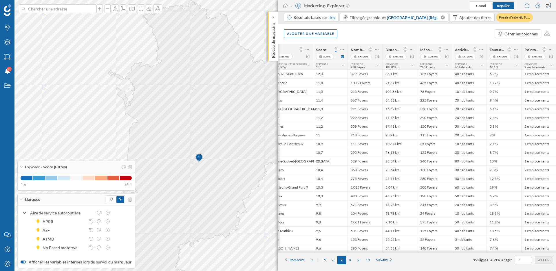
click at [335, 52] on icon at bounding box center [336, 51] width 2 height 1
click at [336, 47] on icon at bounding box center [335, 48] width 5 height 4
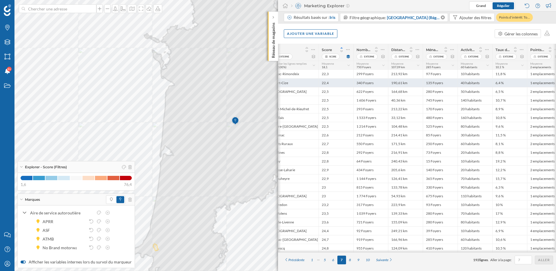
scroll to position [0, 73]
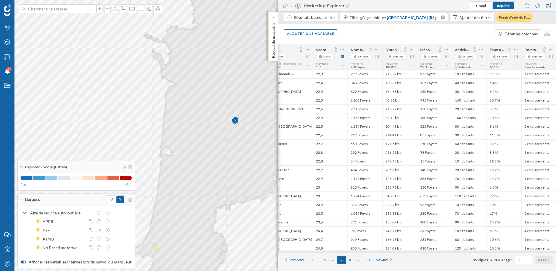
click at [554, 50] on div "Points d'intérêt: Tous Aire de service autoroutière Externe" at bounding box center [538, 52] width 35 height 17
click at [552, 50] on icon at bounding box center [551, 50] width 4 height 6
click at [515, 76] on div "Retirer la colonne" at bounding box center [520, 72] width 62 height 9
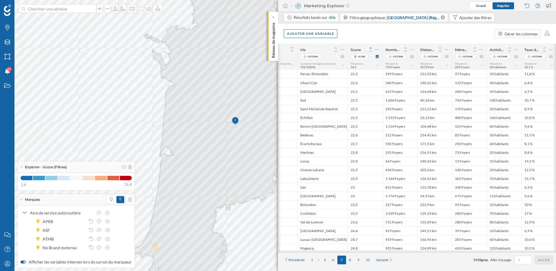
scroll to position [0, 39]
click at [323, 30] on div "Ajouter une variable" at bounding box center [311, 33] width 54 height 9
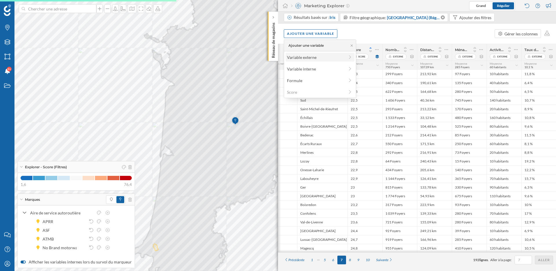
click at [303, 59] on div "Variable externe" at bounding box center [316, 57] width 58 height 6
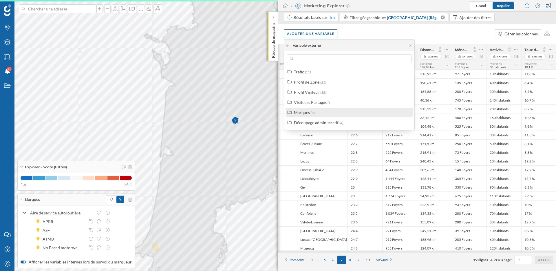
click at [311, 110] on span "(2)" at bounding box center [313, 112] width 4 height 4
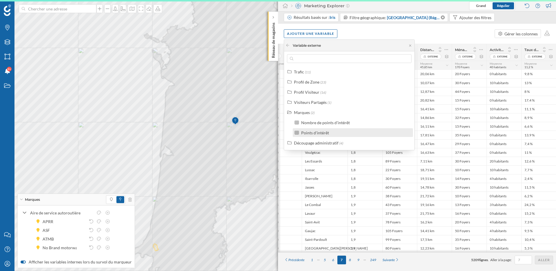
scroll to position [0, 34]
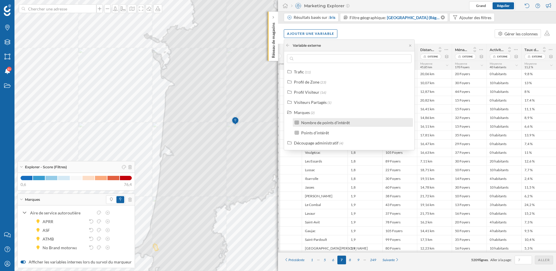
click at [316, 123] on div "Nombre de points d'intérêt" at bounding box center [325, 122] width 49 height 5
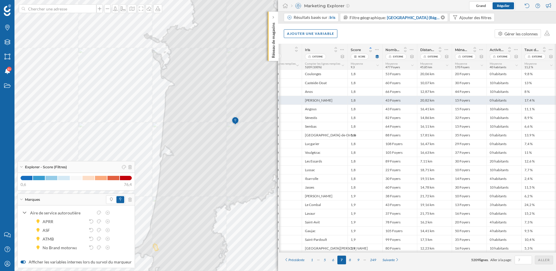
scroll to position [0, 69]
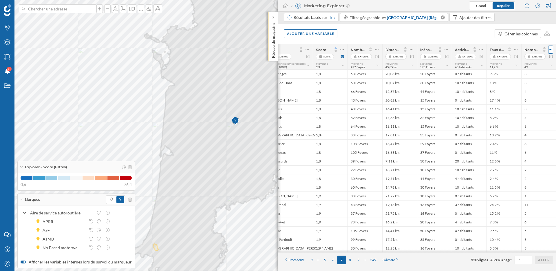
click at [552, 49] on icon at bounding box center [551, 50] width 4 height 6
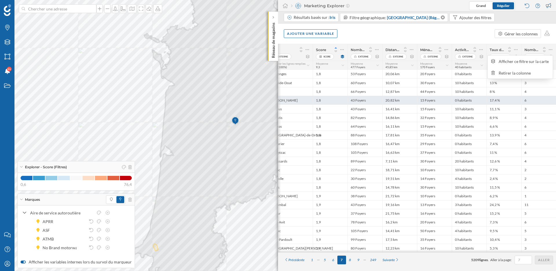
click at [536, 98] on div "6" at bounding box center [538, 100] width 35 height 9
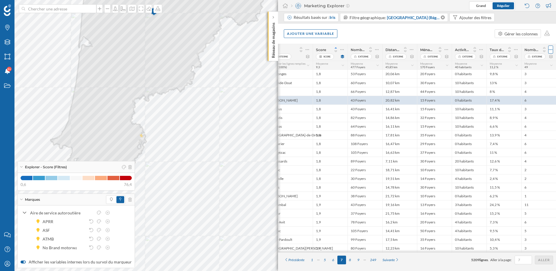
click at [552, 49] on icon at bounding box center [551, 50] width 4 height 6
click at [511, 75] on div "Retirer la colonne" at bounding box center [524, 73] width 51 height 6
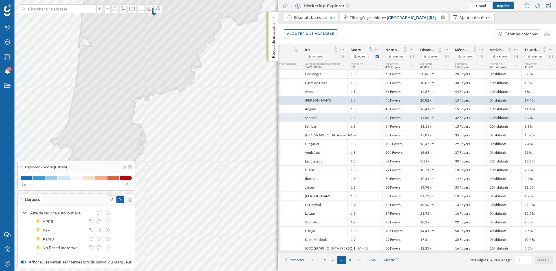
scroll to position [0, 0]
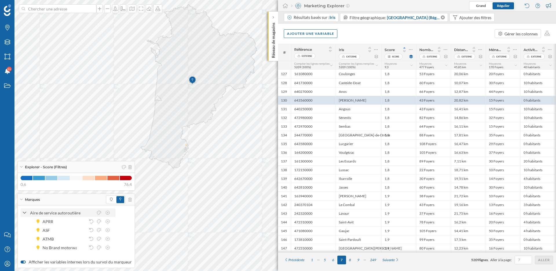
click at [25, 212] on icon at bounding box center [24, 212] width 3 height 2
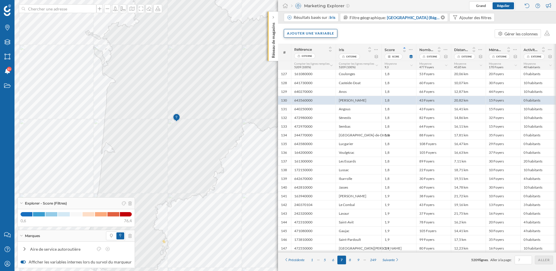
click at [318, 34] on div "Ajouter une variable" at bounding box center [311, 33] width 54 height 9
click at [352, 31] on div "Ajouter une variable Gérer les colonnes" at bounding box center [417, 33] width 278 height 20
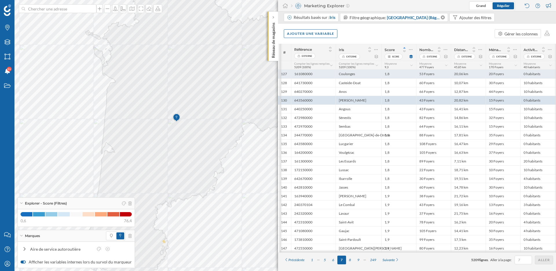
scroll to position [0, 34]
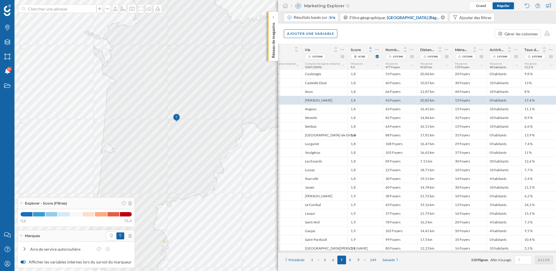
click at [323, 38] on div "Ajouter une variable Gérer les colonnes" at bounding box center [417, 33] width 278 height 20
click at [322, 34] on div "Ajouter une variable" at bounding box center [311, 33] width 54 height 9
click at [318, 54] on div "Variable externe" at bounding box center [316, 57] width 58 height 6
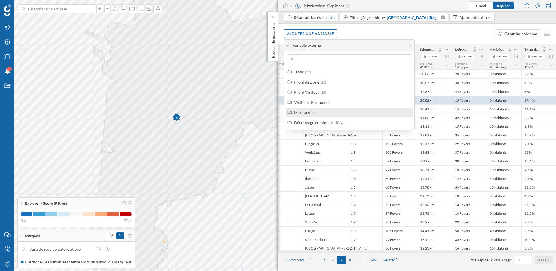
click at [315, 115] on div "Marques (2)" at bounding box center [349, 112] width 127 height 9
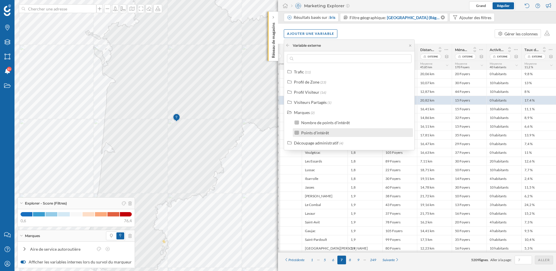
click at [320, 134] on div "Points d'intérêt" at bounding box center [315, 132] width 28 height 5
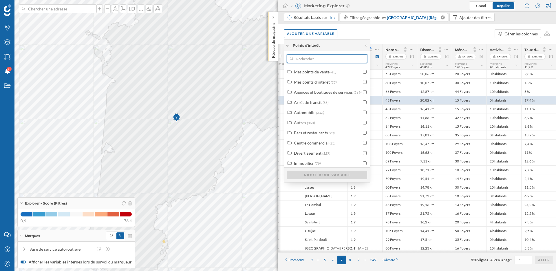
click at [317, 56] on input "text" at bounding box center [326, 58] width 67 height 9
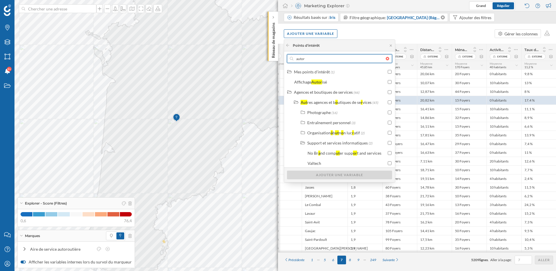
click at [313, 56] on input "autor" at bounding box center [339, 58] width 92 height 9
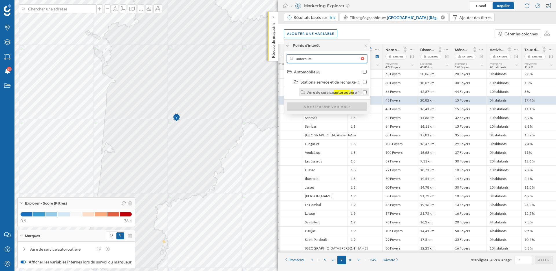
type input "autoroute"
click at [324, 91] on div "Aire de service" at bounding box center [320, 92] width 27 height 5
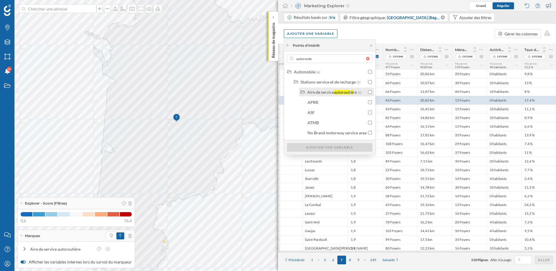
click at [368, 90] on input "checkbox" at bounding box center [370, 92] width 4 height 4
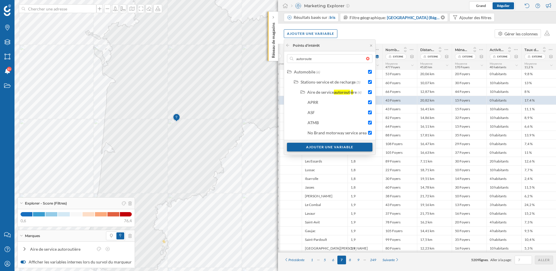
click at [336, 146] on div "Ajouter une variable" at bounding box center [329, 147] width 85 height 9
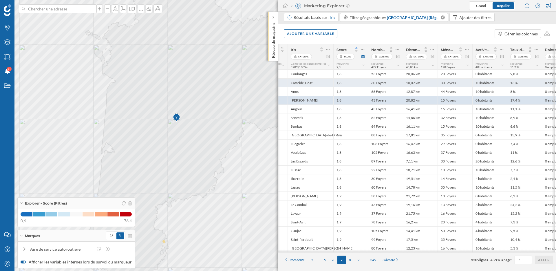
scroll to position [0, 69]
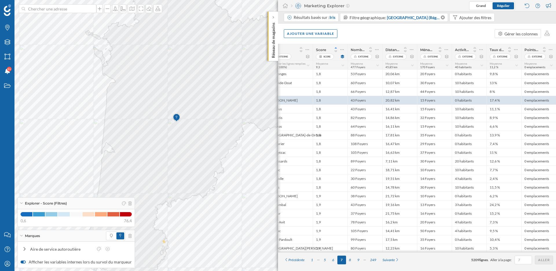
click at [552, 65] on icon at bounding box center [551, 64] width 3 height 1
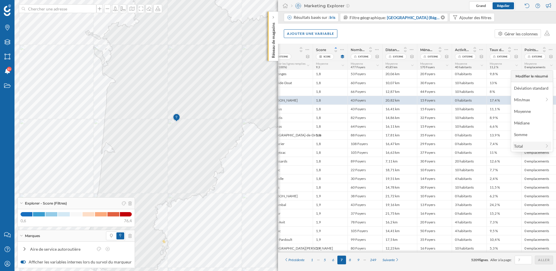
click at [542, 144] on div "Total" at bounding box center [531, 146] width 35 height 6
click at [500, 76] on icon at bounding box center [499, 75] width 4 height 3
click at [552, 64] on icon at bounding box center [552, 65] width 4 height 3
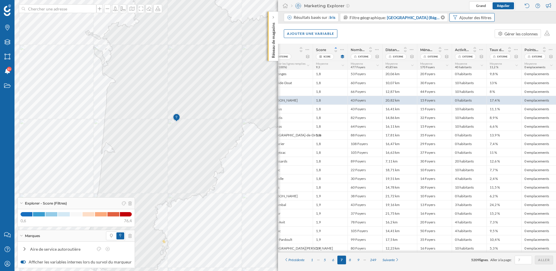
click at [467, 18] on div "Ajouter des filtres" at bounding box center [475, 17] width 32 height 6
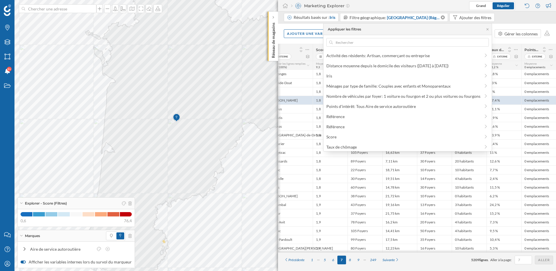
click at [527, 42] on div "Ajouter une variable Gérer les colonnes" at bounding box center [417, 33] width 278 height 20
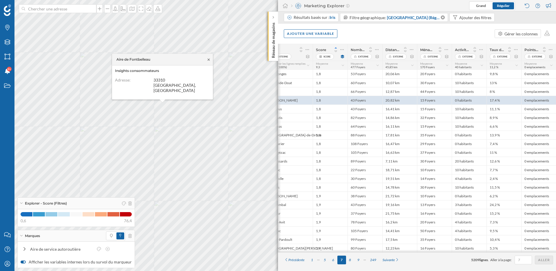
click at [210, 61] on icon at bounding box center [209, 59] width 4 height 3
click at [321, 17] on div "Résultats basés sur : Iris" at bounding box center [315, 17] width 42 height 6
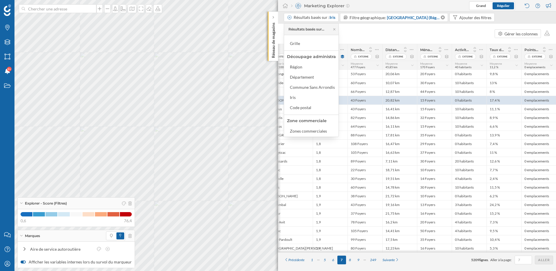
scroll to position [7, 0]
click at [305, 108] on div "Code postal" at bounding box center [300, 108] width 21 height 5
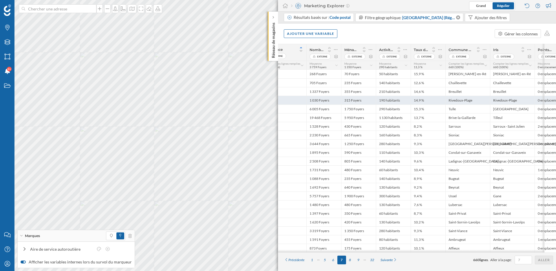
scroll to position [0, 0]
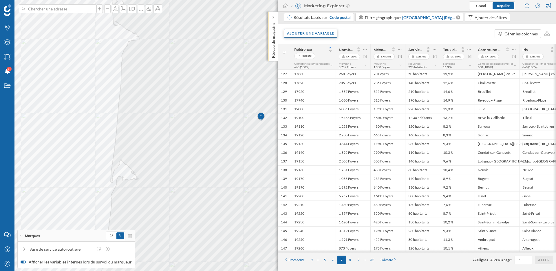
click at [325, 34] on div "Ajouter une variable" at bounding box center [311, 33] width 54 height 9
click at [311, 90] on div "Score" at bounding box center [316, 92] width 58 height 6
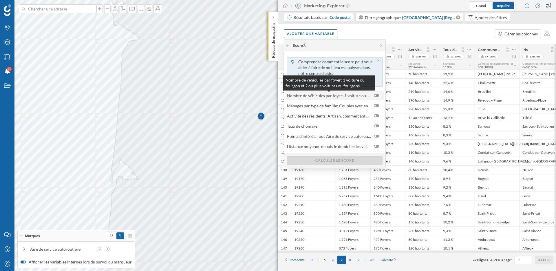
click at [360, 96] on span "Nombre de véhicules par foyer: 1 voiture ou fourgon et 2 ou plus voitures ou fo…" at bounding box center [329, 95] width 84 height 6
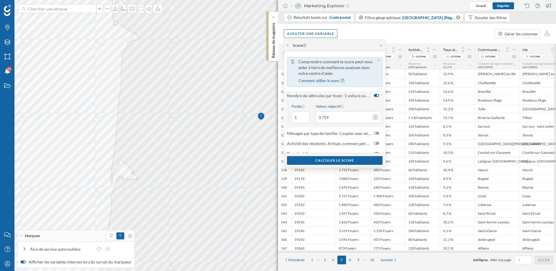
click at [375, 119] on button "Valeur objectif 3 759" at bounding box center [376, 117] width 6 height 6
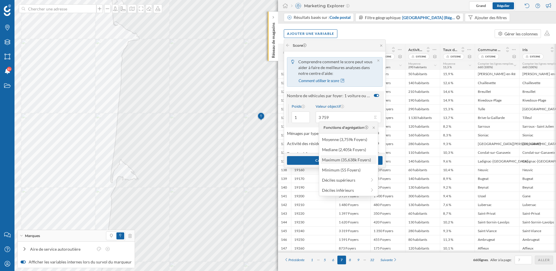
click at [359, 159] on div "Maximum (35,638k Foyers)" at bounding box center [348, 159] width 52 height 6
type input "35 638"
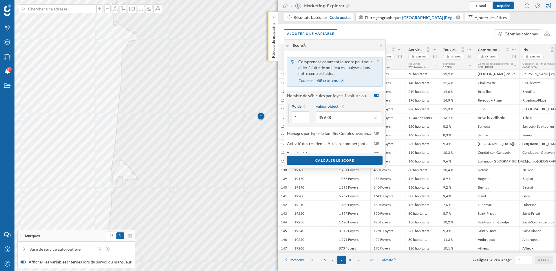
scroll to position [6, 0]
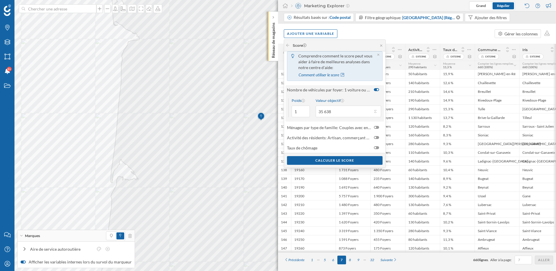
click at [356, 119] on div "Poids 1 Valeur objectif 35 638" at bounding box center [335, 108] width 98 height 28
click at [377, 127] on div at bounding box center [376, 127] width 5 height 3
click at [0, 0] on input "checkbox" at bounding box center [0, 0] width 0 height 0
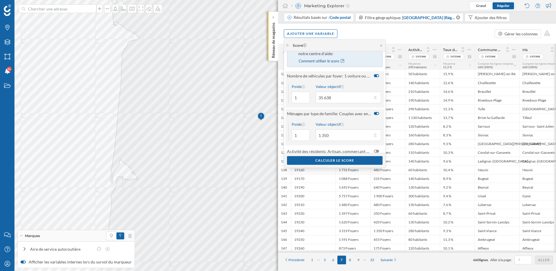
scroll to position [21, 0]
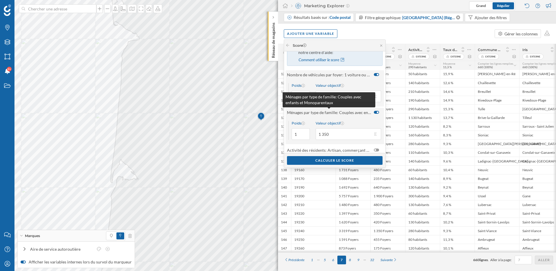
drag, startPoint x: 313, startPoint y: 111, endPoint x: 350, endPoint y: 112, distance: 37.7
click at [351, 112] on span "Ménages par type de famille: Couples avec enfants et Monoparentaux" at bounding box center [329, 112] width 84 height 6
click at [350, 112] on span "Ménages par type de famille: Couples avec enfants et Monoparentaux" at bounding box center [329, 112] width 84 height 6
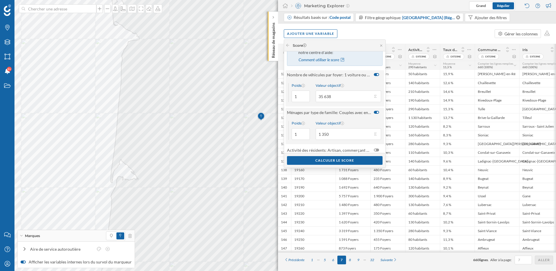
click at [378, 134] on div at bounding box center [377, 134] width 9 height 6
click at [373, 134] on input "1 350" at bounding box center [344, 134] width 57 height 12
click at [373, 134] on button "Valeur objectif 1 350" at bounding box center [376, 134] width 6 height 6
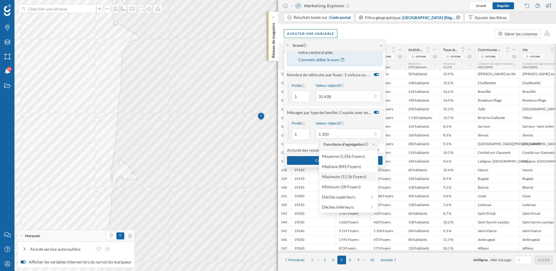
click at [359, 176] on div "Maximum (11,5k Foyers)" at bounding box center [348, 176] width 52 height 6
type input "11 500"
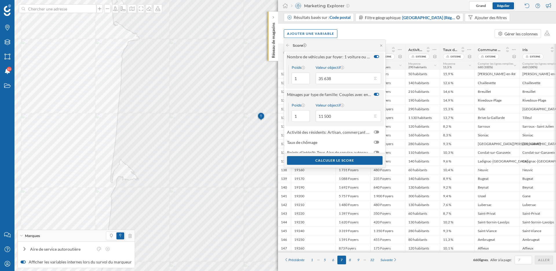
scroll to position [57, 0]
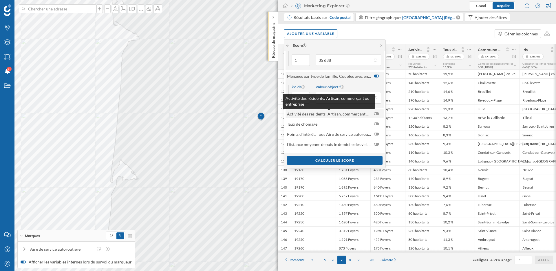
click at [333, 114] on span "Activité des résidents: Artisan, commerçant ou entreprise" at bounding box center [329, 114] width 84 height 6
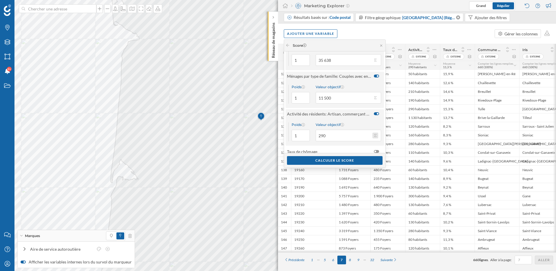
click at [376, 135] on button "Valeur objectif 290" at bounding box center [376, 135] width 6 height 6
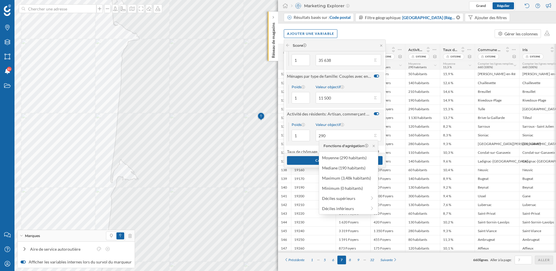
click at [377, 114] on div at bounding box center [378, 114] width 2 height 2
click at [0, 0] on input "checkbox" at bounding box center [0, 0] width 0 height 0
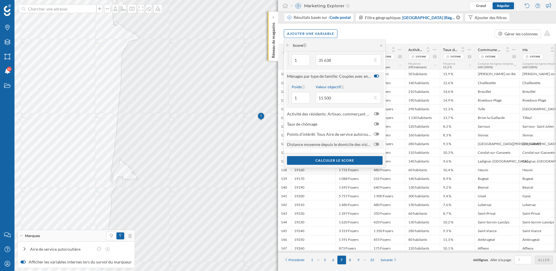
click at [377, 145] on div at bounding box center [376, 144] width 5 height 3
click at [0, 0] on input "checkbox" at bounding box center [0, 0] width 0 height 0
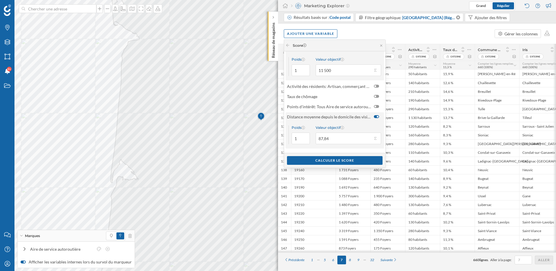
click at [378, 138] on div at bounding box center [377, 138] width 9 height 6
click at [373, 138] on input "87,84" at bounding box center [344, 138] width 57 height 12
click at [377, 140] on button "Valeur objectif 87,84" at bounding box center [376, 138] width 6 height 6
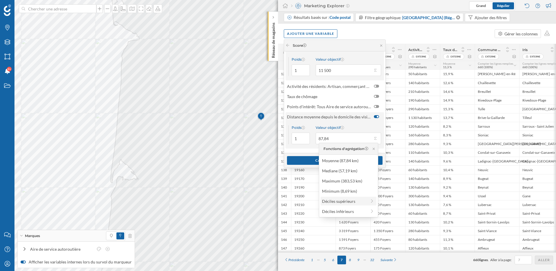
click at [357, 200] on div "Déciles supérieurs" at bounding box center [344, 201] width 45 height 6
click at [366, 126] on div "Valeur objectif" at bounding box center [348, 127] width 65 height 4
click at [366, 132] on input "87,84" at bounding box center [344, 138] width 57 height 12
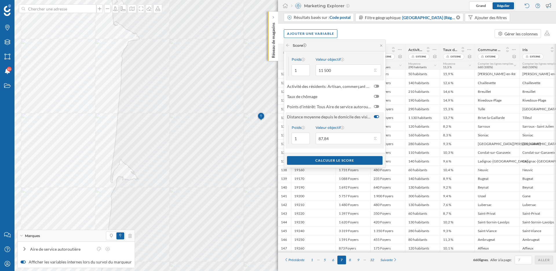
click at [377, 115] on div at bounding box center [376, 116] width 5 height 3
click at [0, 0] on input "checkbox" at bounding box center [0, 0] width 0 height 0
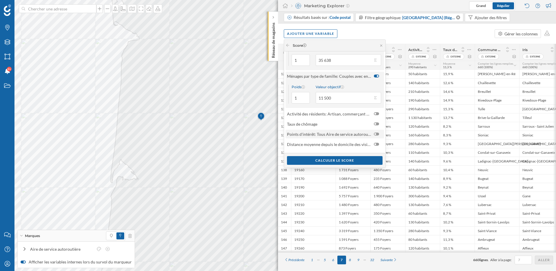
click at [378, 133] on div at bounding box center [376, 133] width 5 height 3
click at [0, 0] on input "checkbox" at bounding box center [0, 0] width 0 height 0
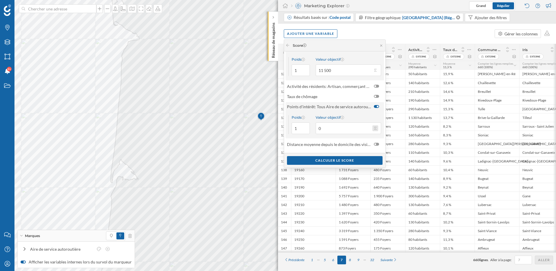
click at [374, 129] on button "Valeur objectif 0" at bounding box center [376, 128] width 6 height 6
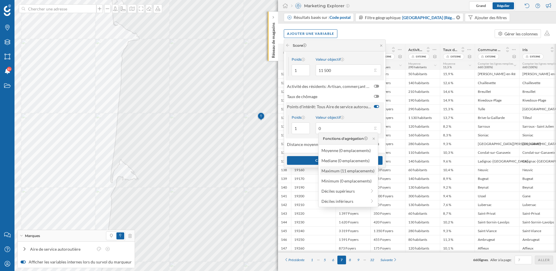
click at [354, 172] on div "Maximum (11 emplacements)" at bounding box center [348, 170] width 53 height 6
type input "11"
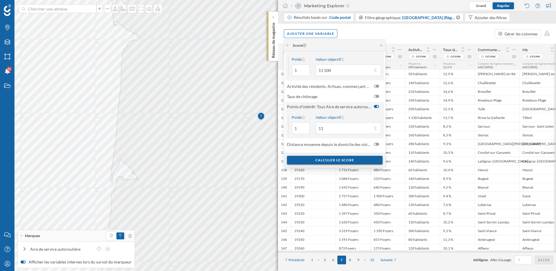
click at [341, 159] on div "Calculer le score" at bounding box center [335, 160] width 96 height 9
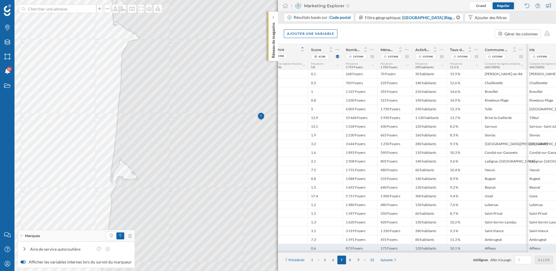
scroll to position [0, 0]
